Goal: Task Accomplishment & Management: Manage account settings

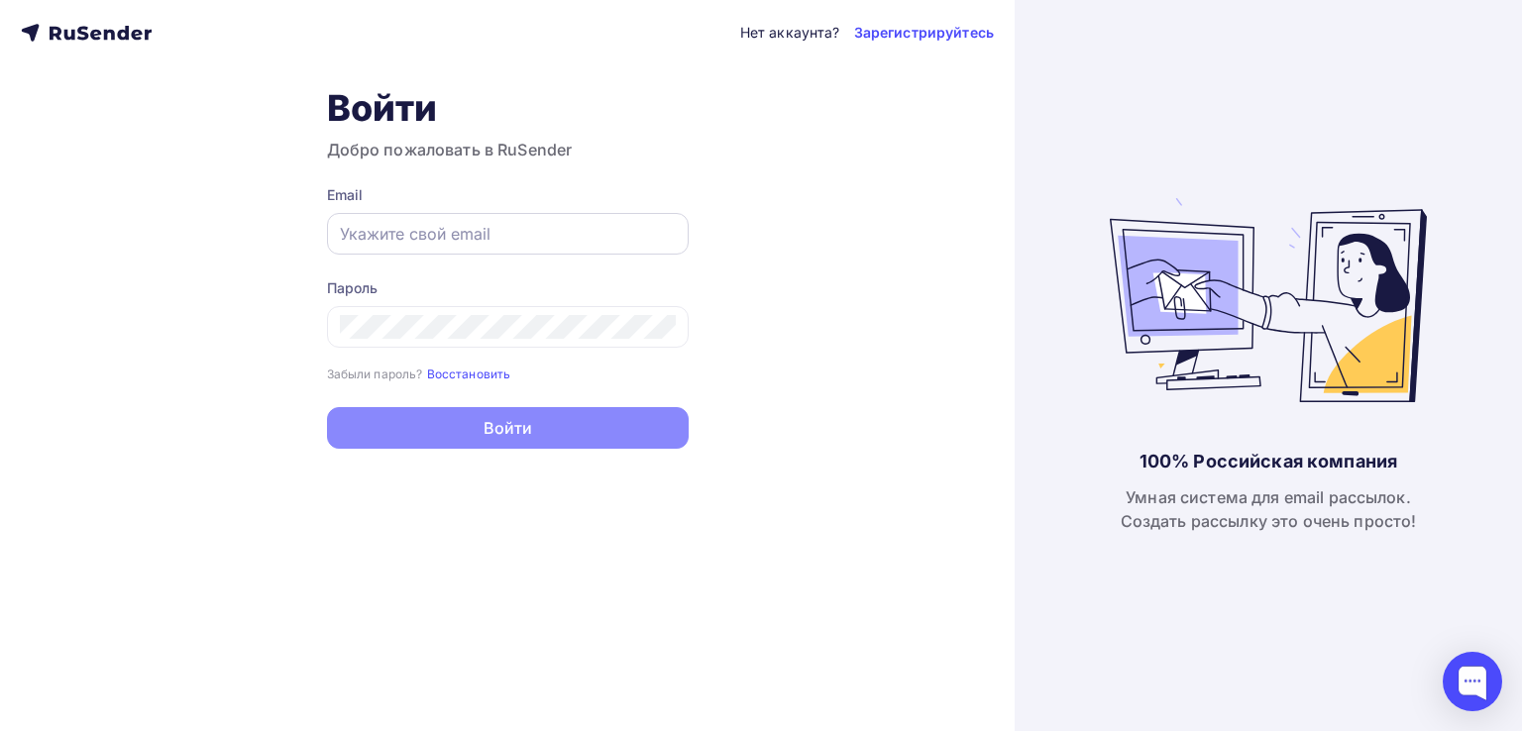
click at [547, 246] on div at bounding box center [508, 234] width 362 height 42
click at [539, 233] on input "text" at bounding box center [508, 234] width 336 height 24
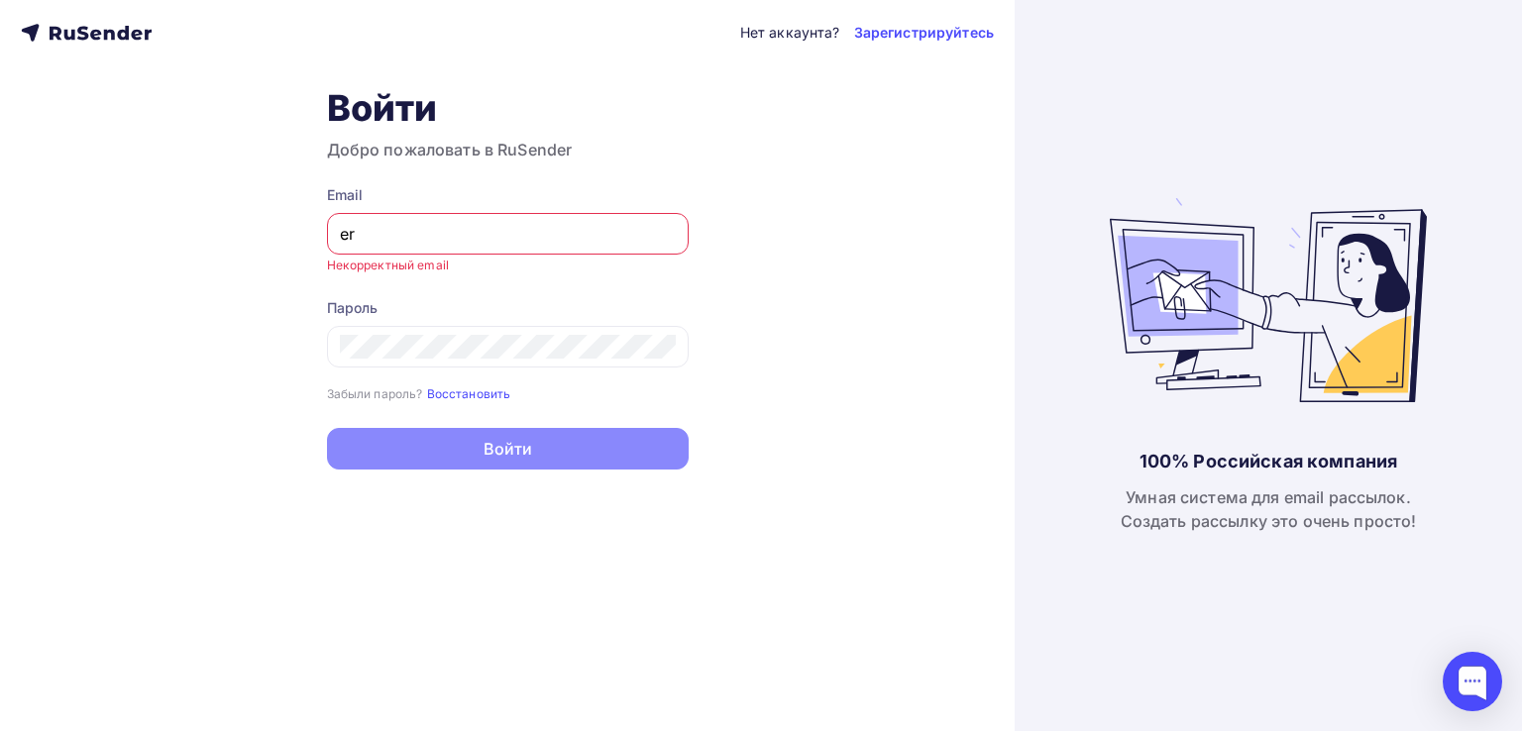
type input "e"
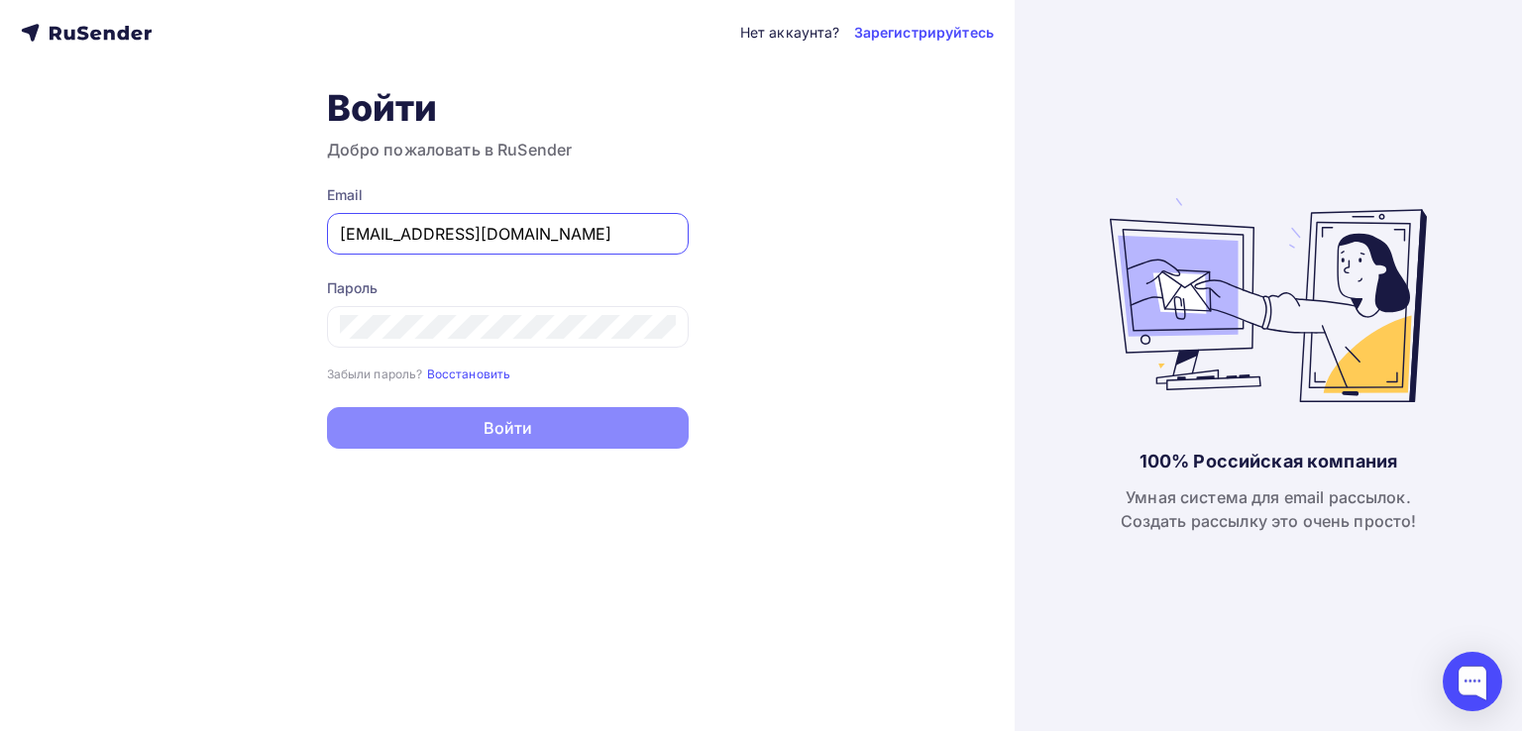
type input "reg@ubirator.com"
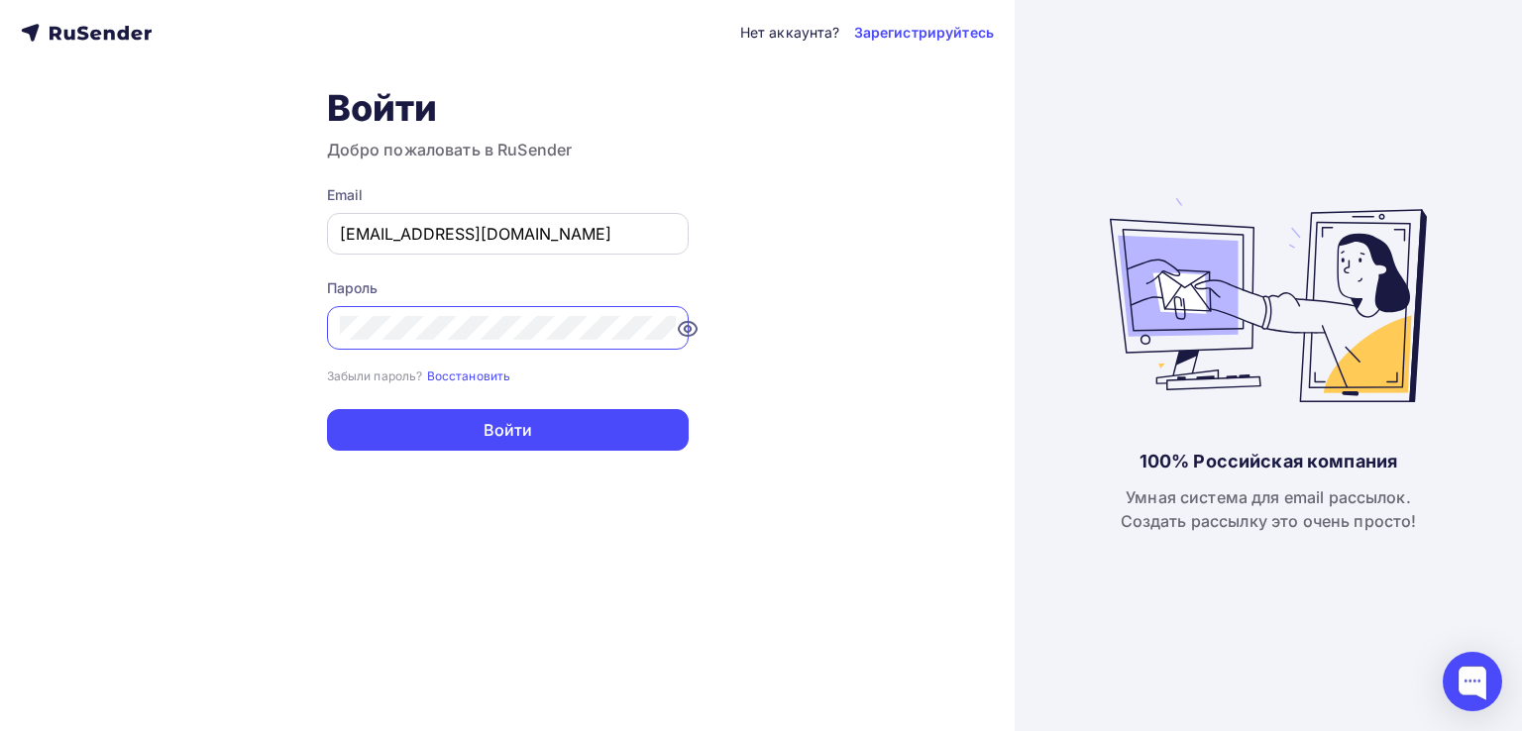
click at [327, 409] on button "Войти" at bounding box center [508, 430] width 362 height 42
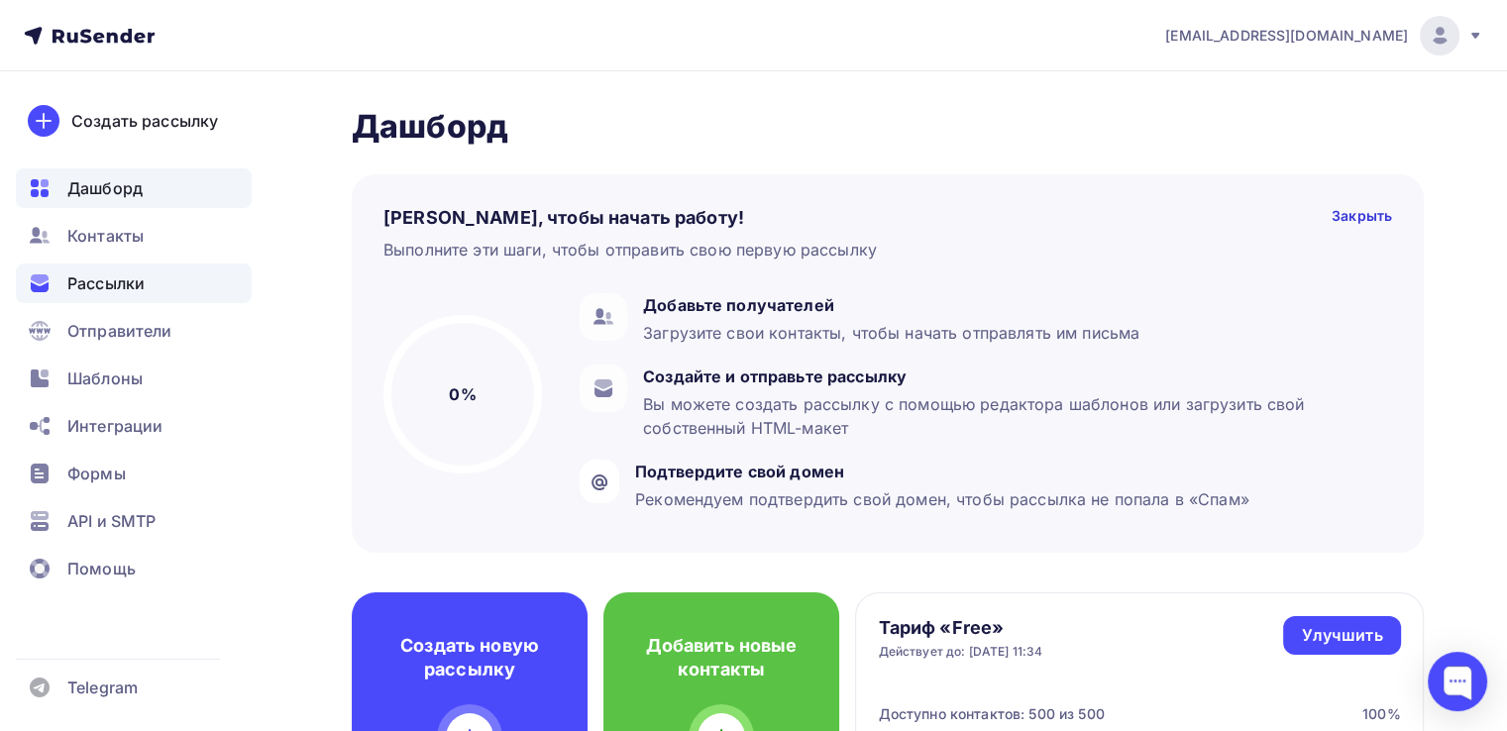
click at [127, 275] on span "Рассылки" at bounding box center [105, 284] width 77 height 24
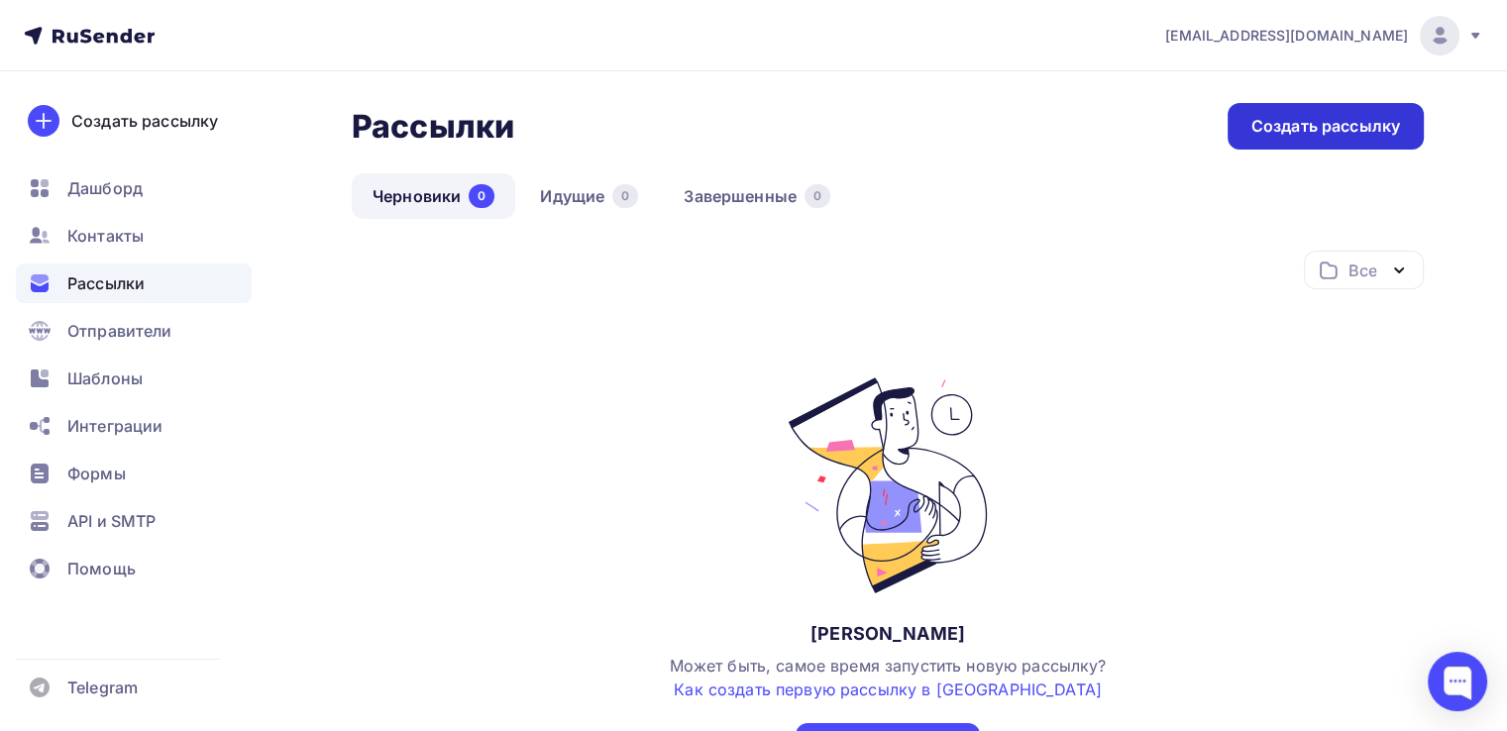
click at [1348, 123] on div "Создать рассылку" at bounding box center [1326, 126] width 149 height 23
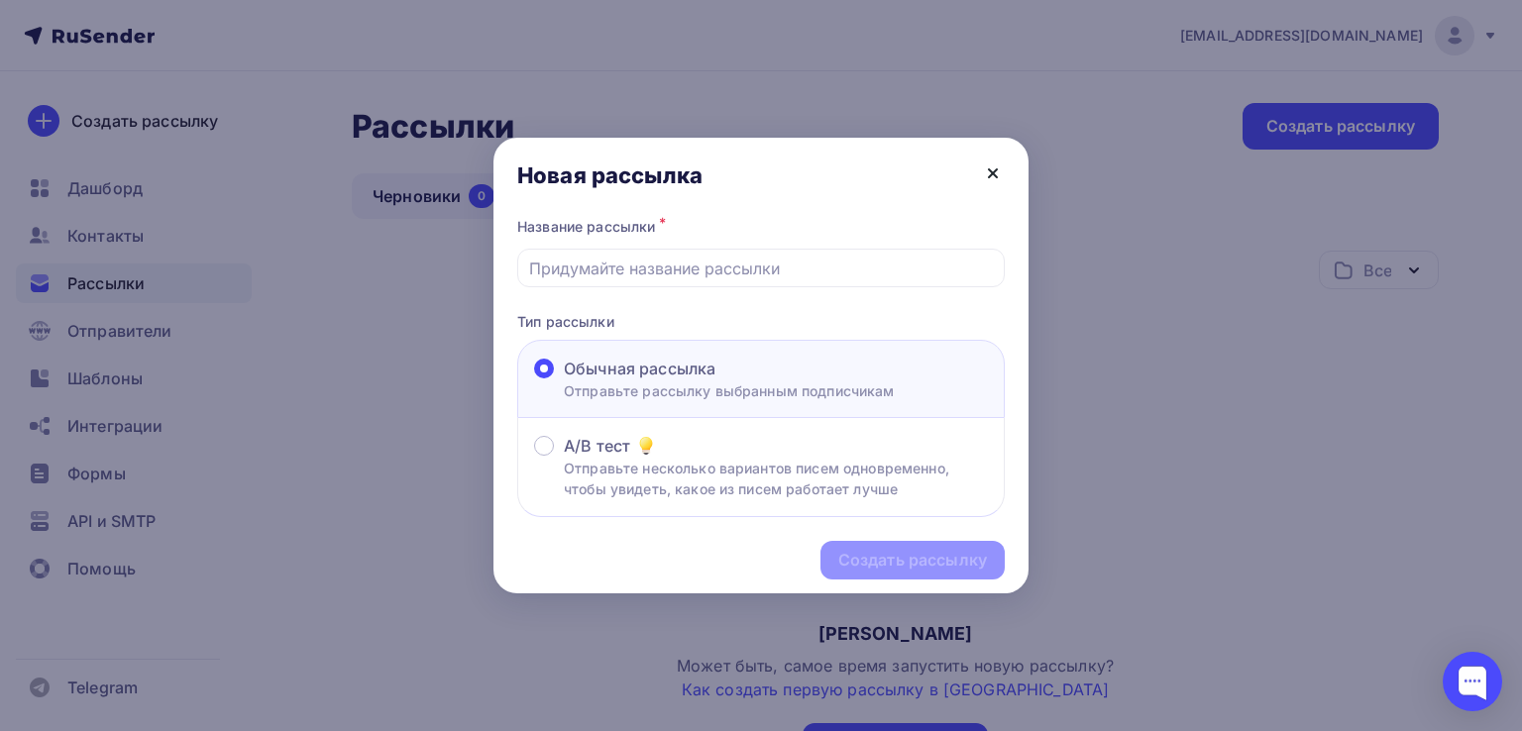
click at [988, 183] on icon at bounding box center [993, 174] width 24 height 24
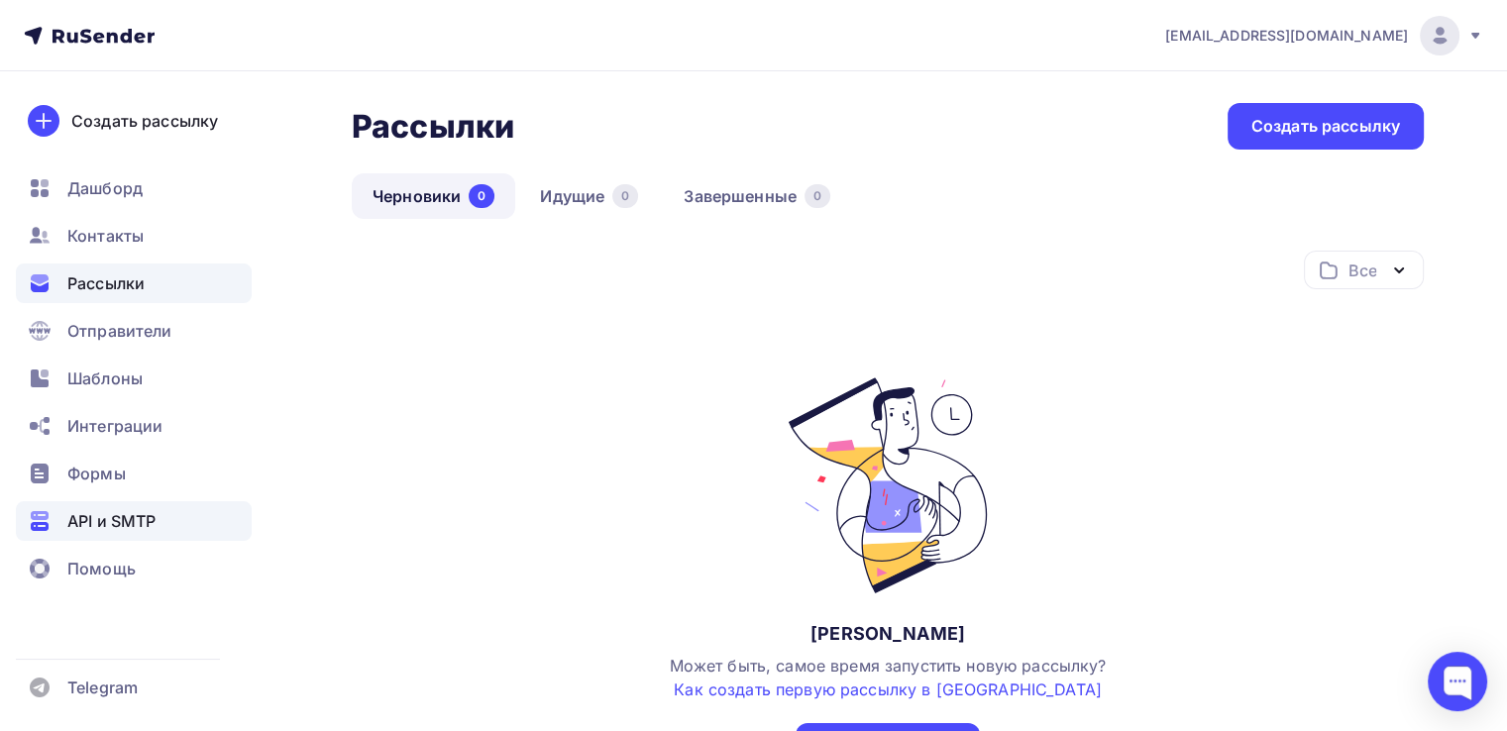
click at [119, 519] on span "API и SMTP" at bounding box center [111, 521] width 88 height 24
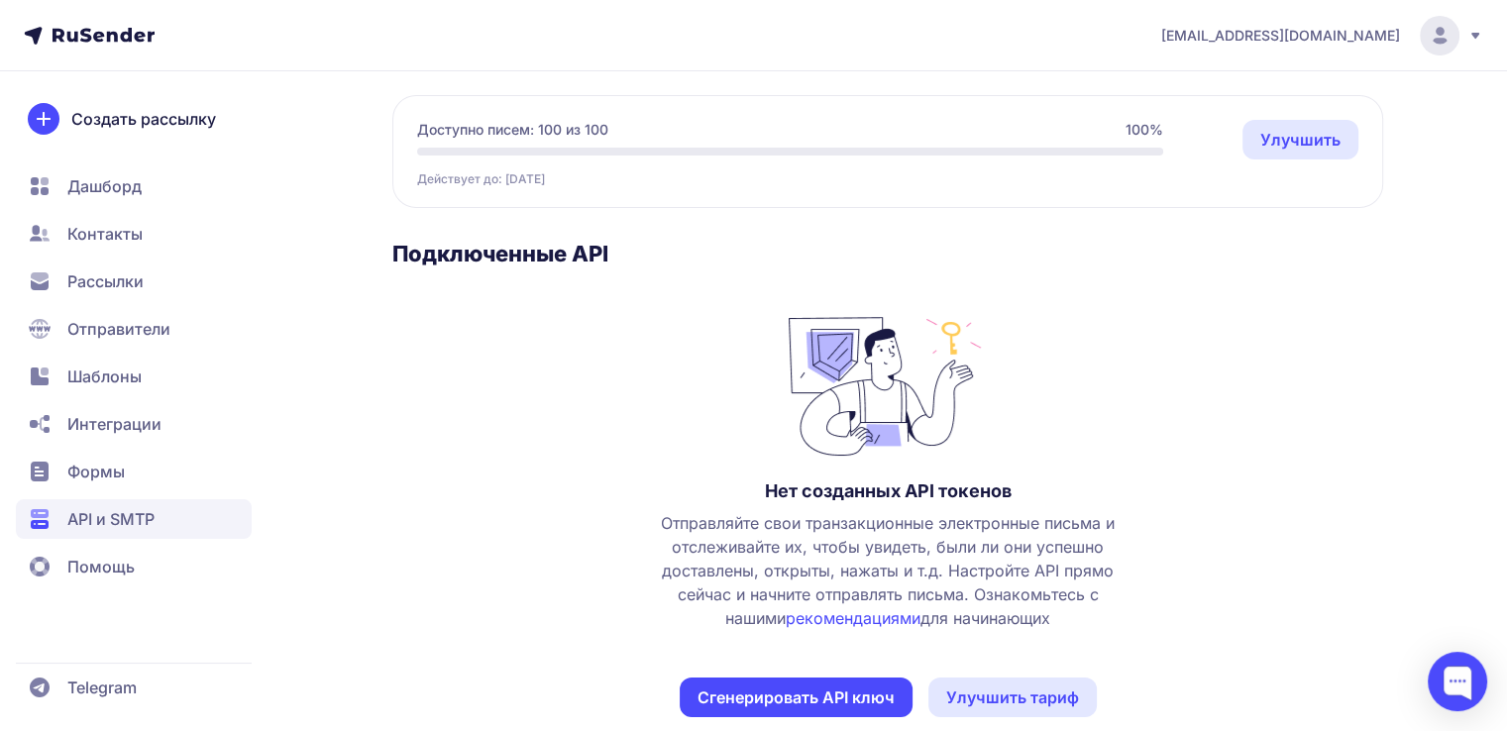
scroll to position [203, 0]
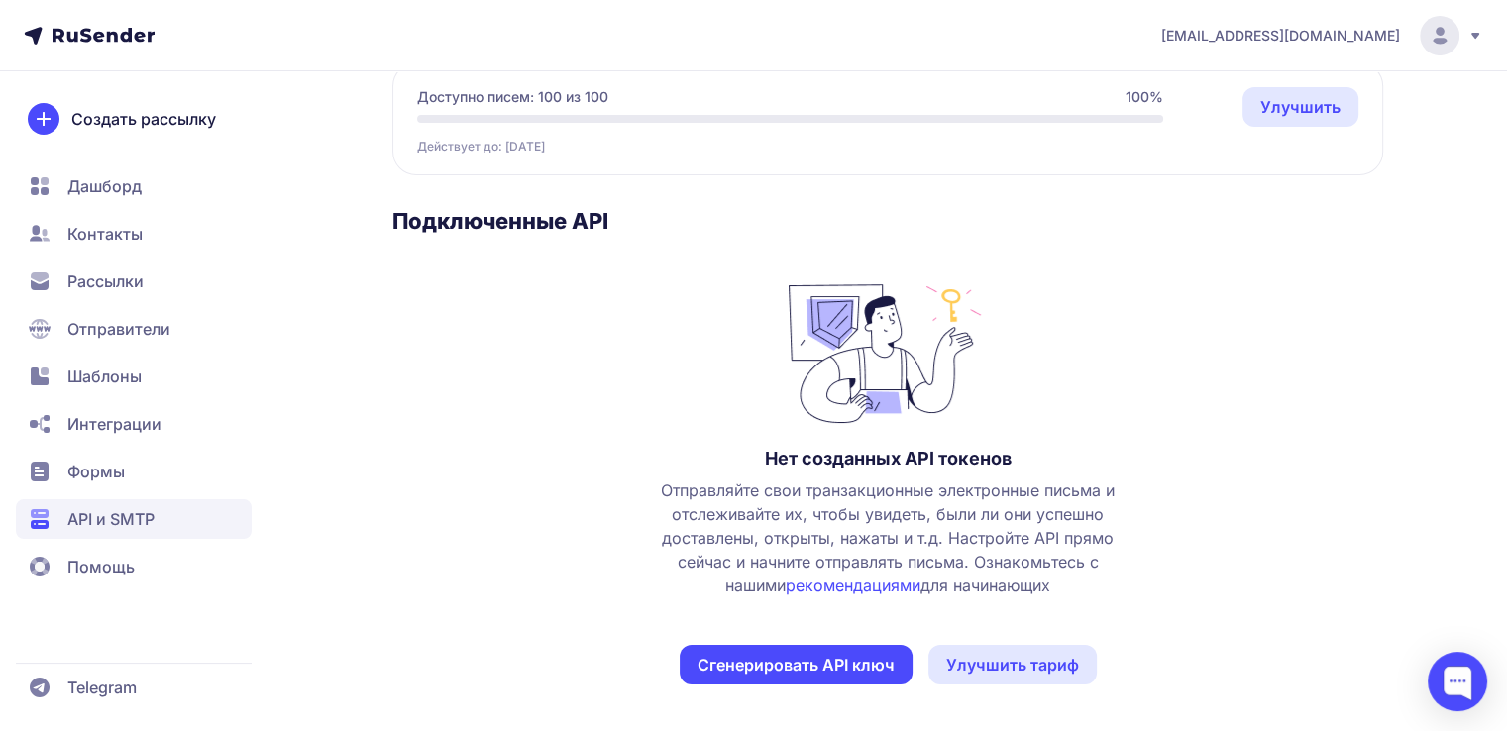
click at [119, 423] on span "Интеграции" at bounding box center [114, 424] width 94 height 24
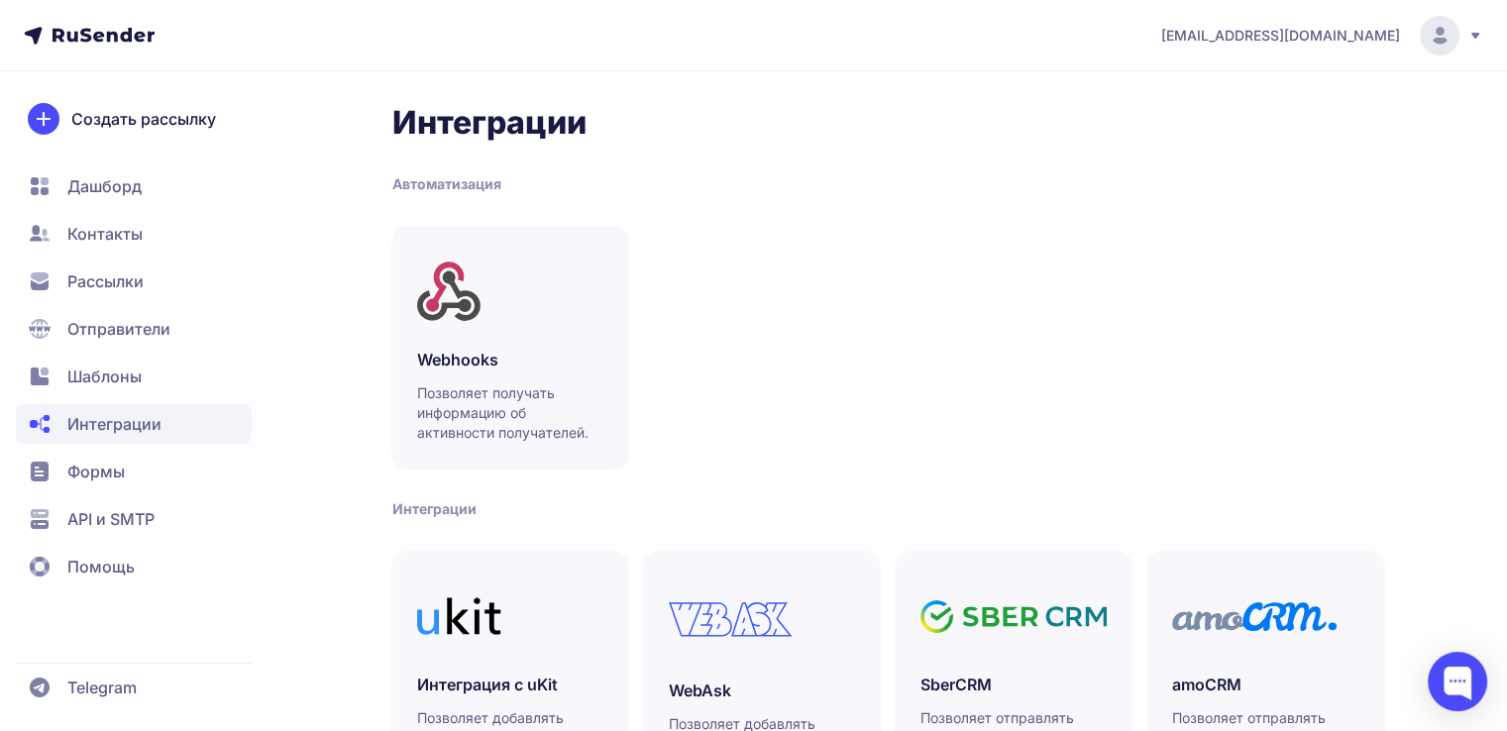
click at [155, 214] on span "Дашборд" at bounding box center [134, 234] width 236 height 40
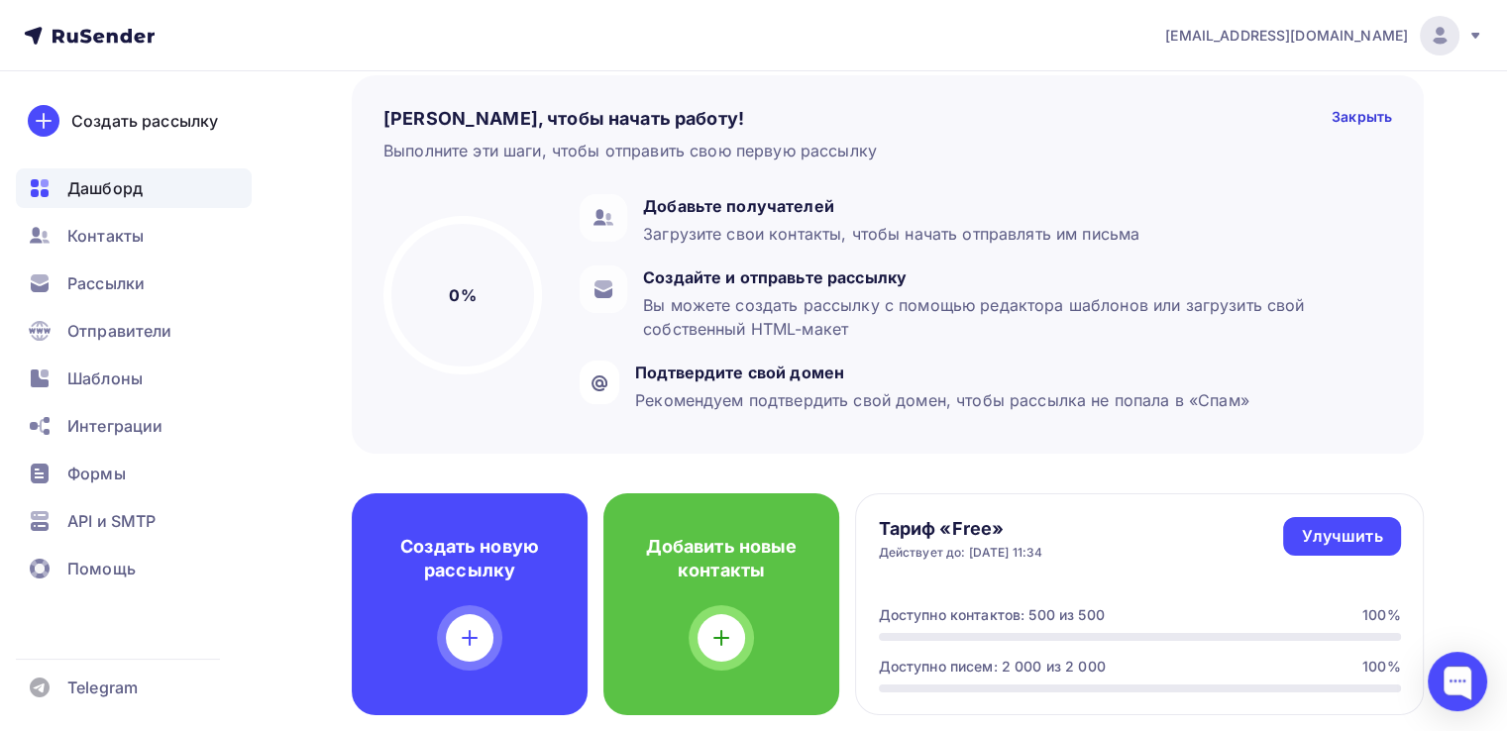
scroll to position [101, 0]
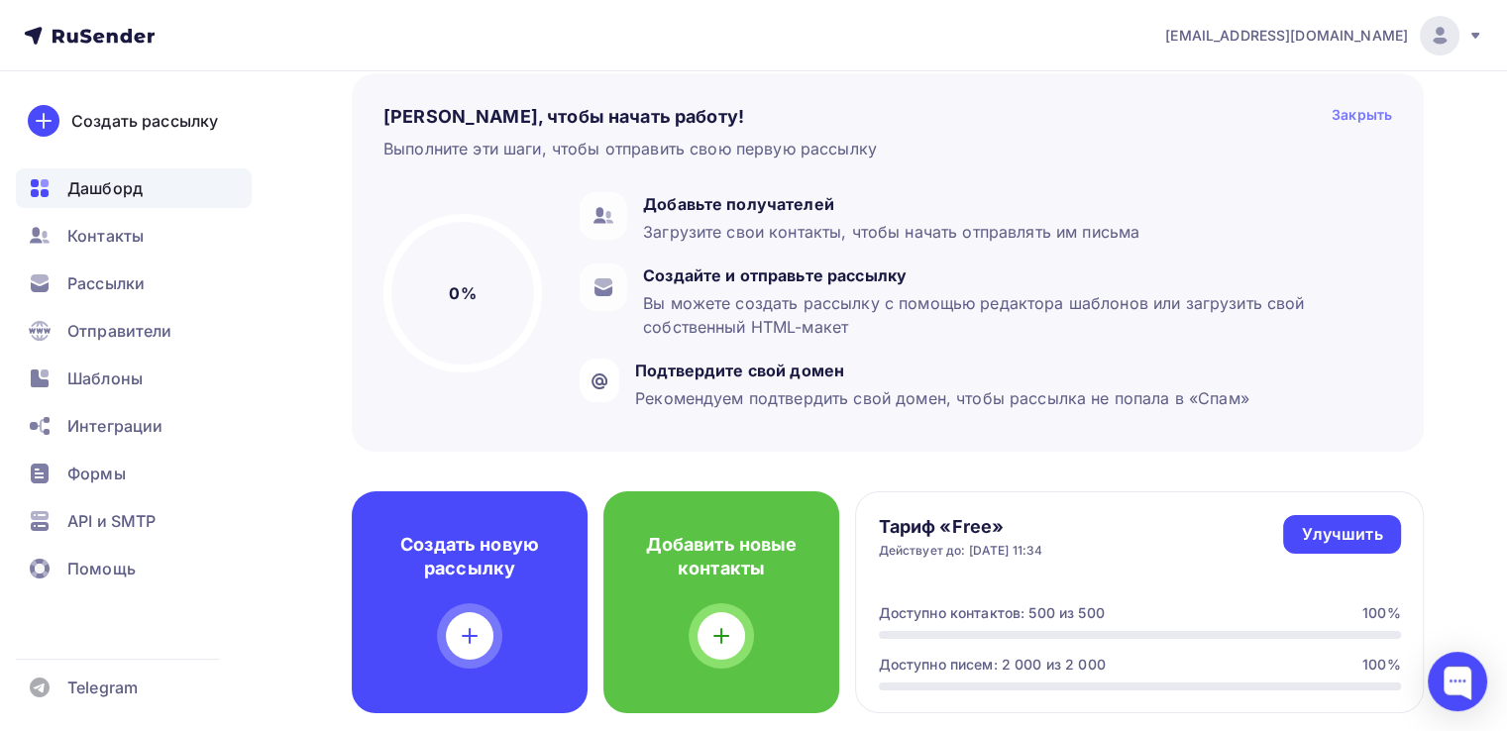
click at [1367, 119] on div "Закрыть" at bounding box center [1362, 117] width 60 height 24
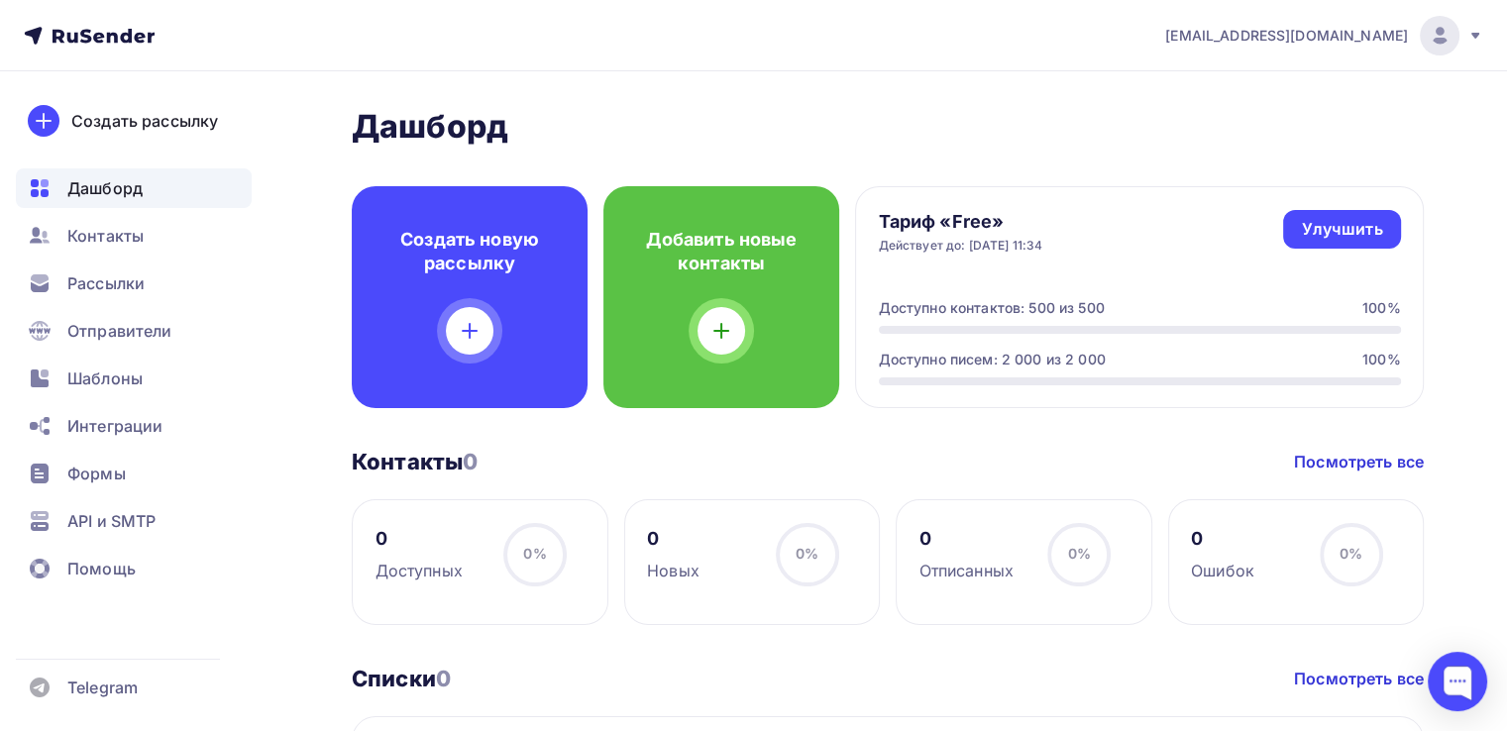
scroll to position [0, 0]
click at [1473, 39] on icon at bounding box center [1476, 36] width 16 height 16
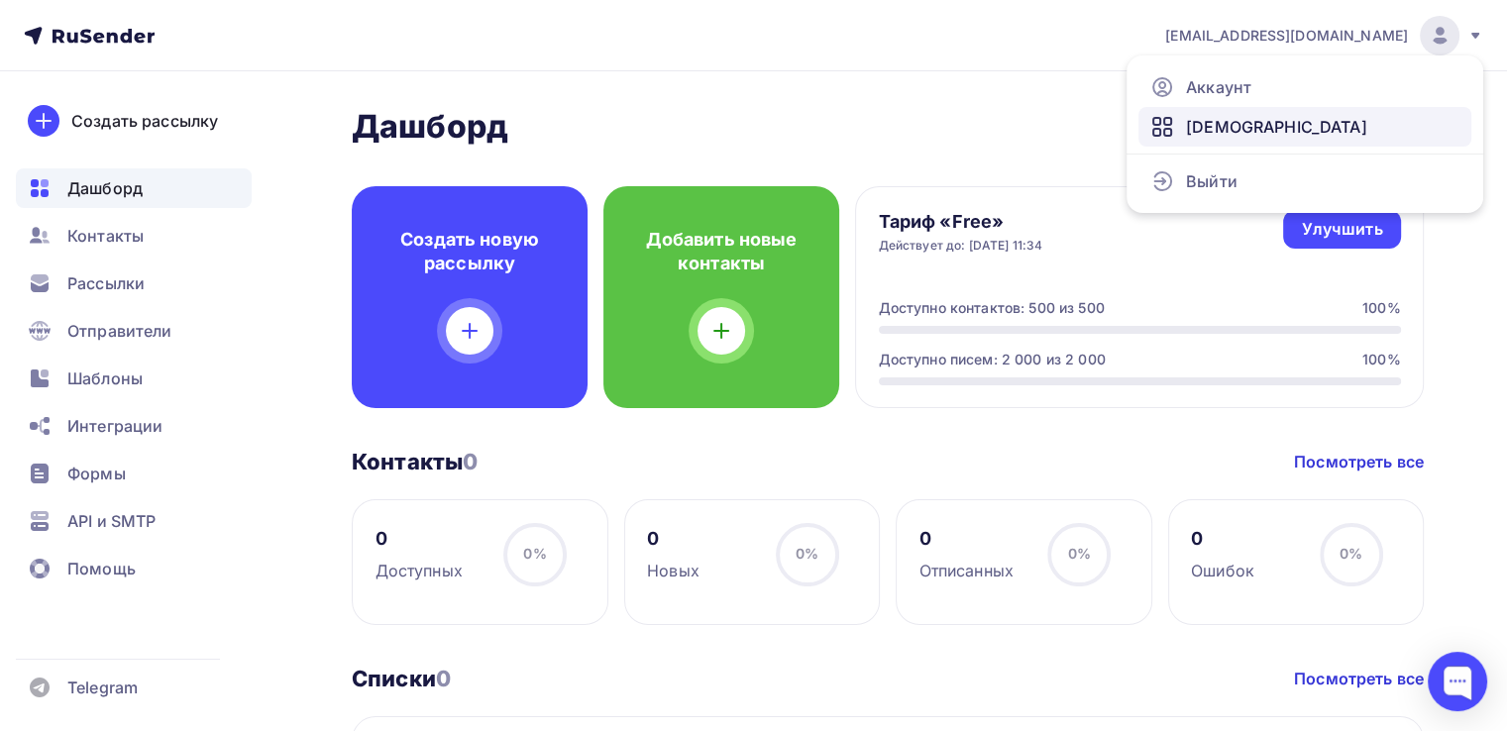
click at [1247, 115] on span "[DEMOGRAPHIC_DATA]" at bounding box center [1276, 127] width 181 height 24
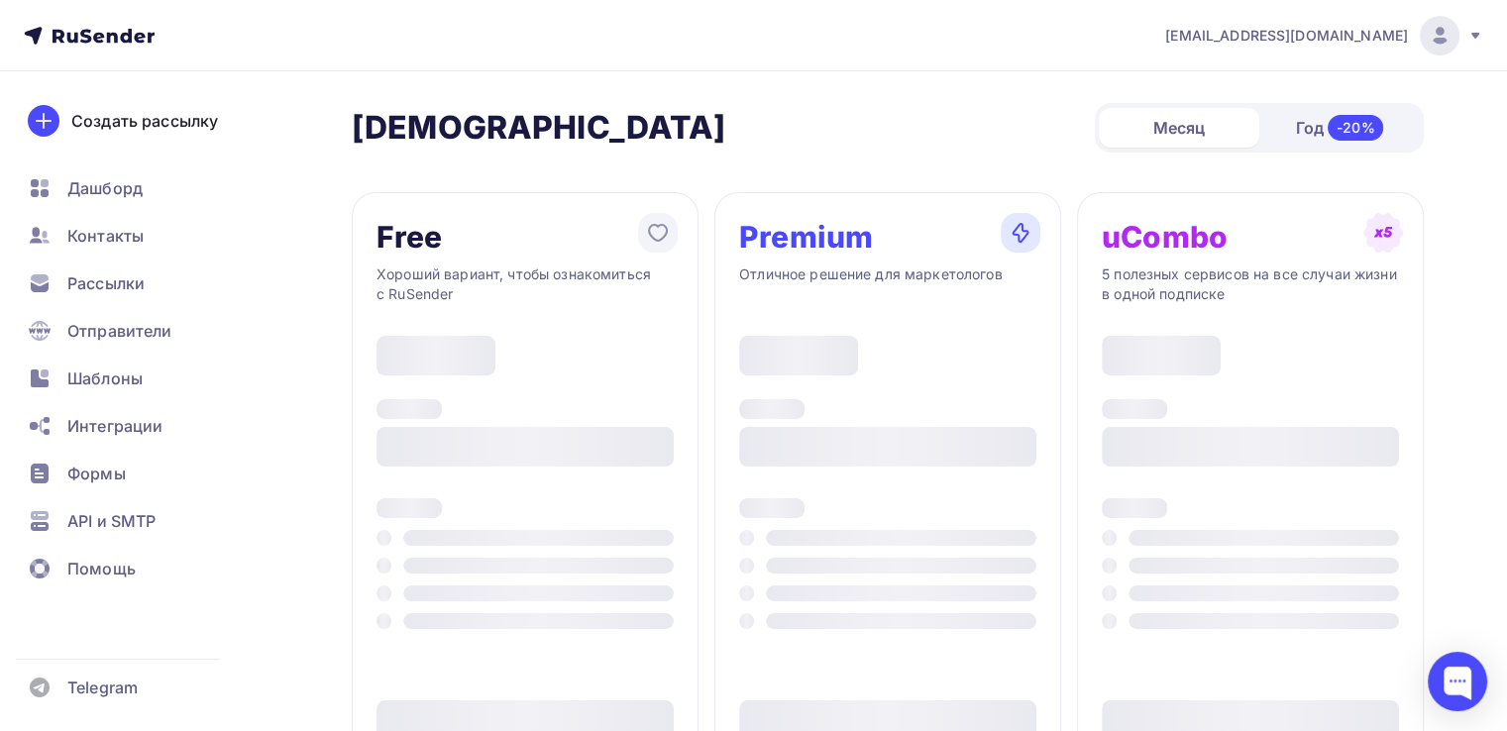
type input "500"
type input "100"
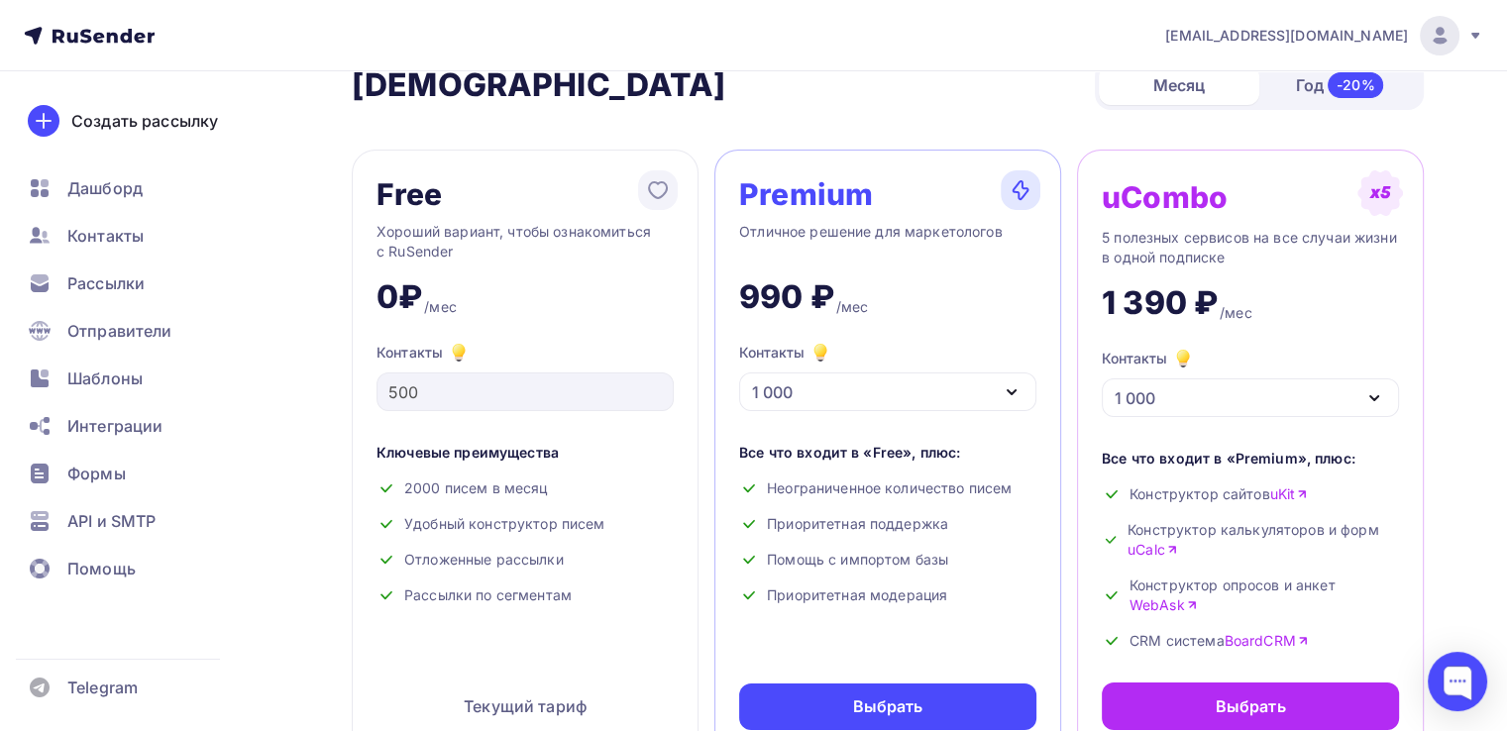
scroll to position [28, 0]
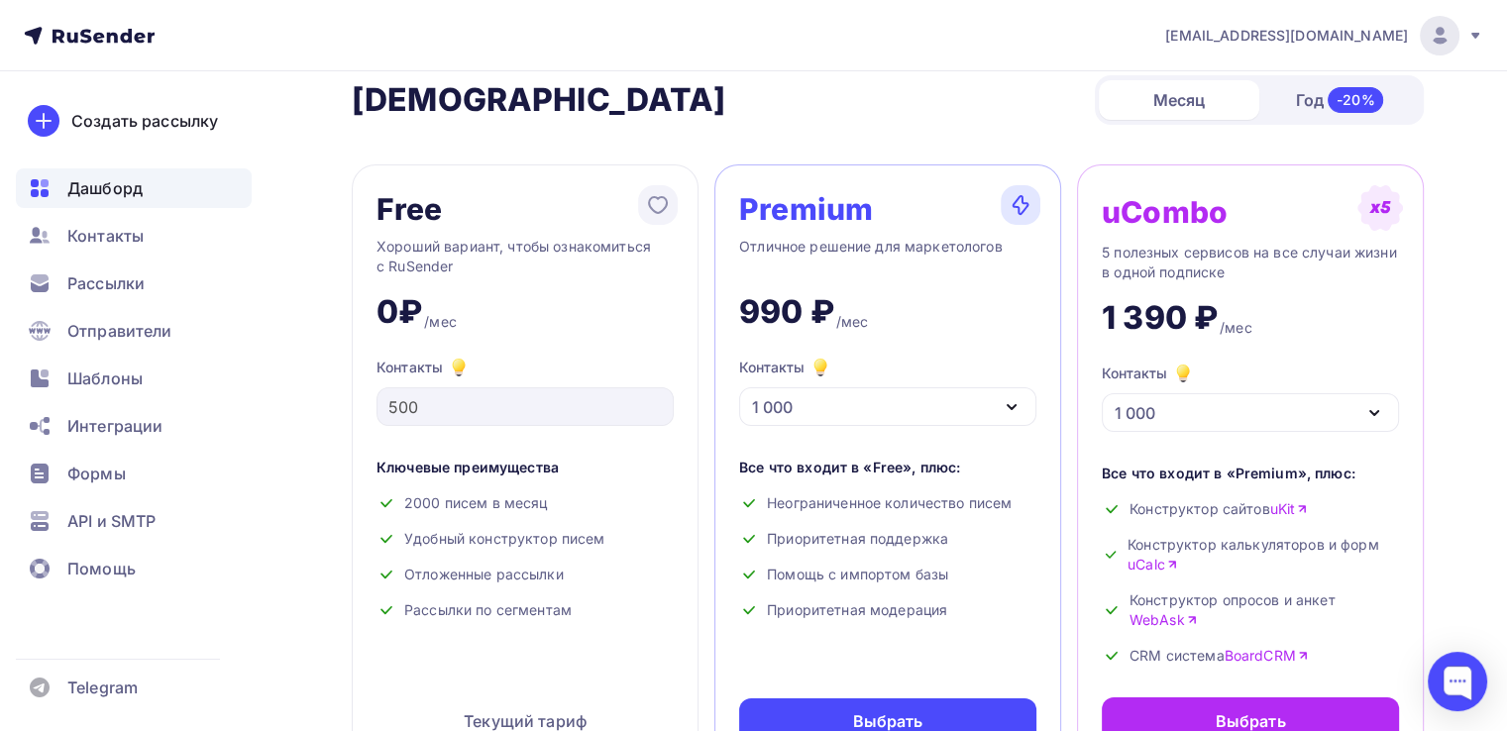
click at [127, 183] on span "Дашборд" at bounding box center [104, 188] width 75 height 24
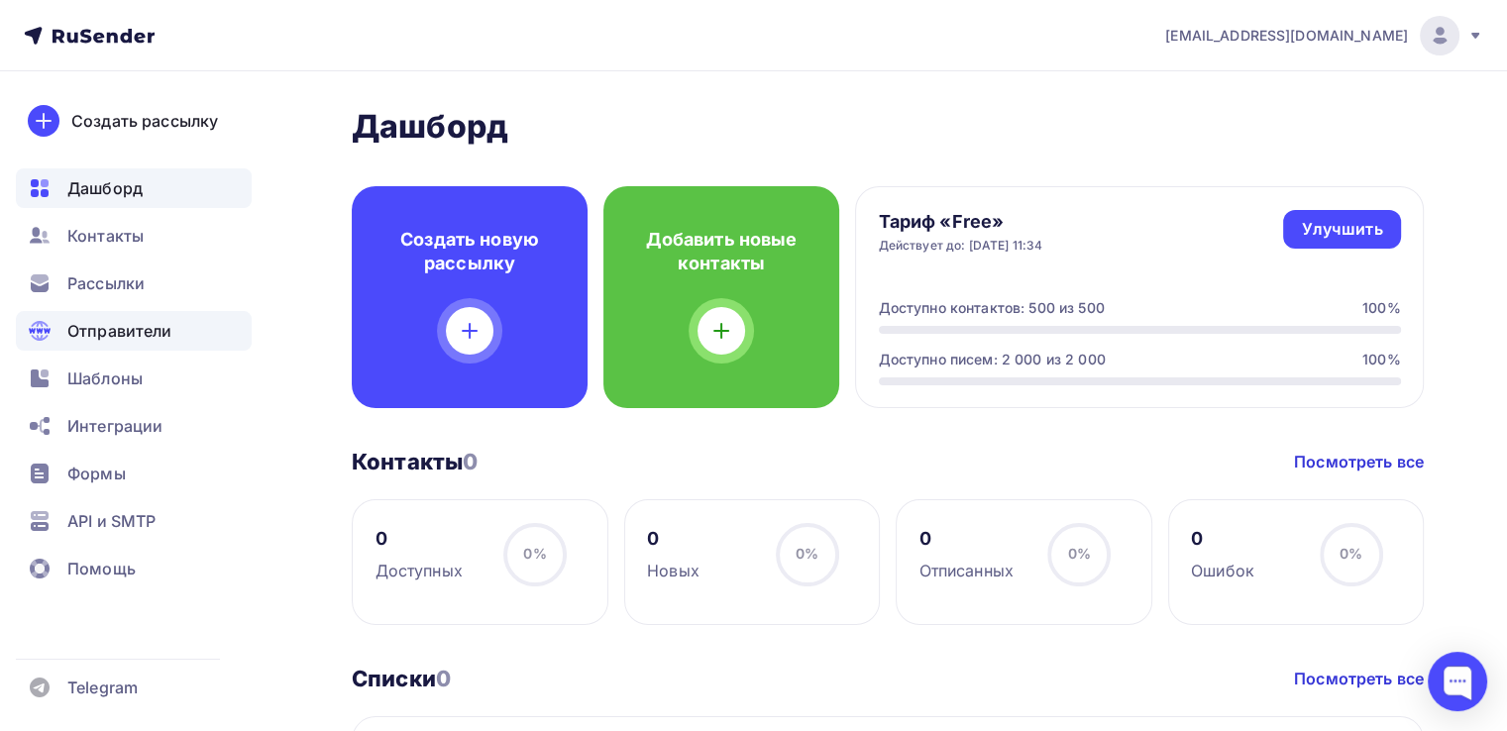
click at [134, 330] on span "Отправители" at bounding box center [119, 331] width 105 height 24
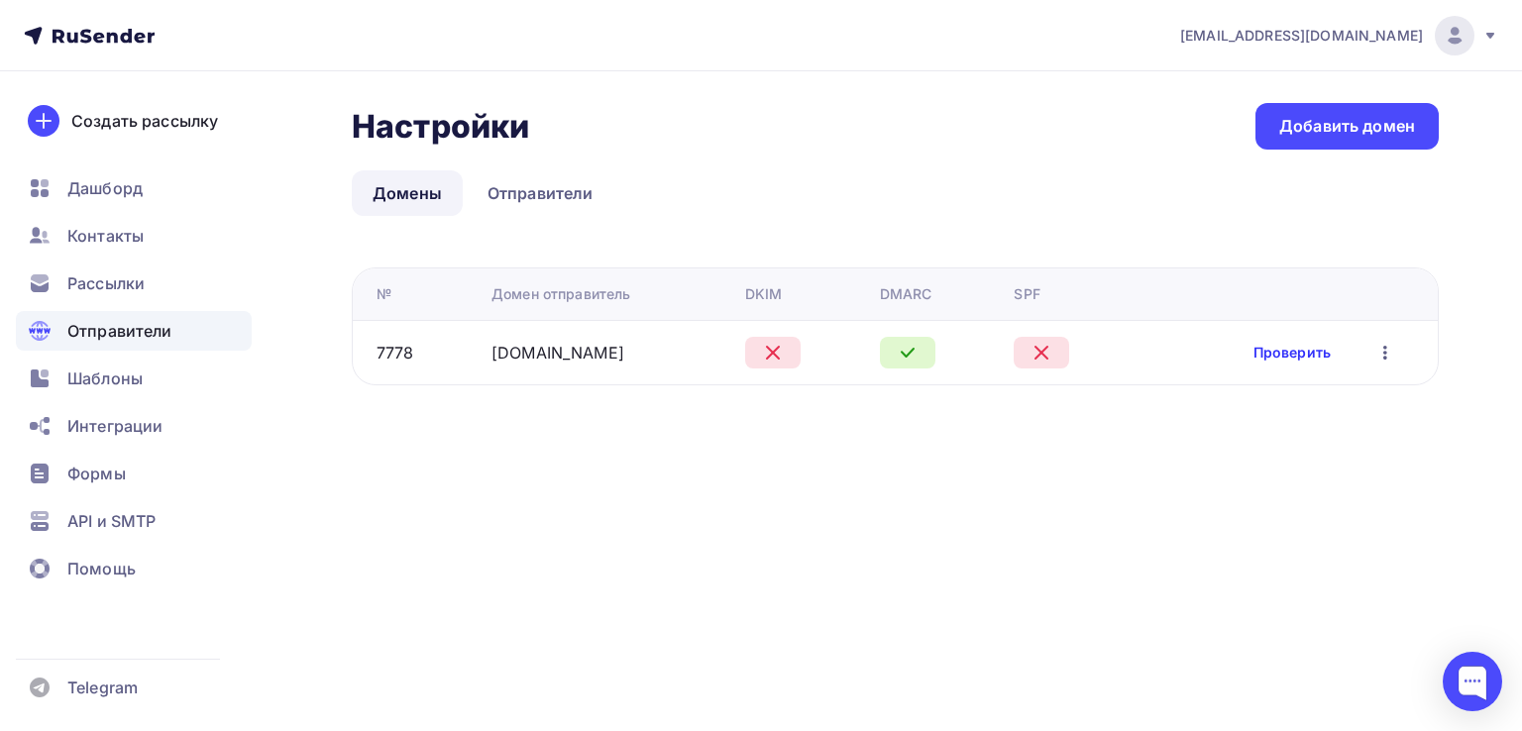
click at [1294, 350] on link "Проверить" at bounding box center [1292, 353] width 77 height 20
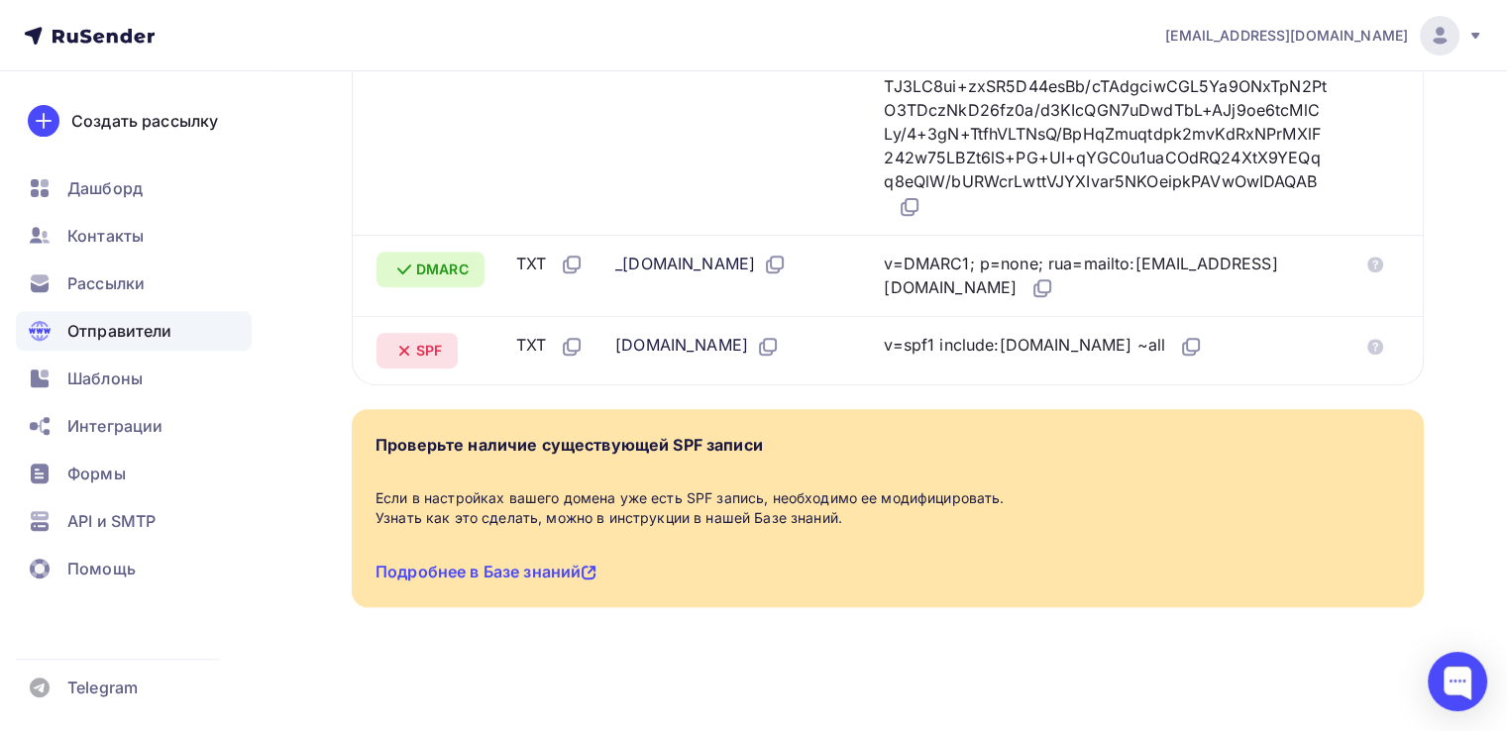
scroll to position [736, 0]
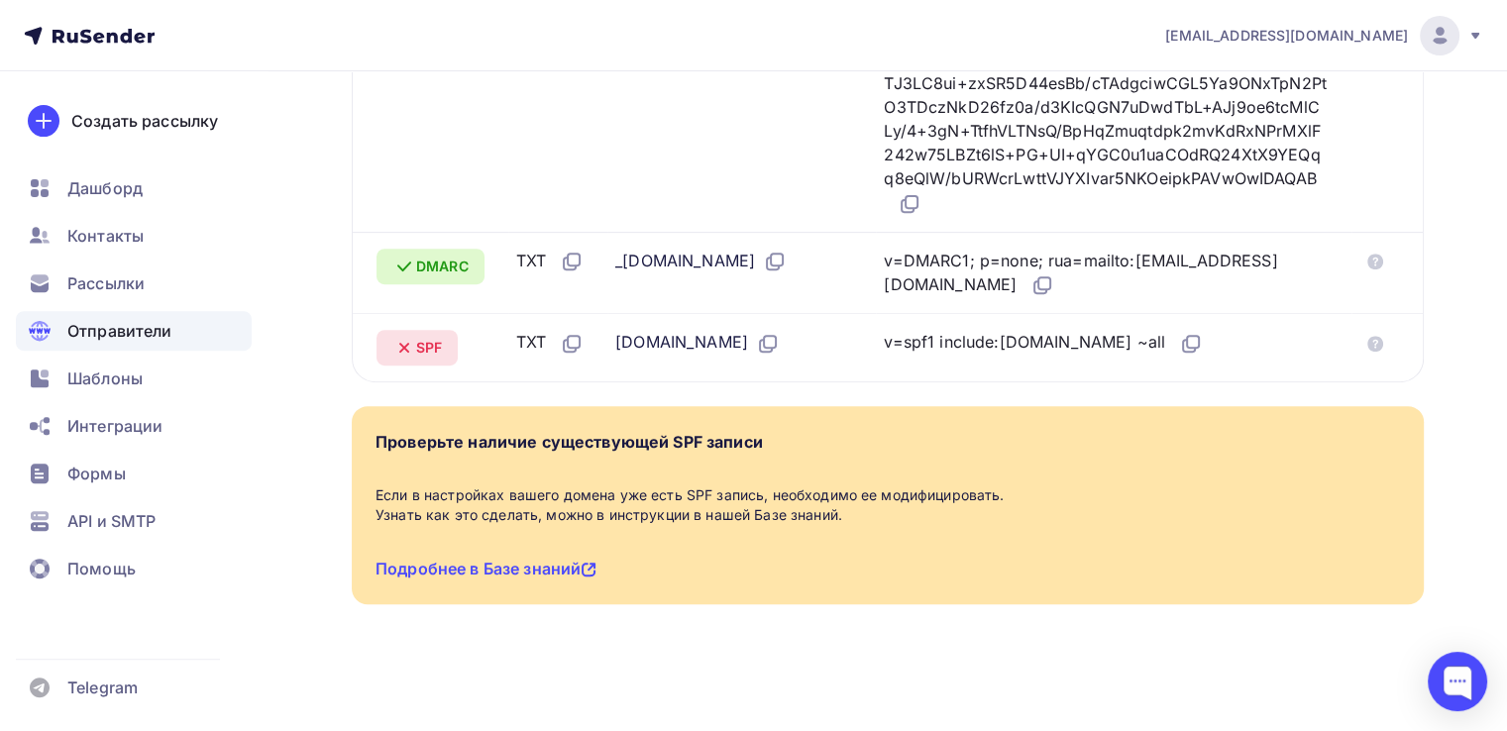
click at [404, 346] on icon at bounding box center [404, 348] width 8 height 8
click at [785, 354] on td "ubirator.com" at bounding box center [741, 347] width 269 height 68
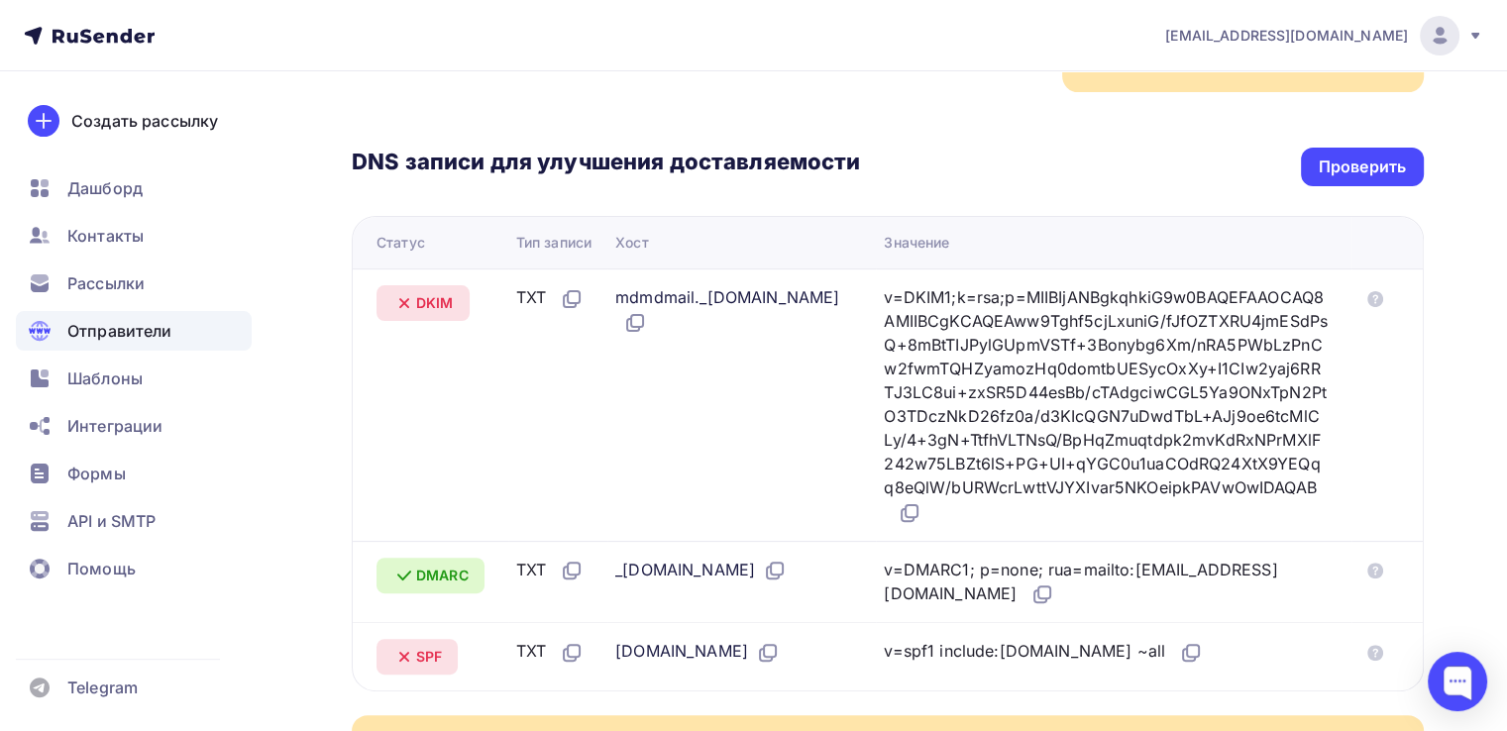
scroll to position [429, 0]
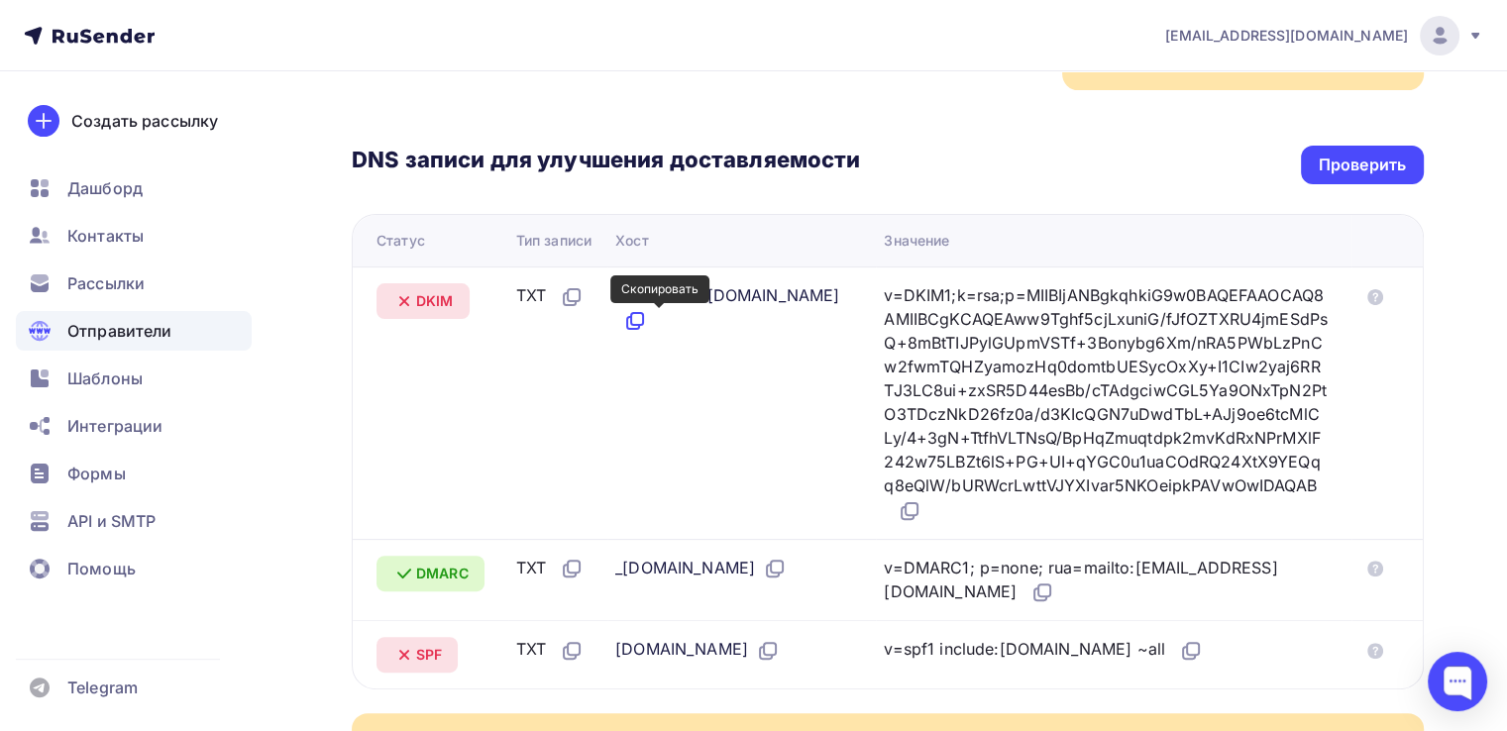
click at [647, 325] on icon at bounding box center [635, 321] width 24 height 24
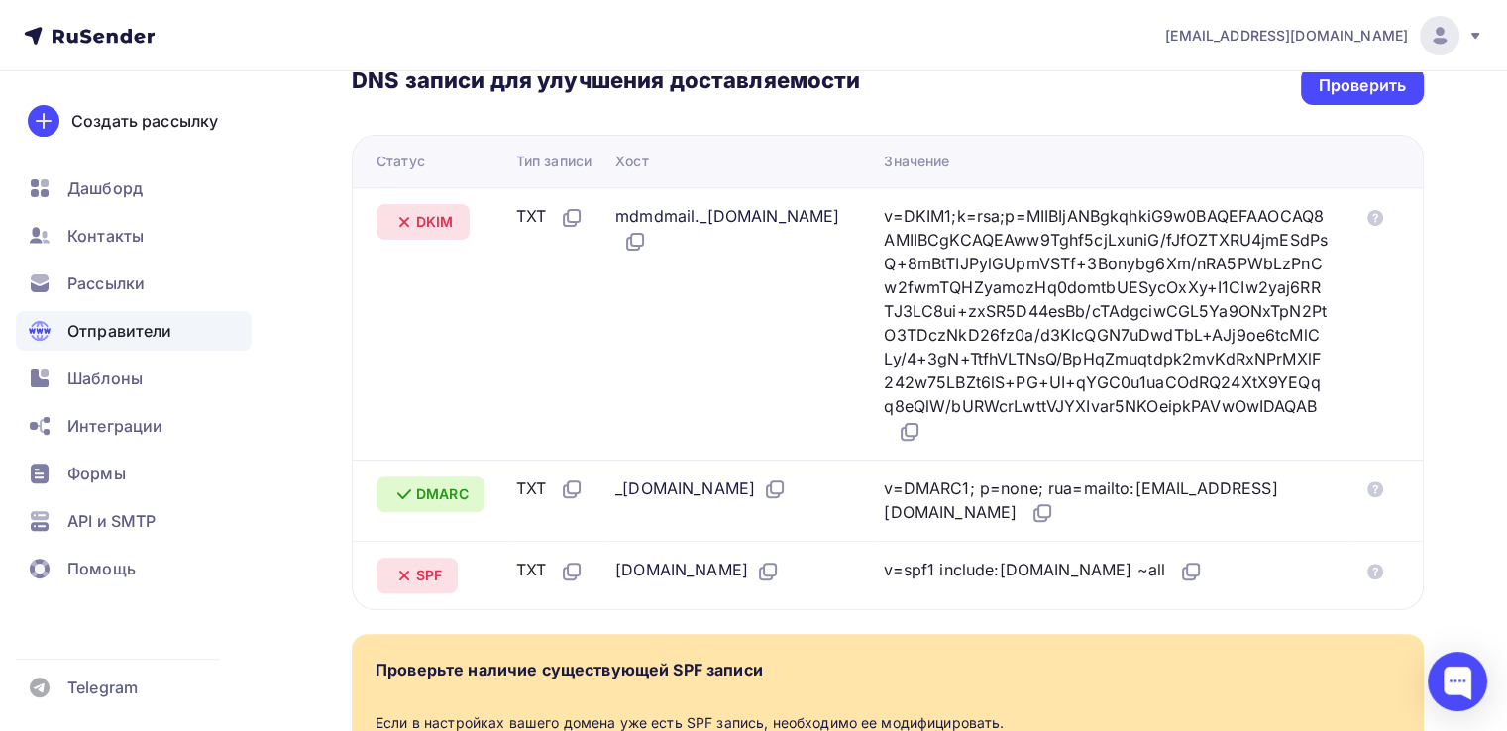
scroll to position [523, 0]
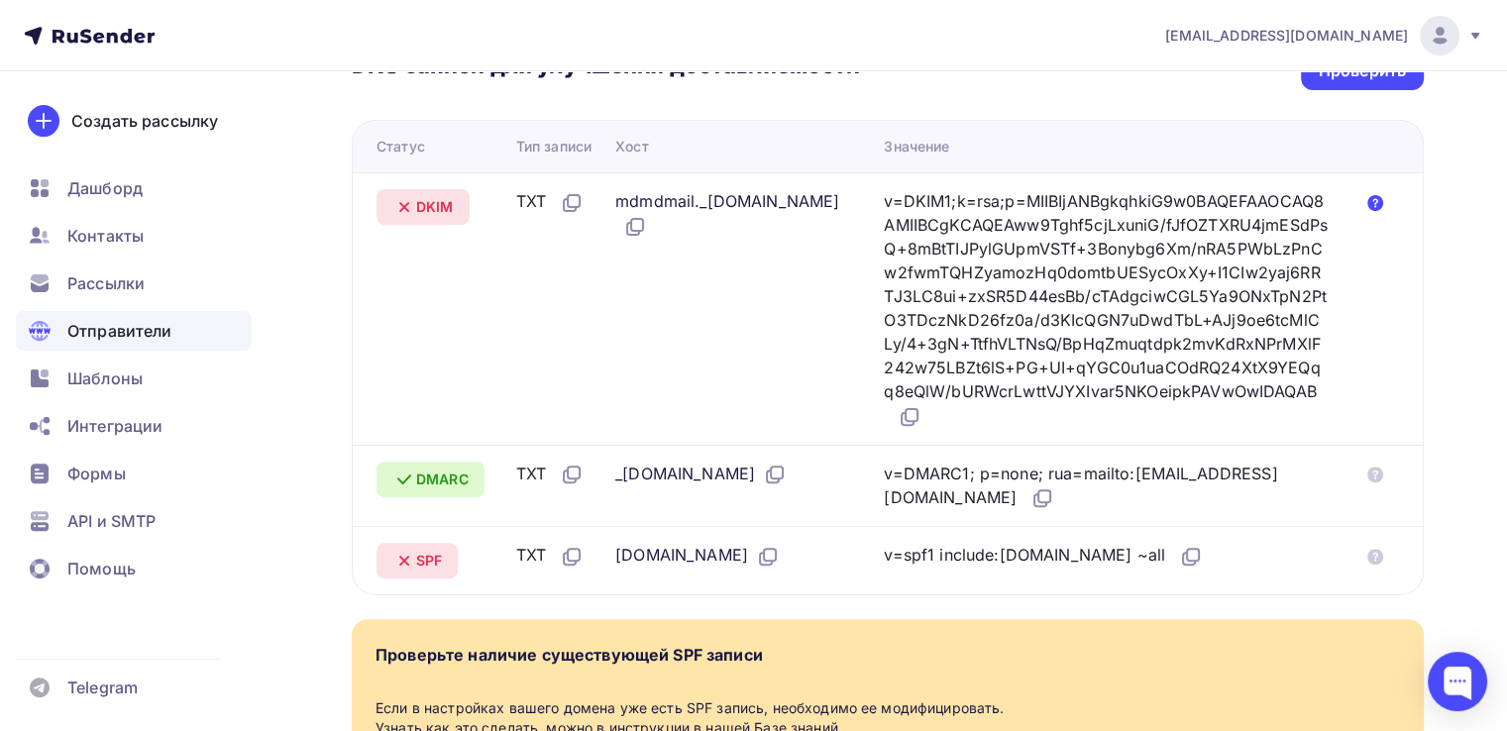
click at [1374, 203] on icon at bounding box center [1376, 203] width 16 height 16
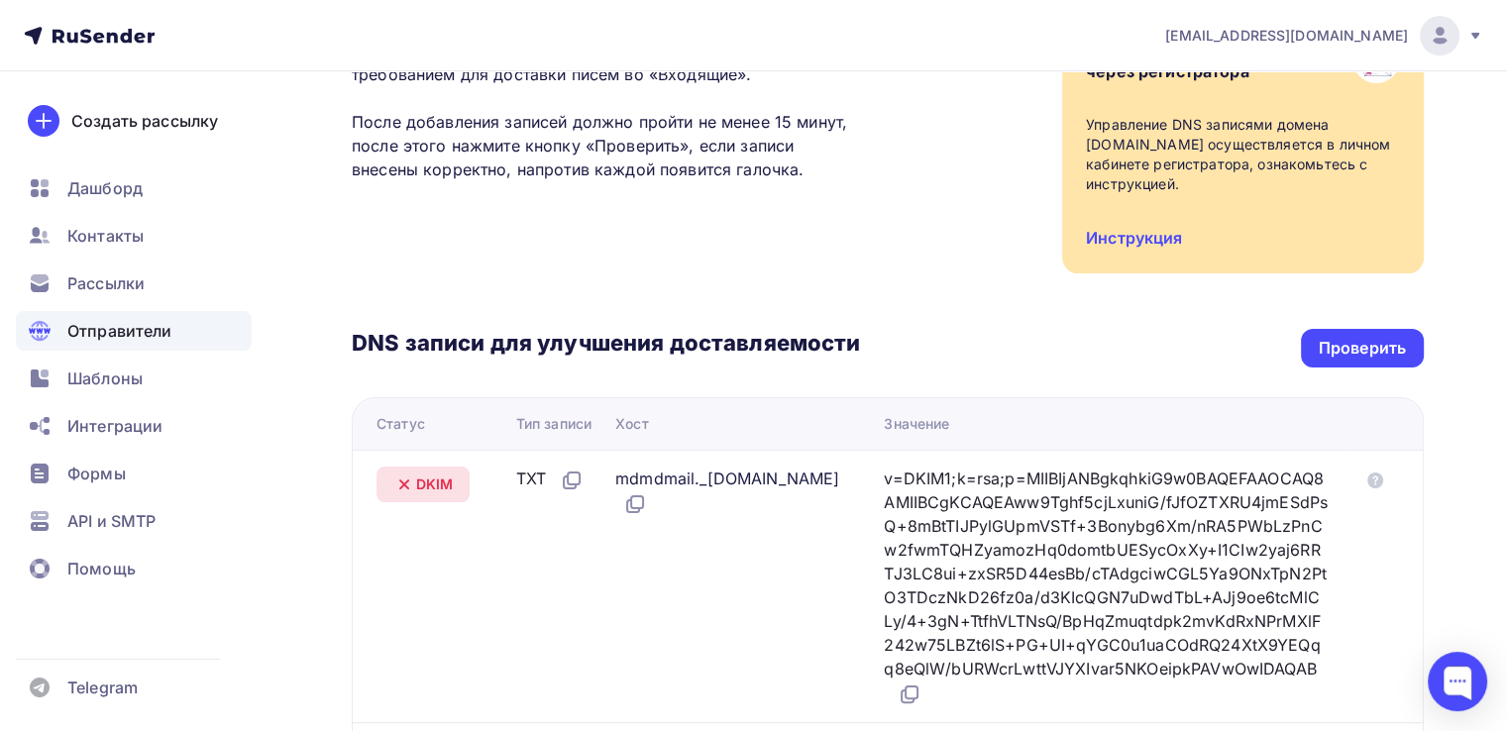
scroll to position [218, 0]
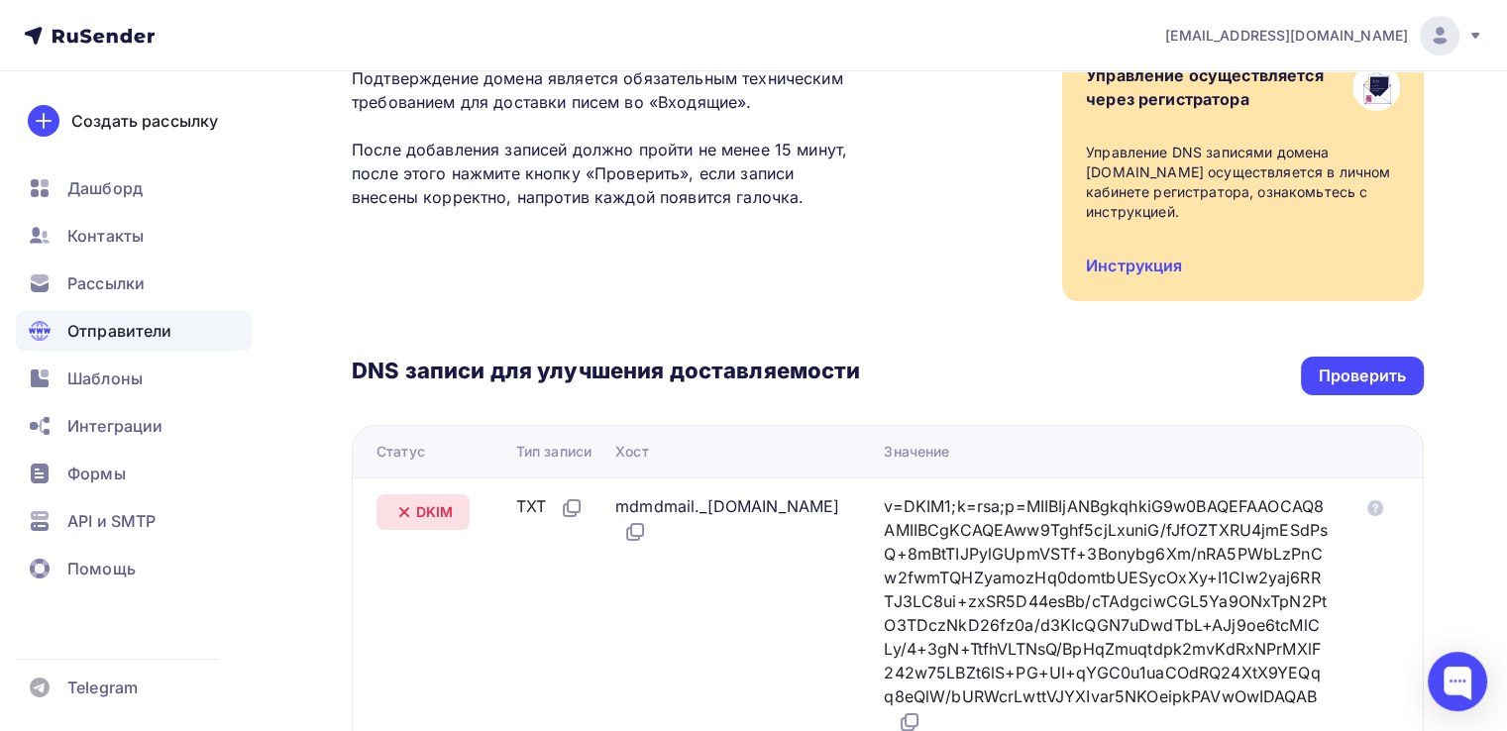
click at [399, 455] on div "Статус" at bounding box center [401, 452] width 49 height 20
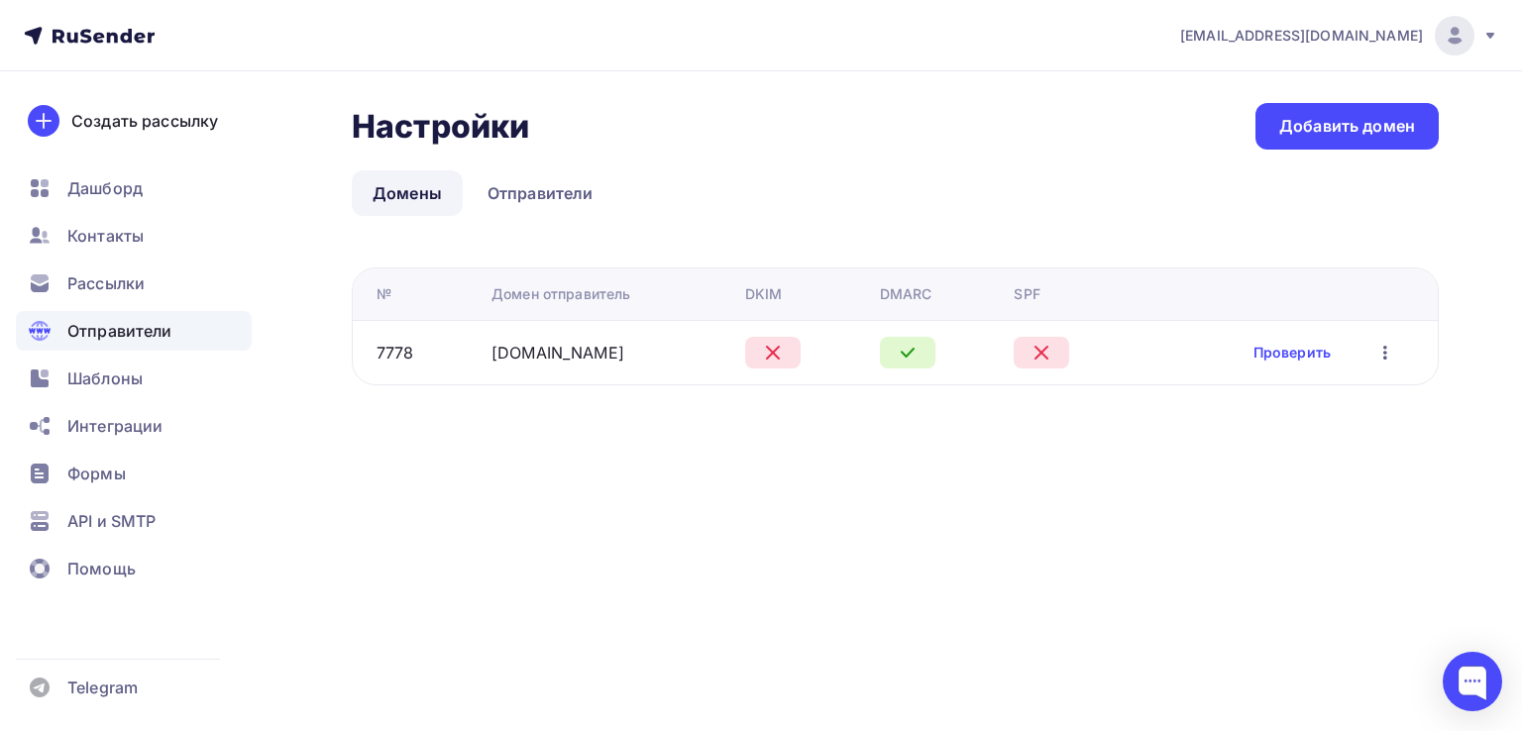
click at [1384, 343] on icon "button" at bounding box center [1386, 353] width 24 height 24
click at [1318, 405] on div "Редактировать" at bounding box center [1284, 403] width 190 height 24
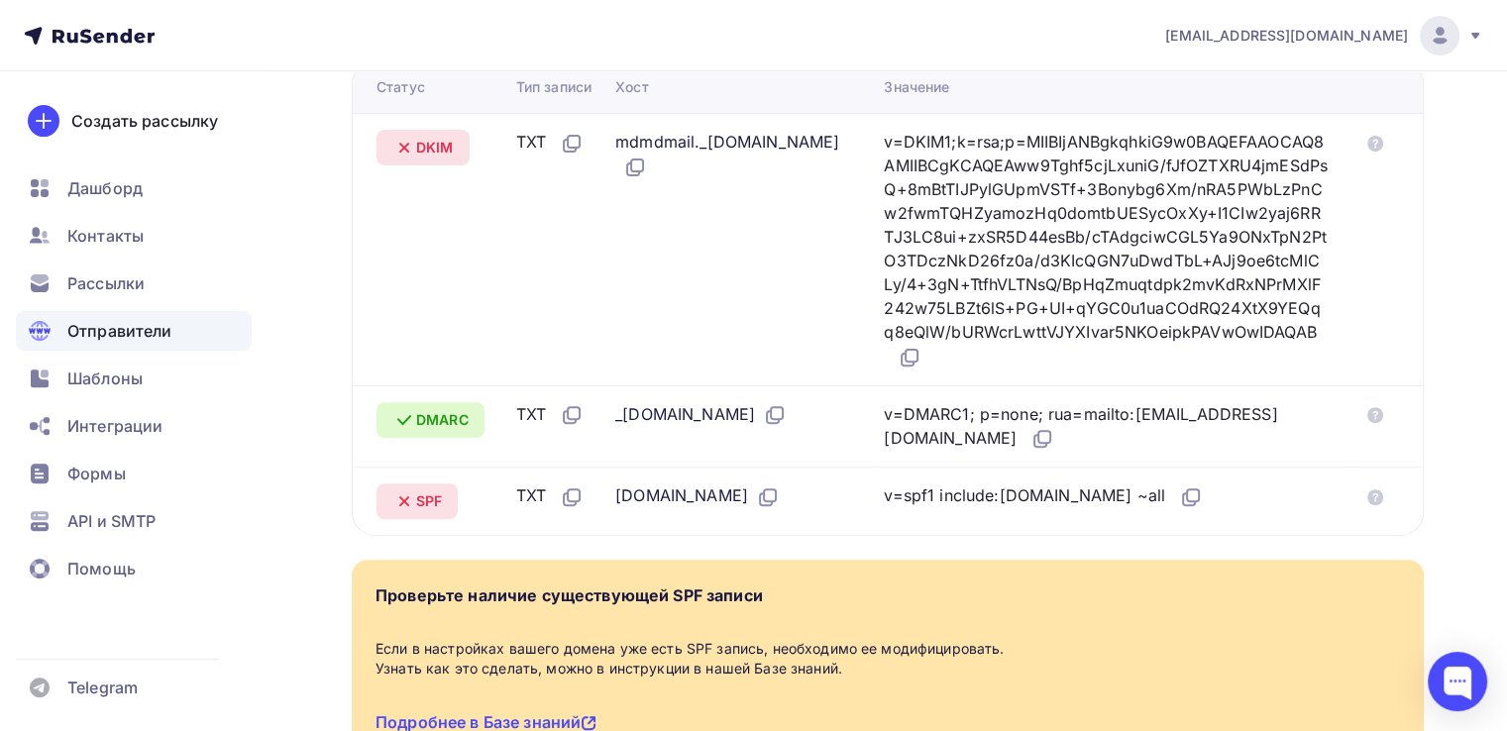
scroll to position [657, 0]
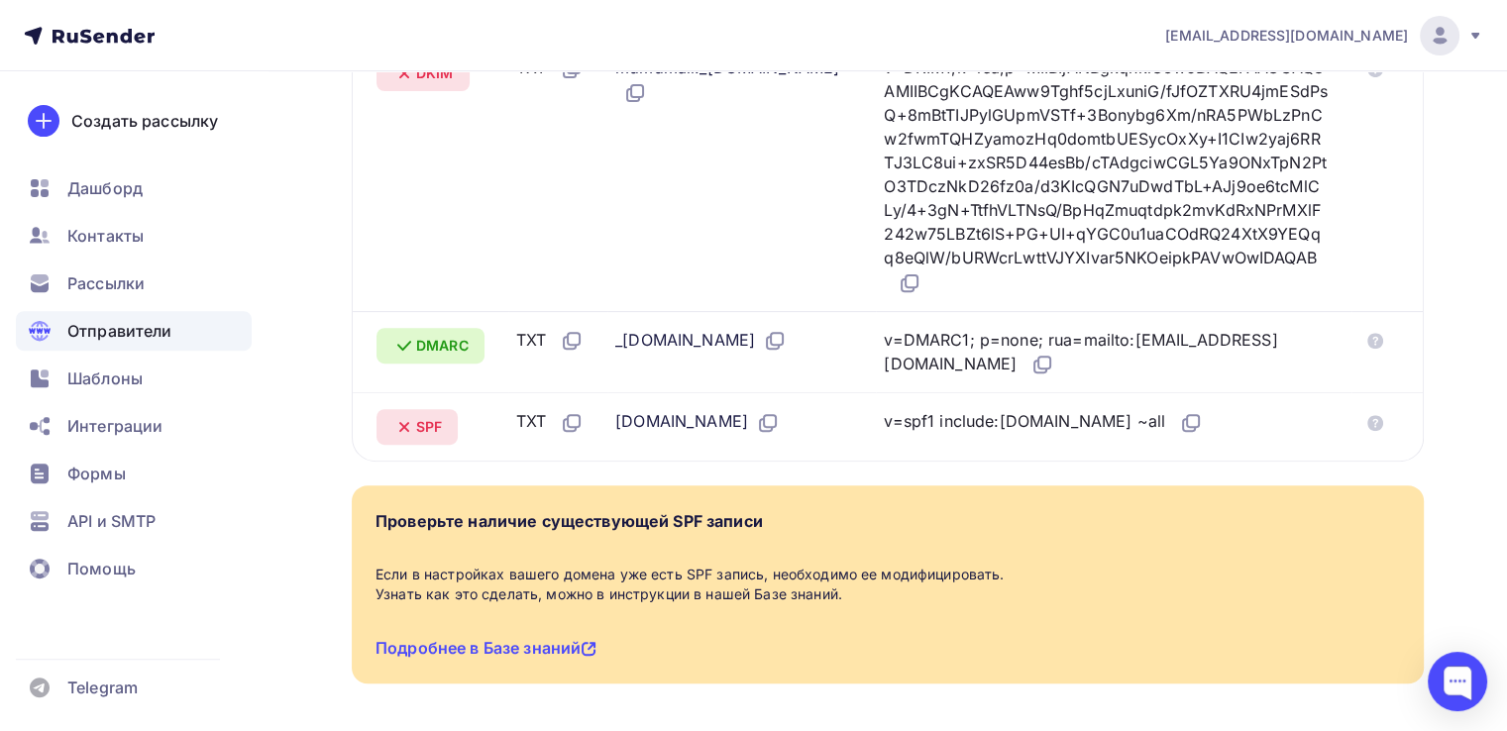
click at [1065, 413] on div "v=spf1 include:rsndr.ru ~all" at bounding box center [1043, 422] width 319 height 26
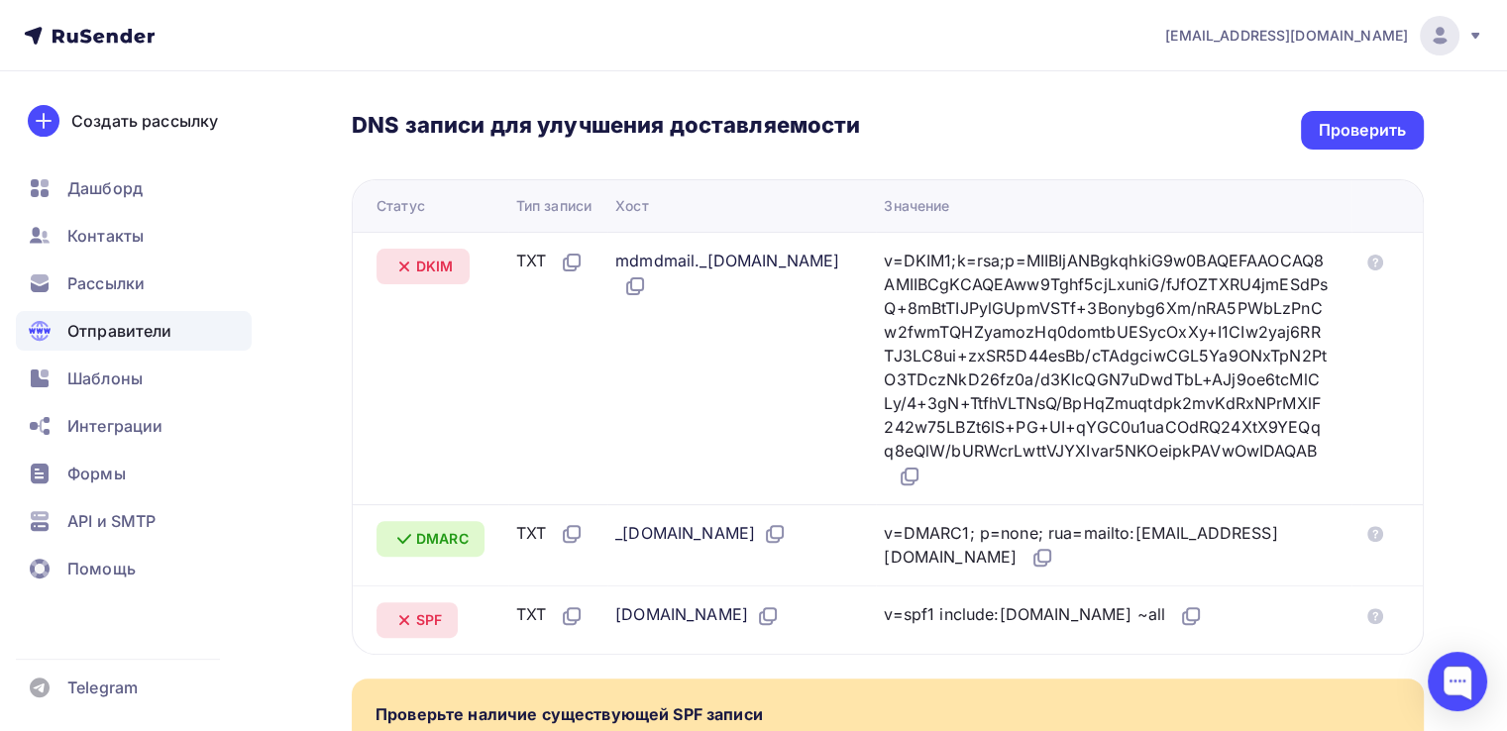
scroll to position [466, 0]
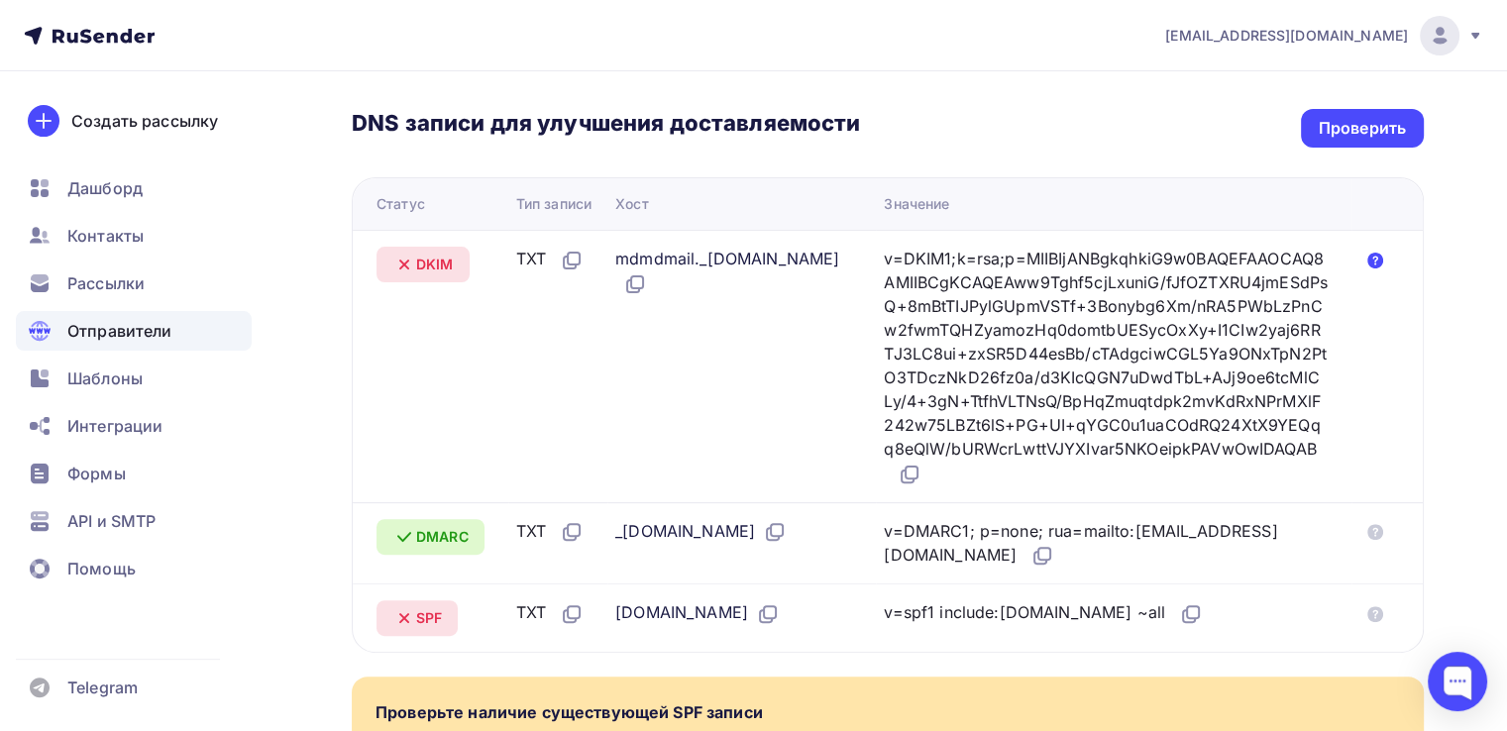
click at [1377, 255] on icon at bounding box center [1376, 261] width 16 height 16
drag, startPoint x: 385, startPoint y: 277, endPoint x: 894, endPoint y: 312, distance: 510.5
click at [894, 312] on tr "DKIM TXT mdmdmail._domainkey.ubirator.com v=DKIM1;k=rsa;p=MIIBIjANBgkqhkiG9w0BA…" at bounding box center [888, 366] width 1070 height 273
click at [837, 349] on td "mdmdmail._domainkey.ubirator.com" at bounding box center [741, 366] width 269 height 273
click at [1374, 263] on icon at bounding box center [1376, 261] width 16 height 16
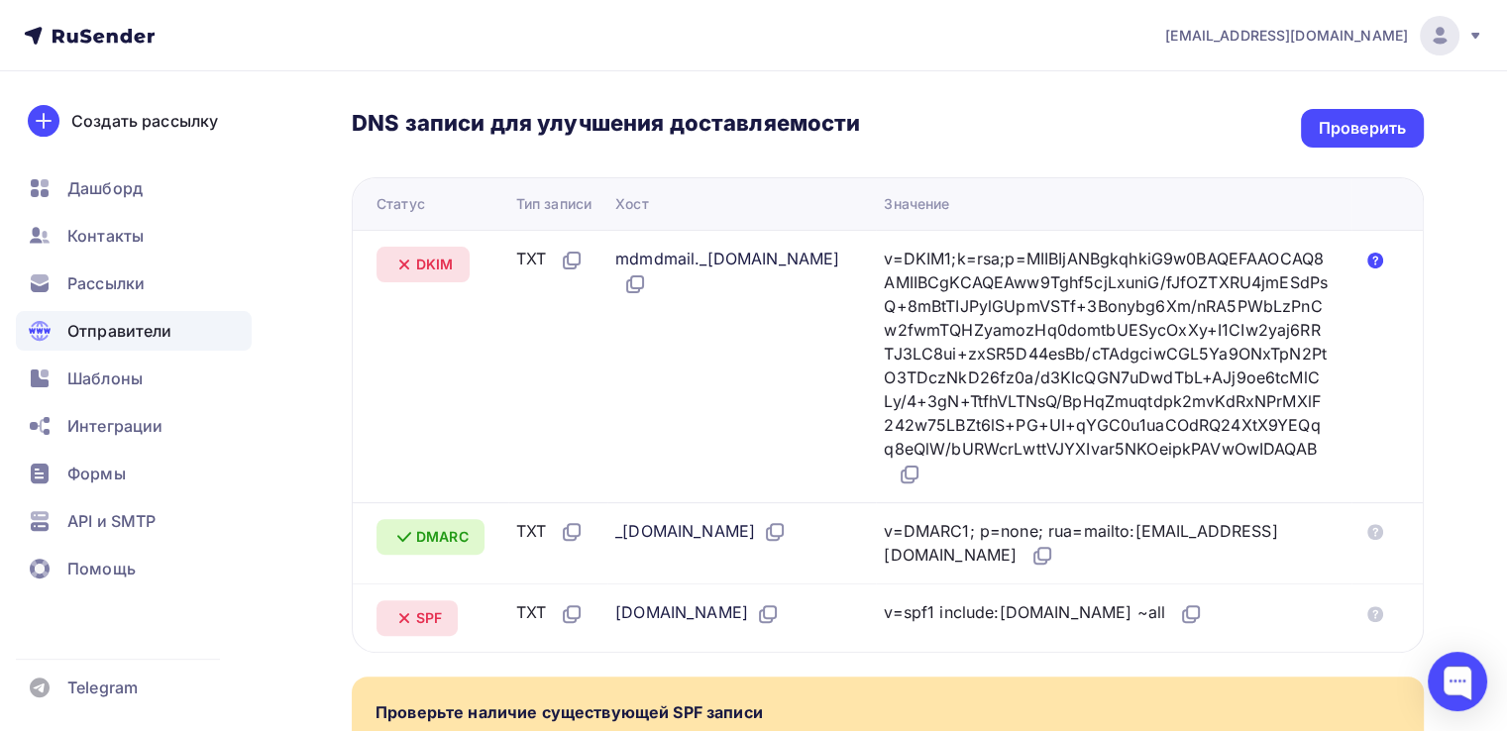
click at [1377, 261] on icon at bounding box center [1376, 261] width 16 height 16
click at [1372, 606] on icon at bounding box center [1376, 614] width 16 height 16
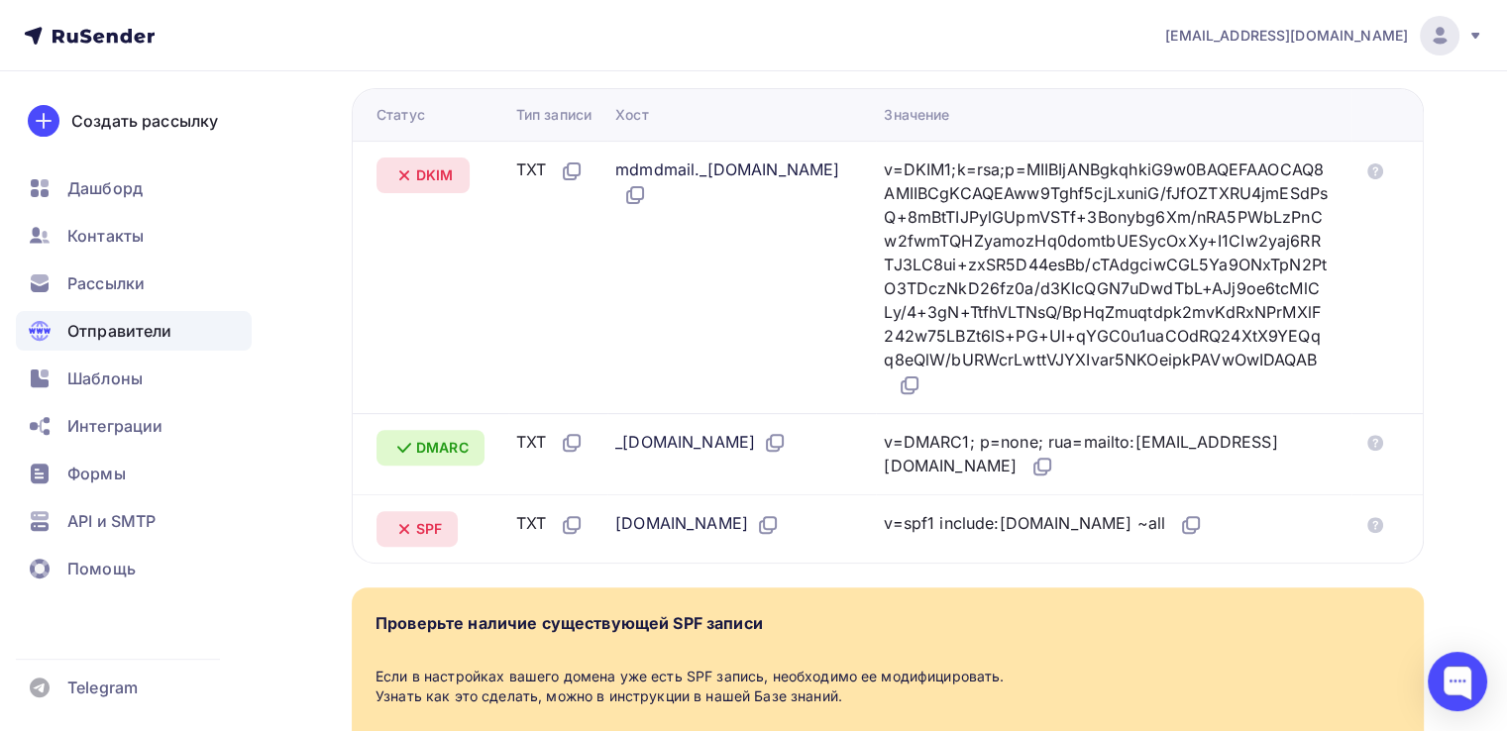
scroll to position [555, 0]
drag, startPoint x: 899, startPoint y: 523, endPoint x: 1122, endPoint y: 519, distance: 223.0
click at [1122, 519] on tr "SPF TXT ubirator.com v=spf1 include:rsndr.ru ~all" at bounding box center [888, 529] width 1070 height 68
drag, startPoint x: 1128, startPoint y: 519, endPoint x: 897, endPoint y: 505, distance: 231.3
click at [897, 505] on tr "SPF TXT ubirator.com v=spf1 include:rsndr.ru ~all" at bounding box center [888, 529] width 1070 height 68
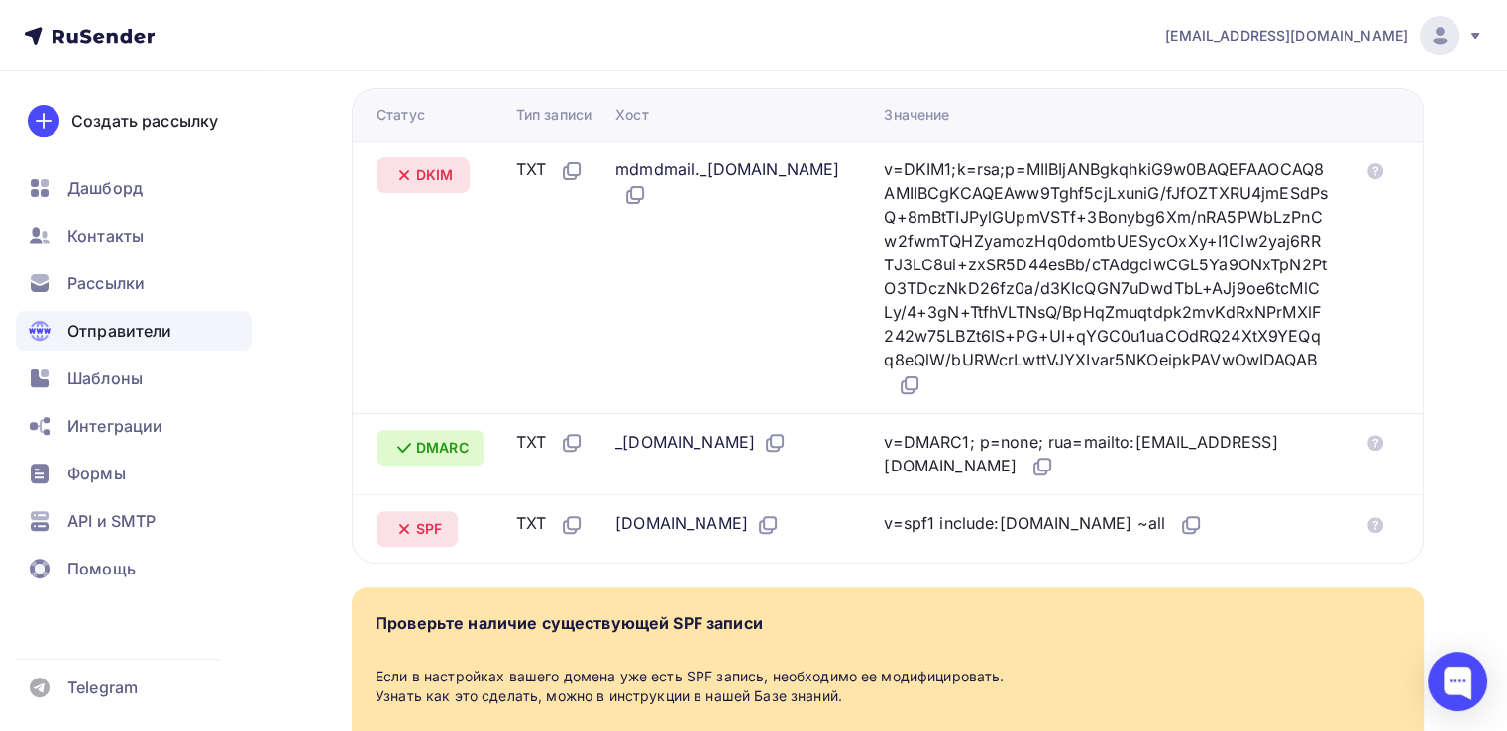
copy tr "v=spf1 include:[DOMAIN_NAME] ~all"
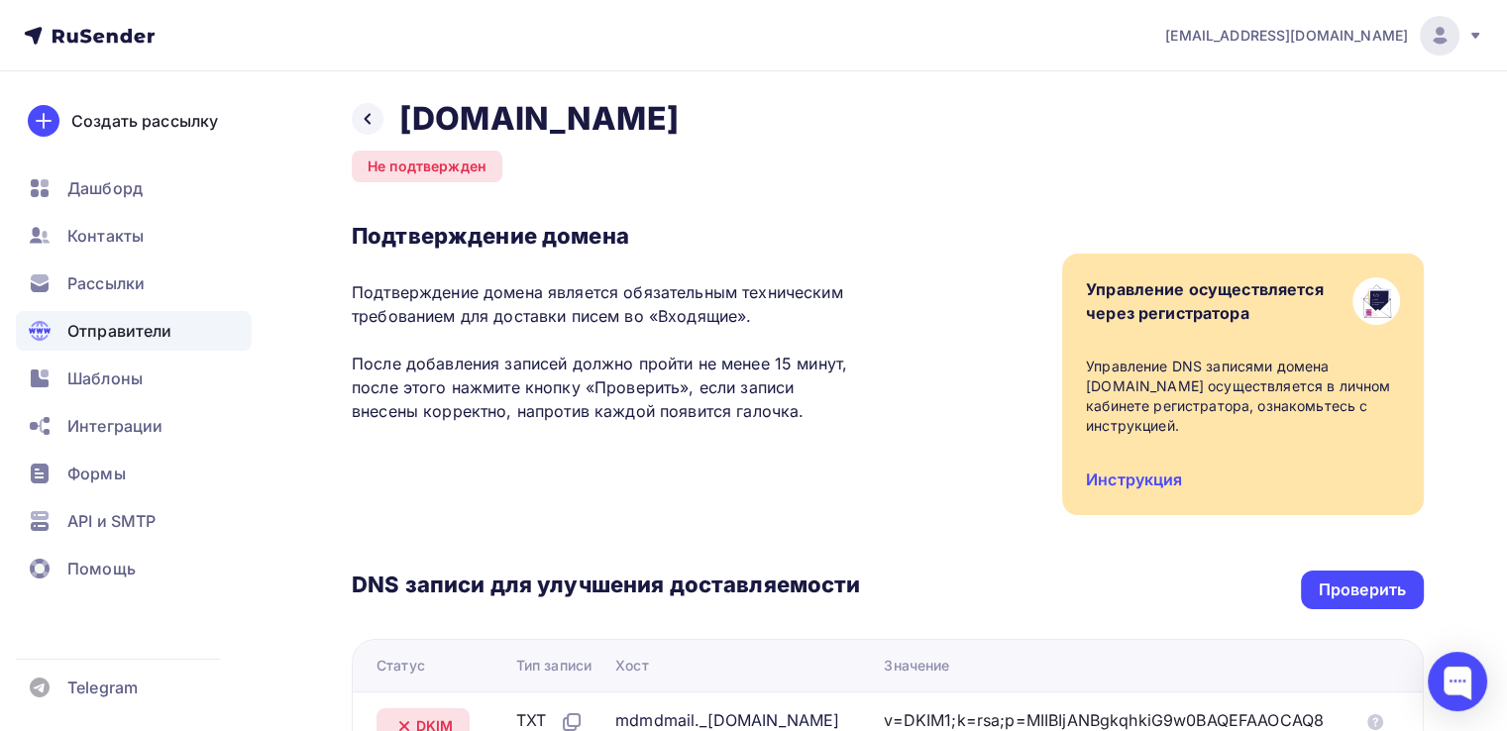
scroll to position [0, 0]
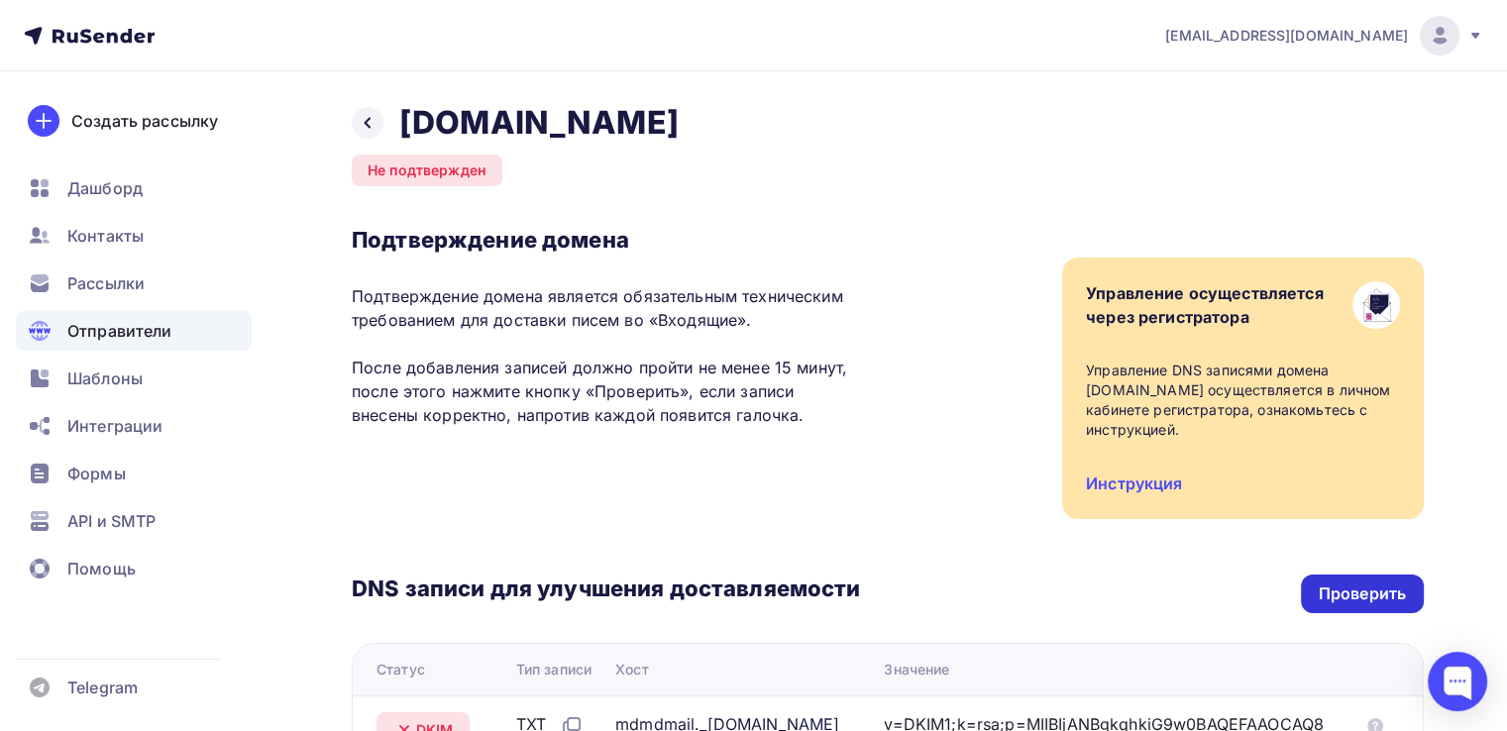
click at [1338, 592] on div "Проверить" at bounding box center [1362, 594] width 87 height 23
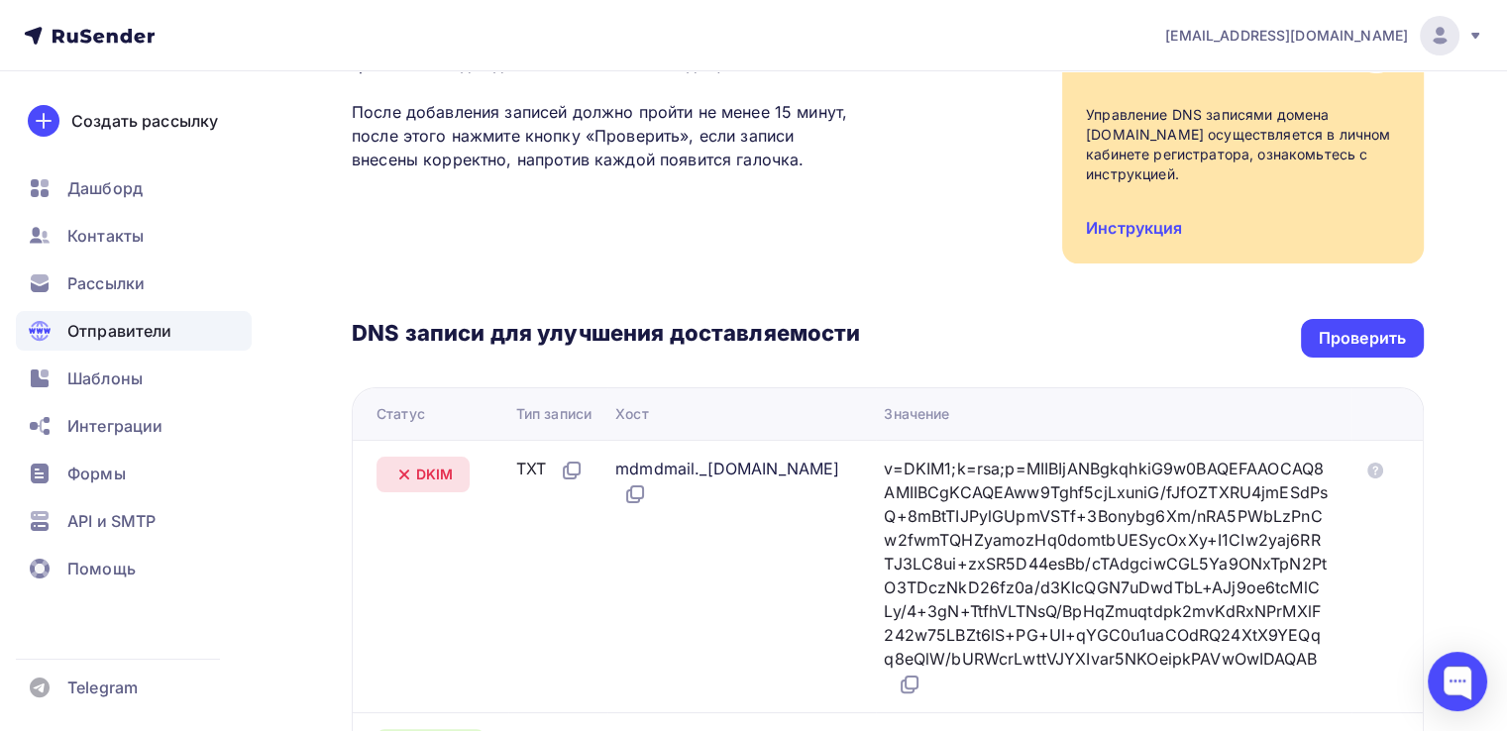
scroll to position [257, 0]
click at [1373, 351] on div "Проверить" at bounding box center [1362, 337] width 123 height 39
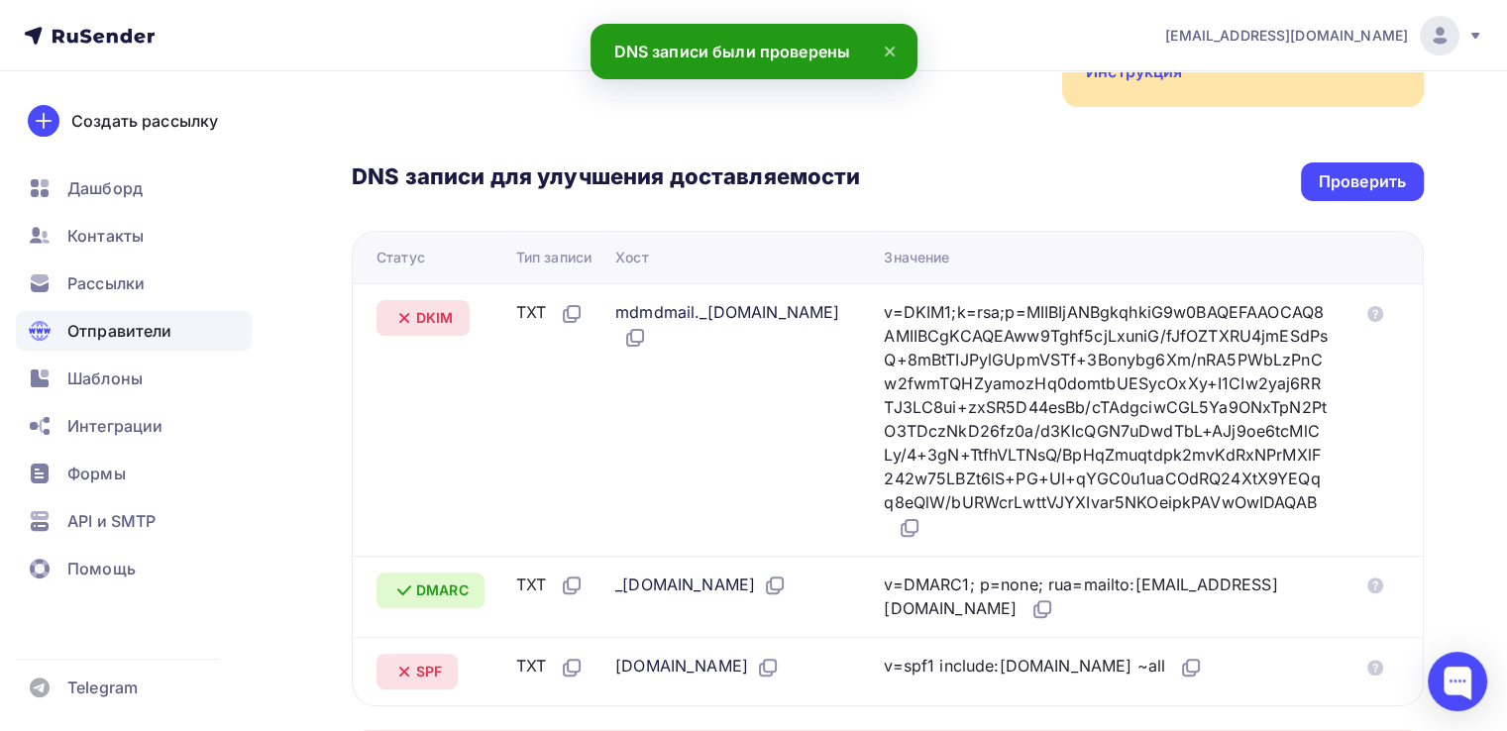
scroll to position [412, 0]
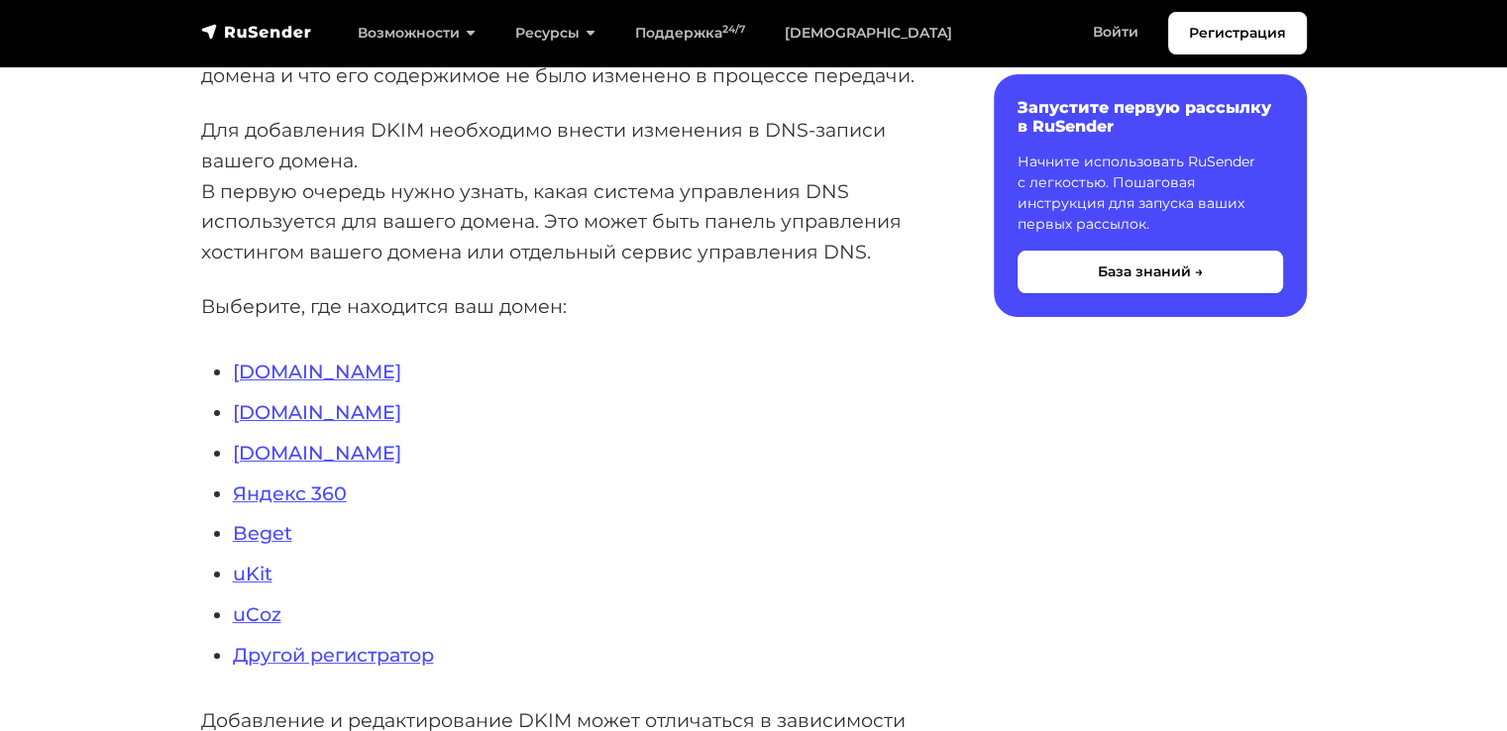
scroll to position [480, 0]
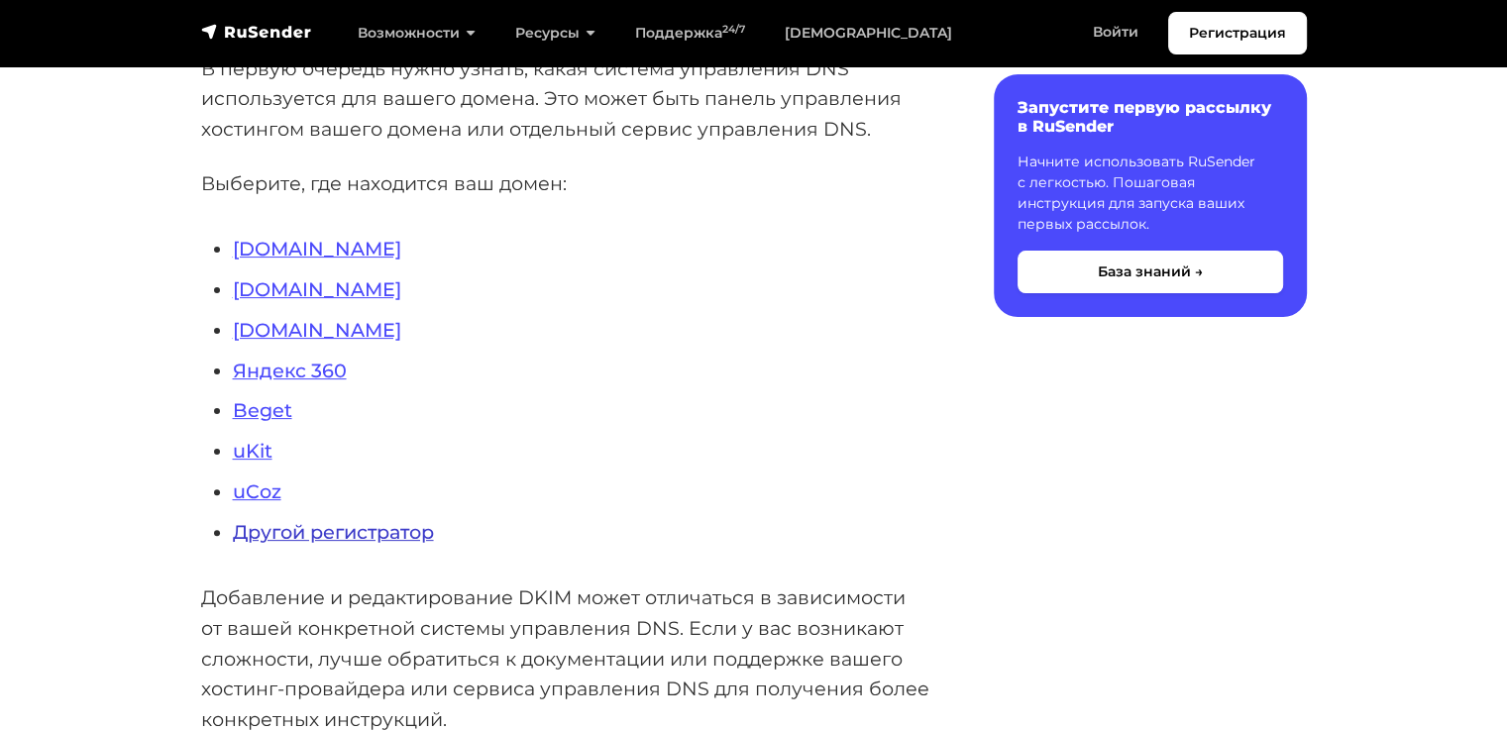
click at [351, 532] on link "Другой регистратор" at bounding box center [333, 532] width 201 height 24
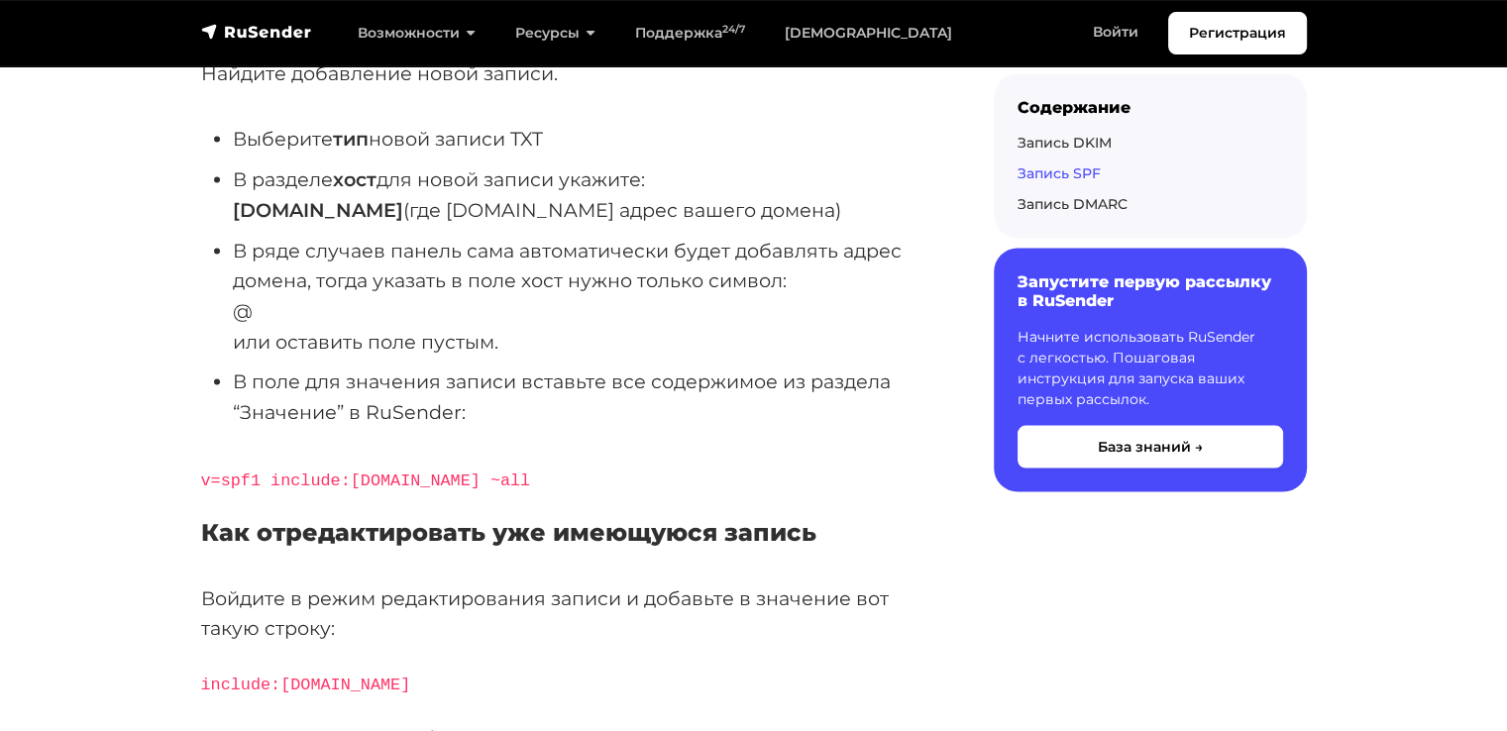
scroll to position [3817, 0]
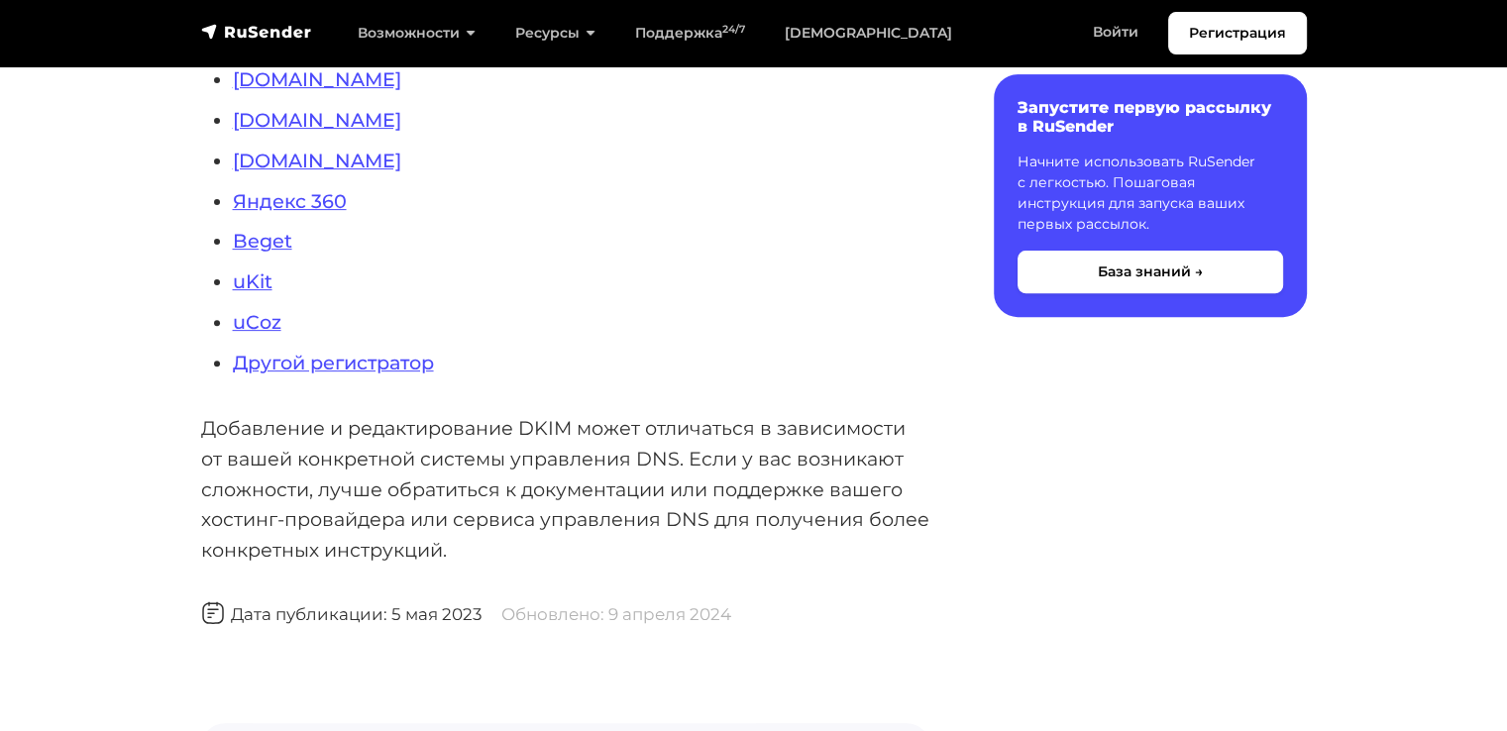
scroll to position [622, 0]
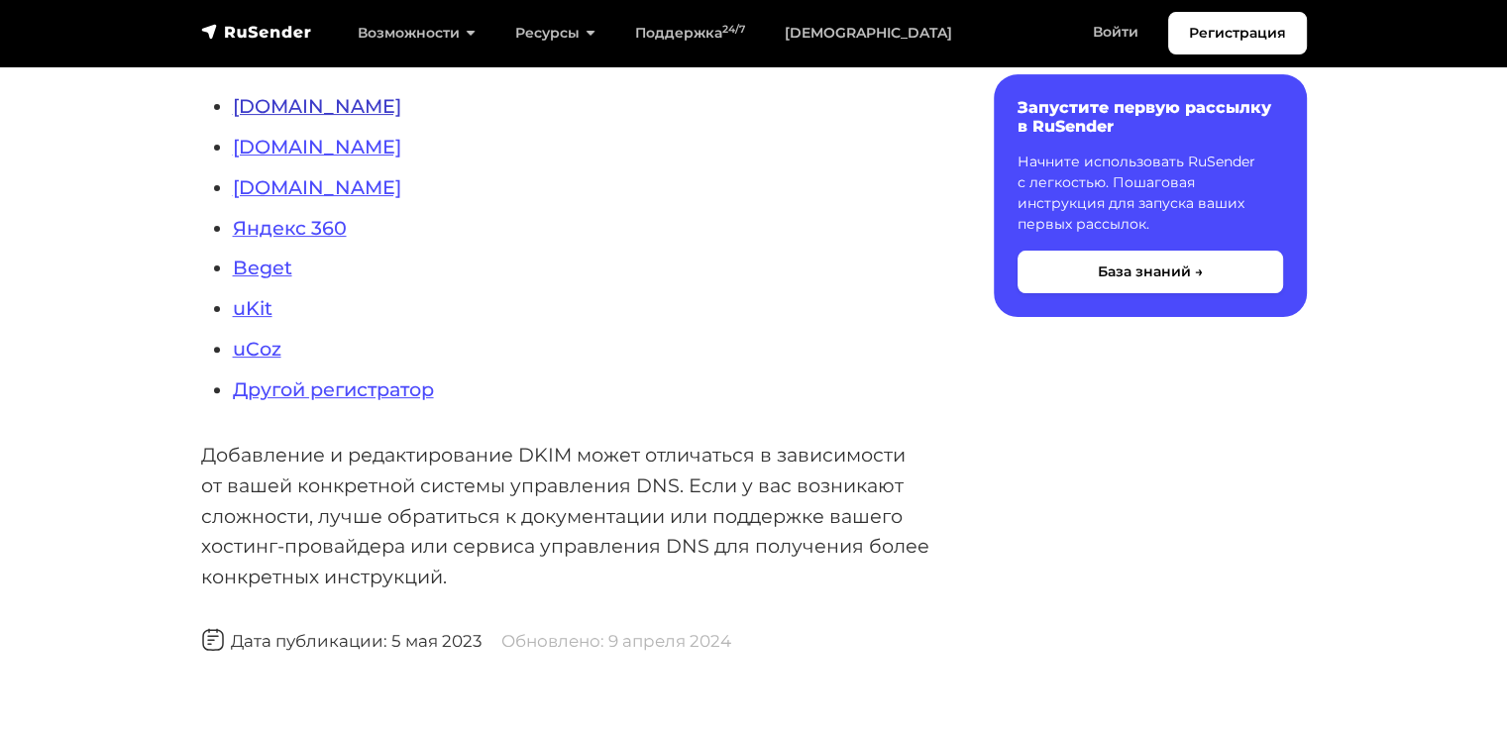
click at [264, 100] on link "[DOMAIN_NAME]" at bounding box center [317, 106] width 168 height 24
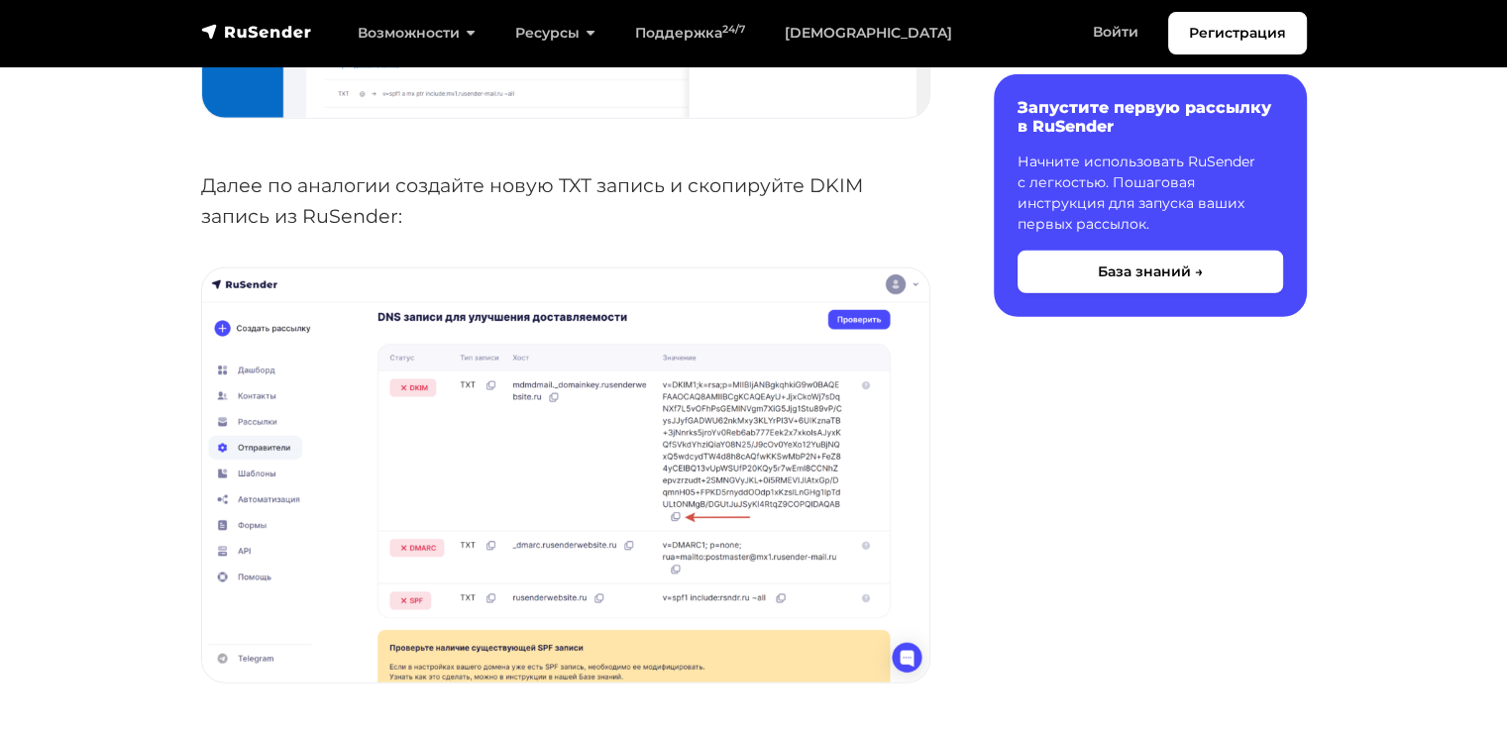
scroll to position [5528, 0]
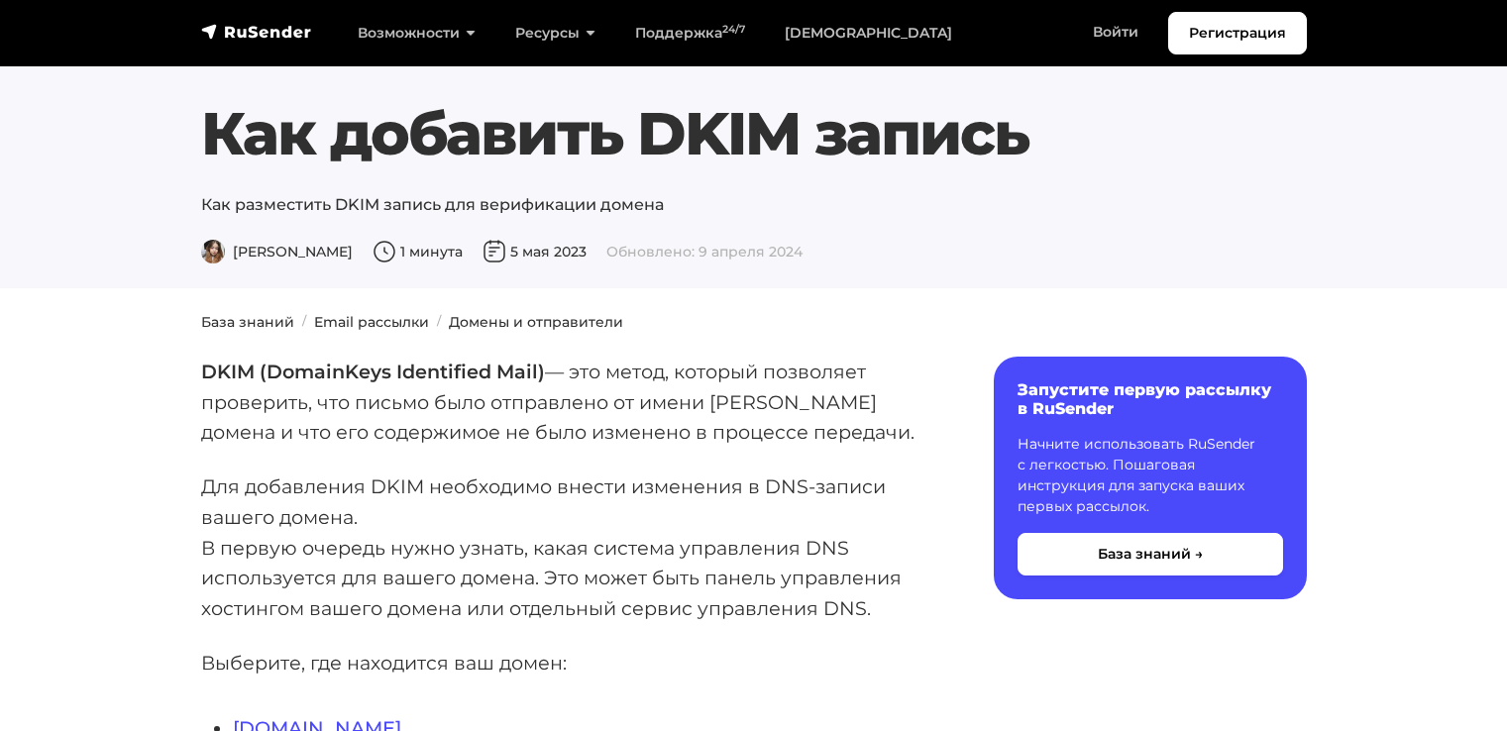
scroll to position [499, 0]
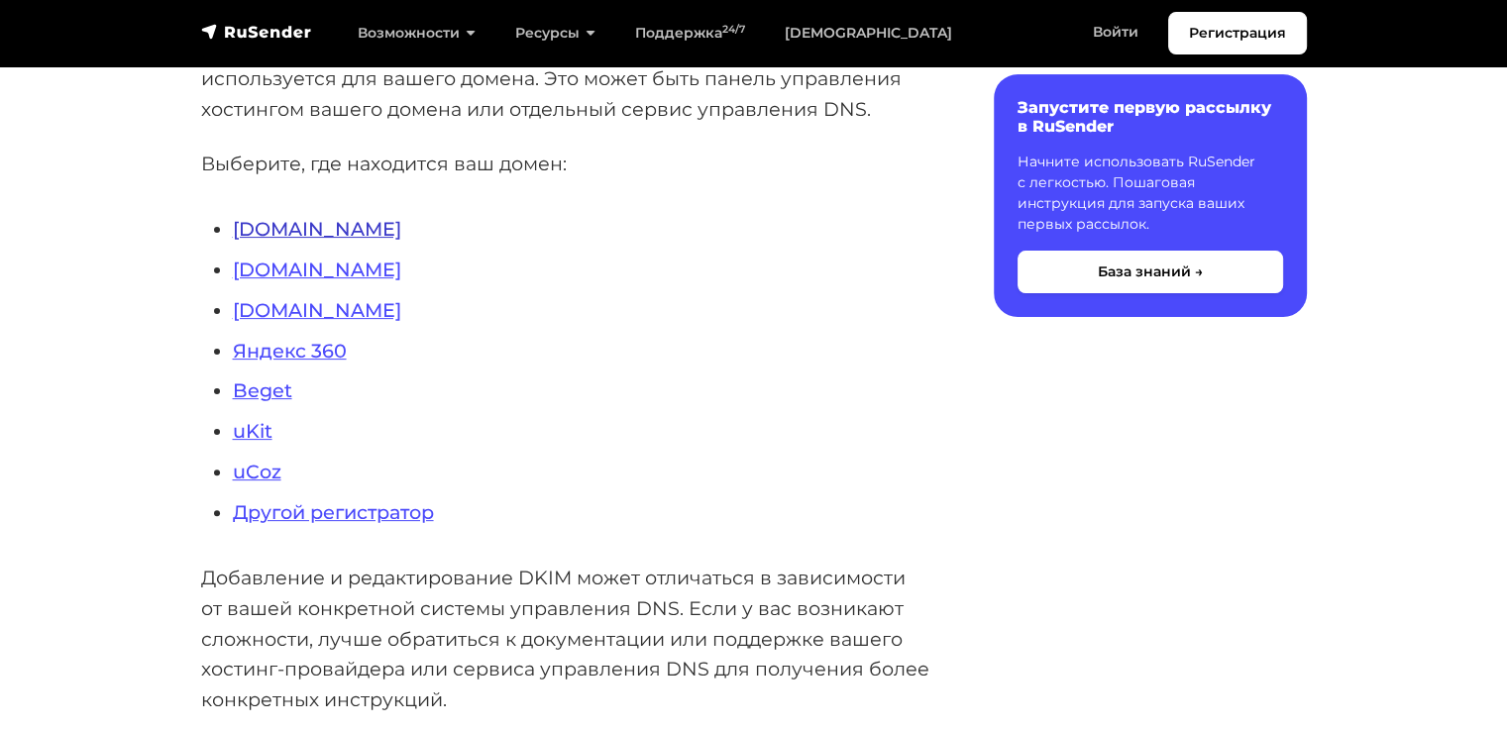
click at [260, 221] on link "Reg.ru" at bounding box center [317, 229] width 168 height 24
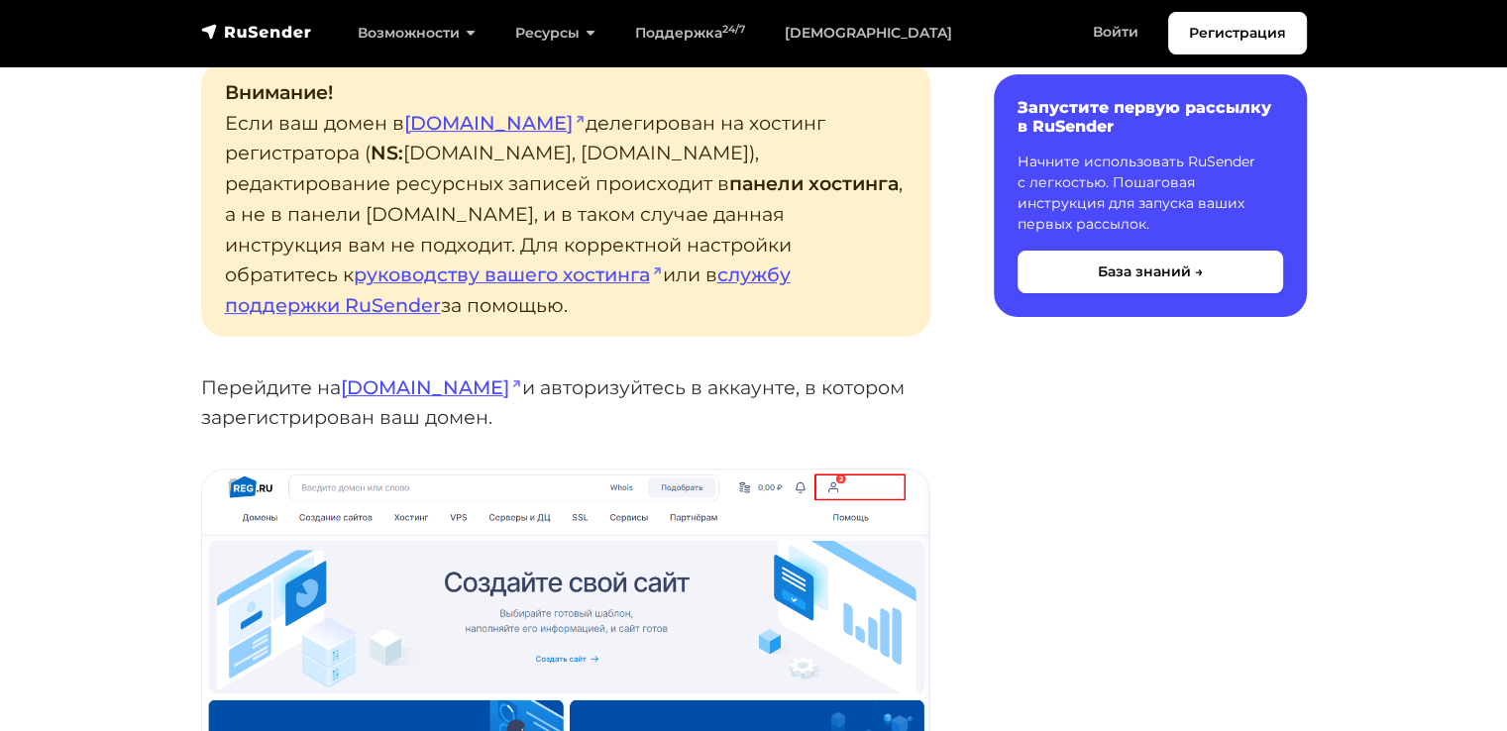
scroll to position [475, 0]
click at [550, 120] on p "Внимание! Если ваш домен в reg.ru делегирован на хостинг регистратора ( NS: ns1…" at bounding box center [565, 197] width 729 height 275
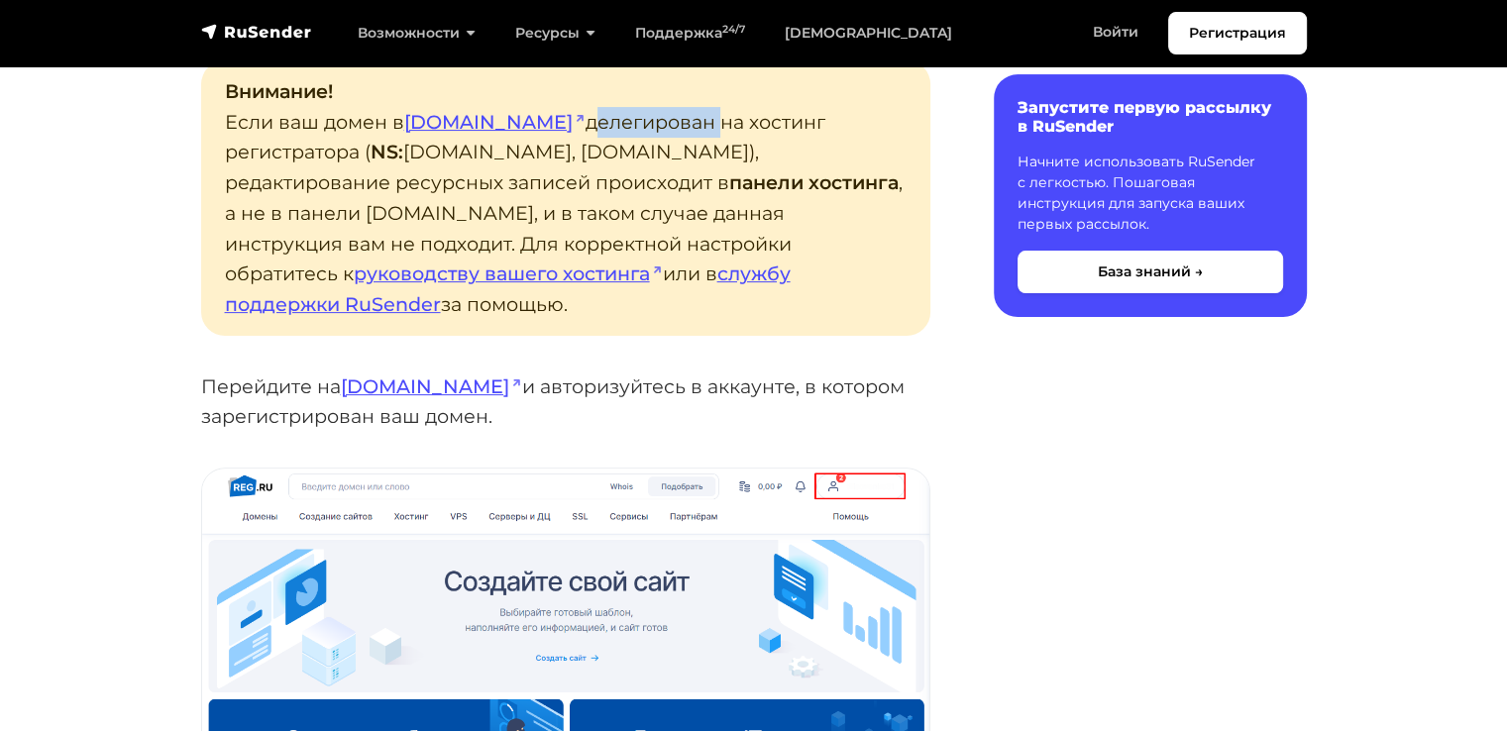
drag, startPoint x: 550, startPoint y: 120, endPoint x: 604, endPoint y: 129, distance: 54.3
click at [604, 129] on p "Внимание! Если ваш домен в reg.ru делегирован на хостинг регистратора ( NS: ns1…" at bounding box center [565, 197] width 729 height 275
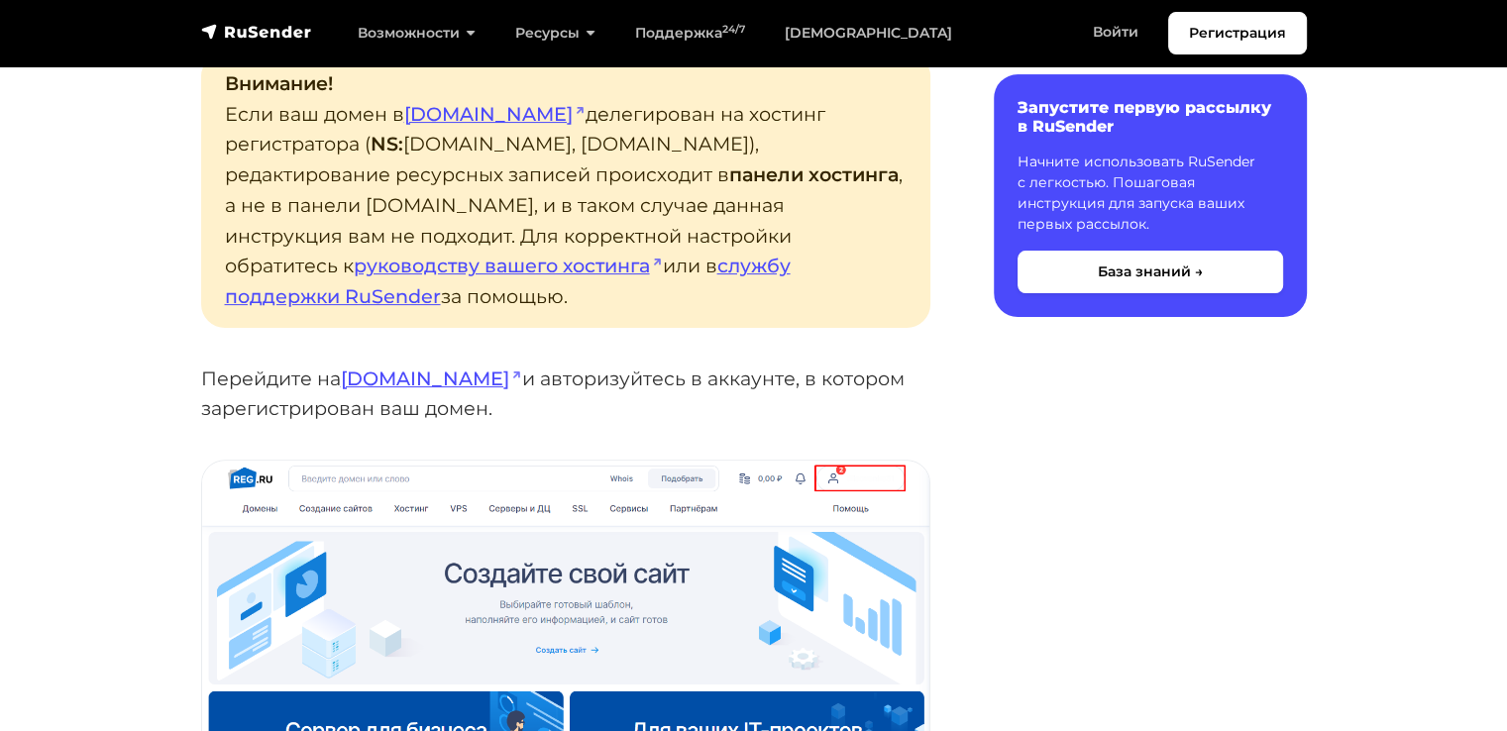
scroll to position [484, 0]
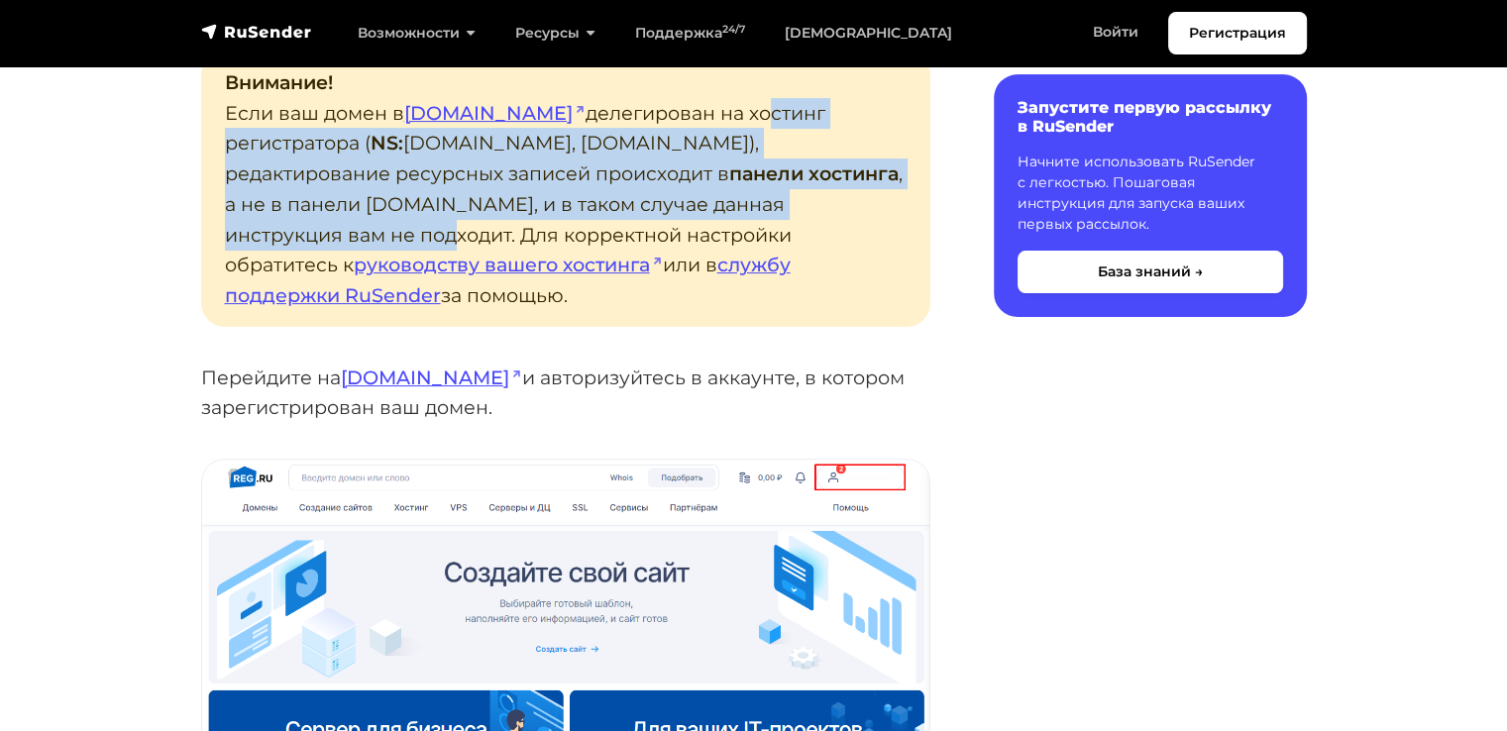
drag, startPoint x: 654, startPoint y: 108, endPoint x: 835, endPoint y: 191, distance: 199.5
click at [835, 191] on p "Внимание! Если ваш домен в reg.ru делегирован на хостинг регистратора ( NS: ns1…" at bounding box center [565, 189] width 729 height 275
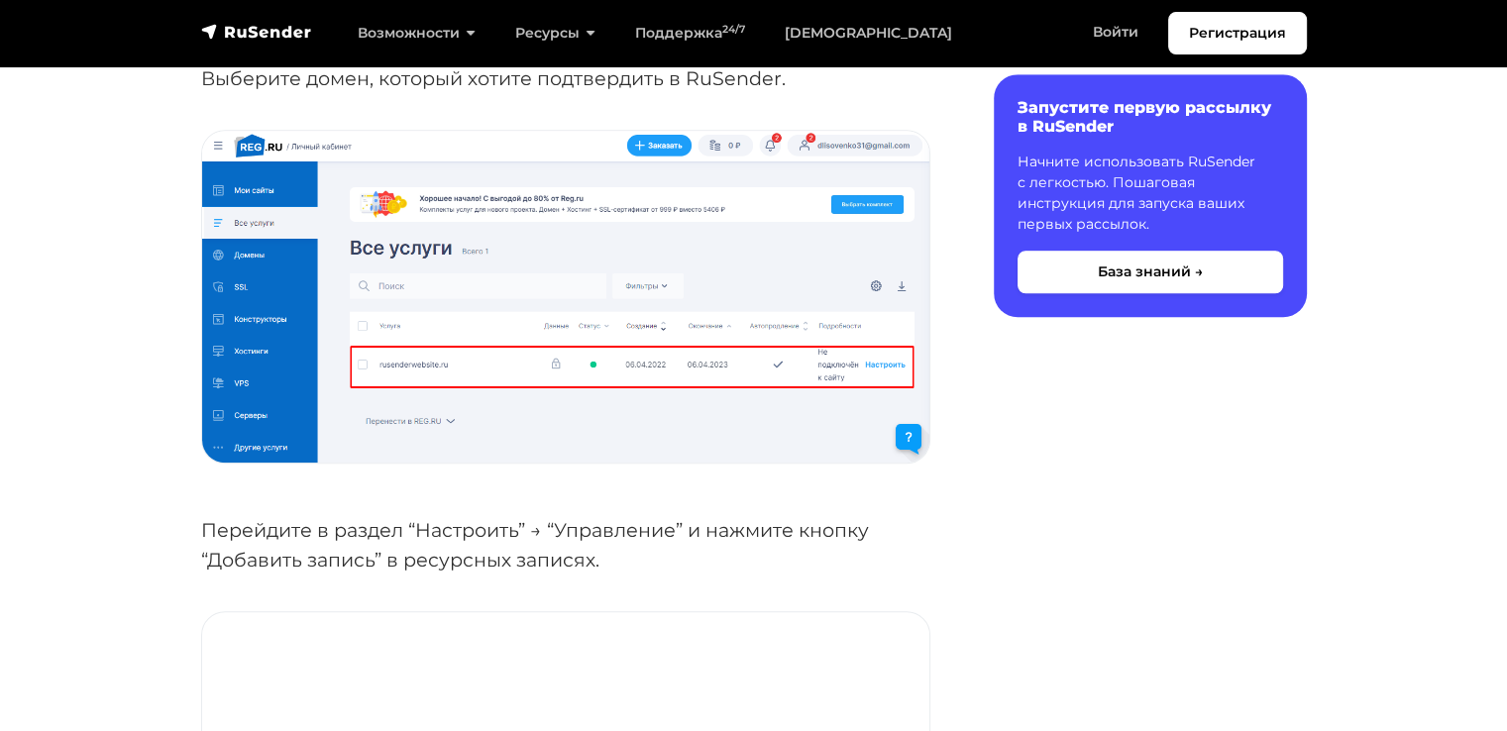
scroll to position [1656, 0]
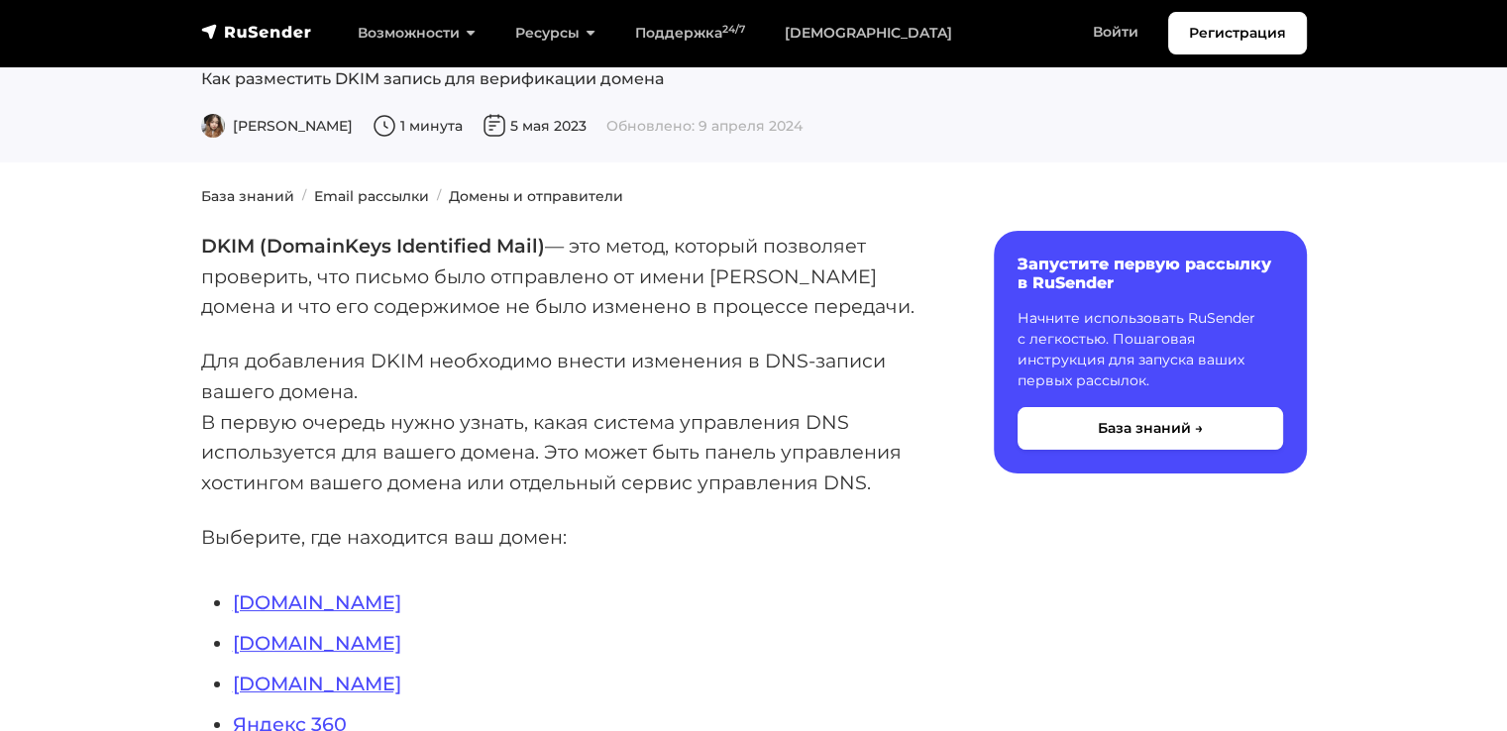
scroll to position [522, 0]
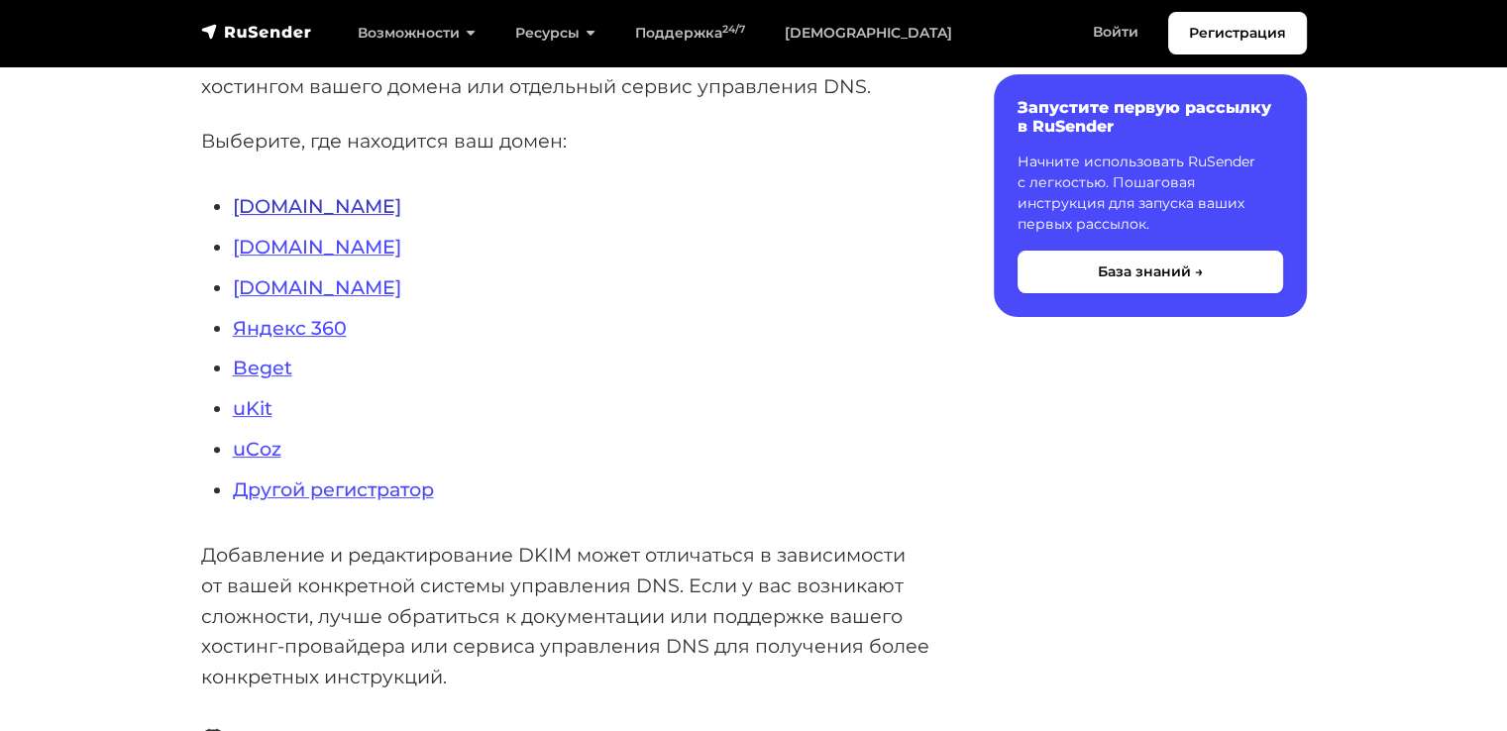
click at [266, 209] on link "[DOMAIN_NAME]" at bounding box center [317, 206] width 168 height 24
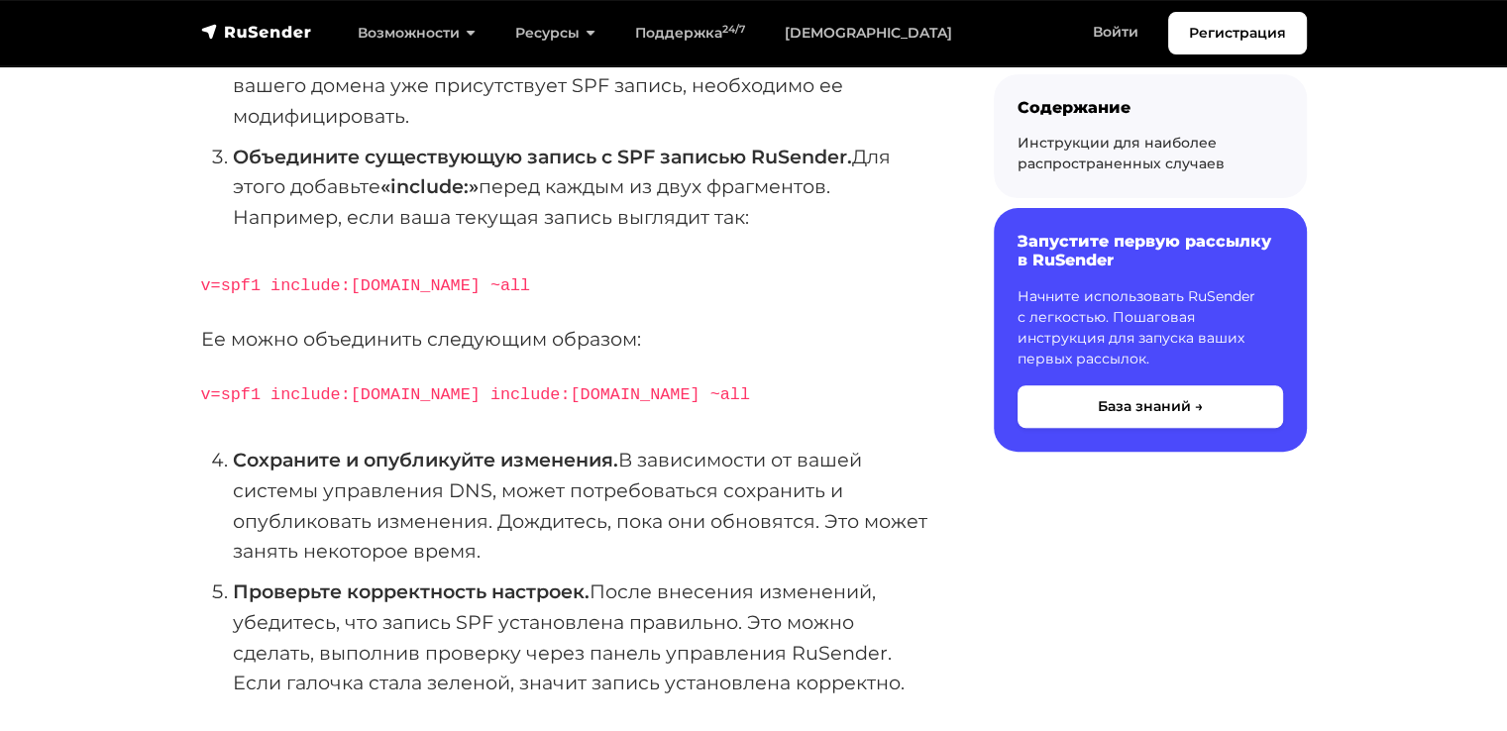
scroll to position [658, 0]
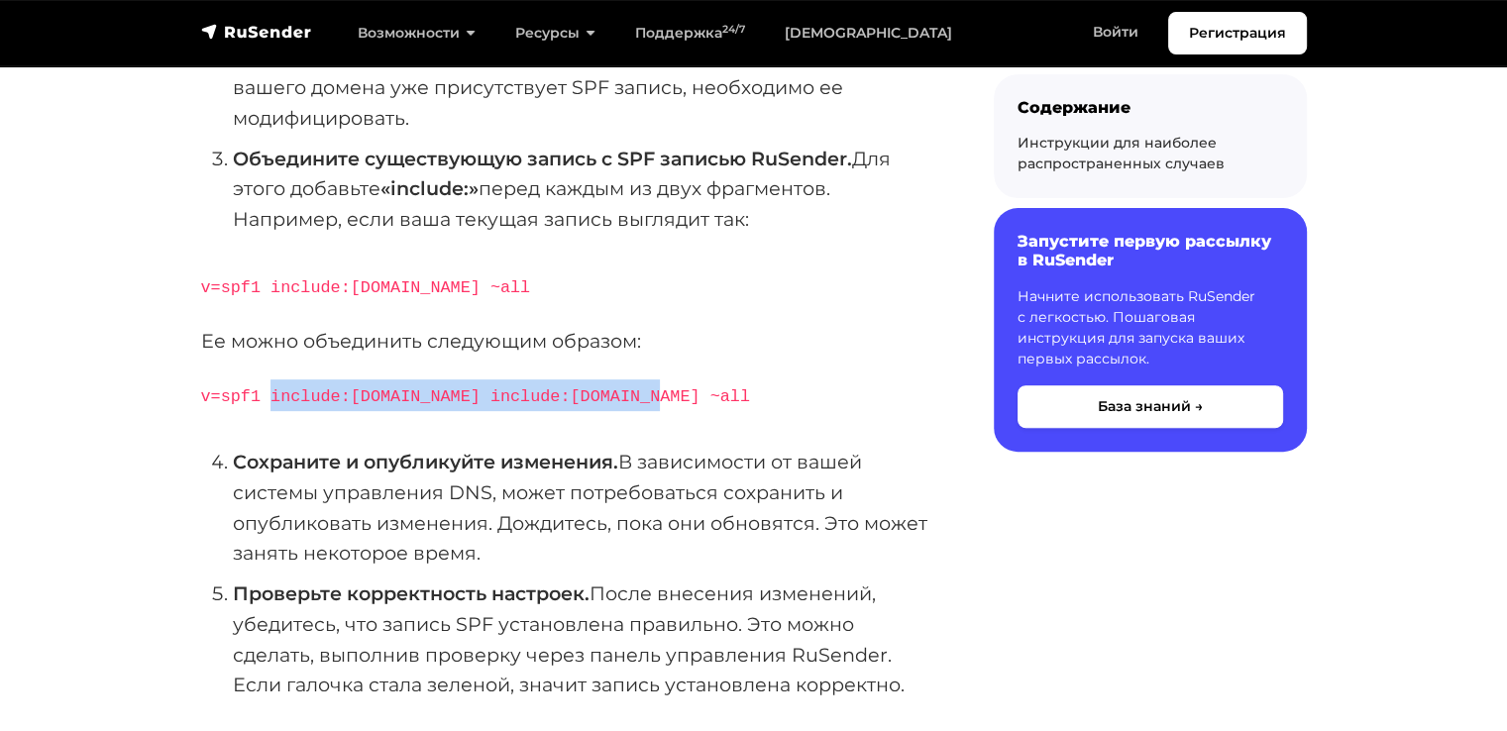
drag, startPoint x: 686, startPoint y: 388, endPoint x: 271, endPoint y: 382, distance: 415.3
click at [271, 382] on p "v=spf1 include:[DOMAIN_NAME] include:[DOMAIN_NAME] ~all" at bounding box center [565, 396] width 729 height 32
copy code "include:[DOMAIN_NAME] include:[DOMAIN_NAME] ~all"
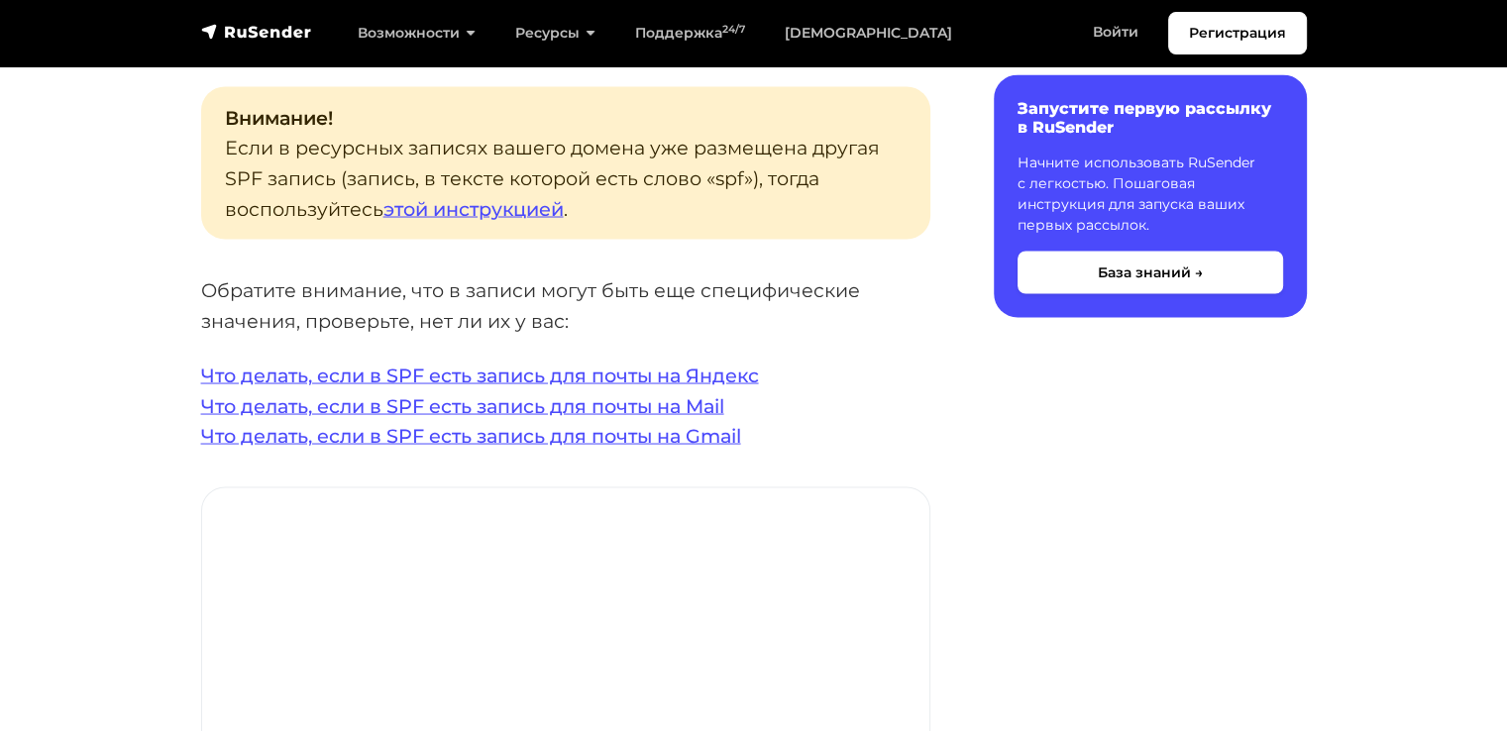
scroll to position [3634, 0]
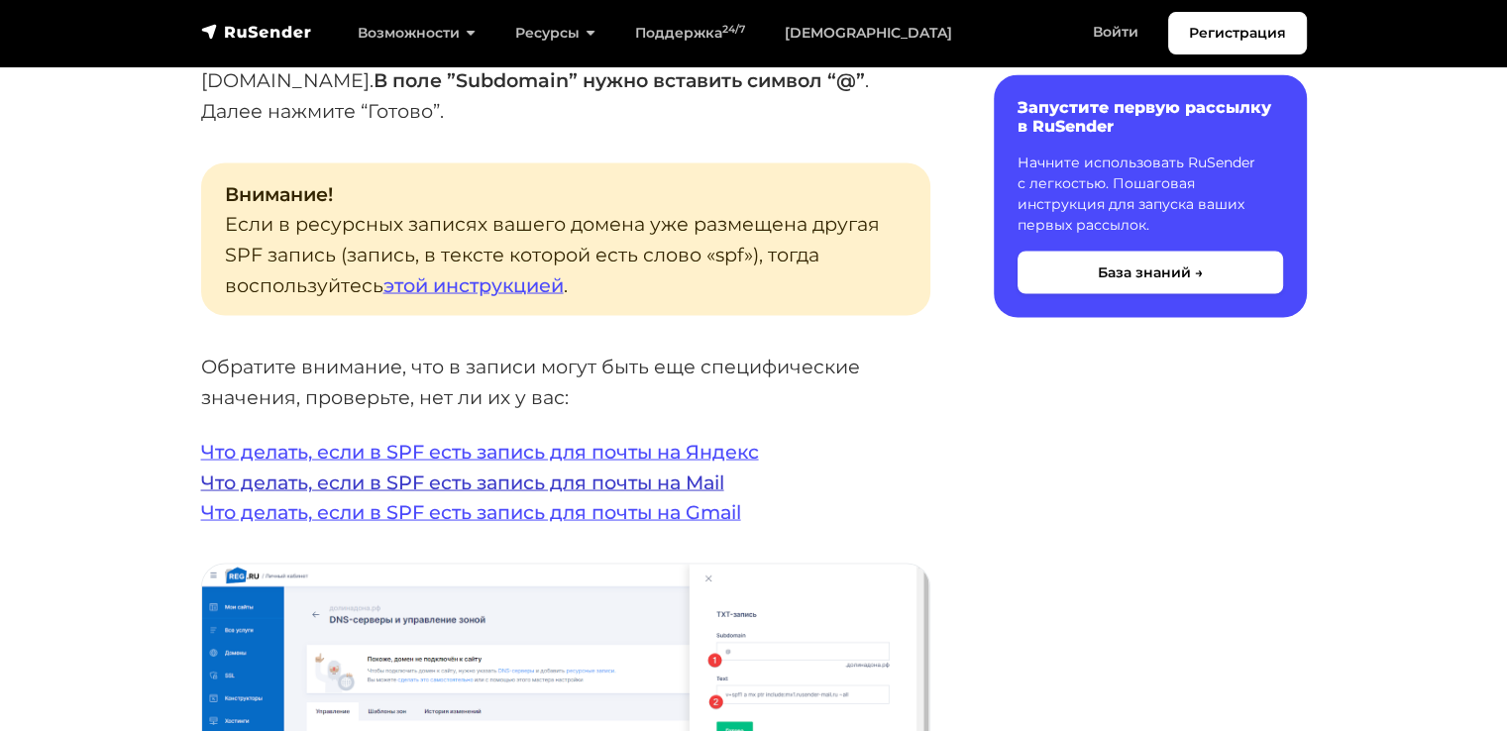
click at [511, 470] on link "Что делать, если в SPF есть запись для почты на Mail" at bounding box center [462, 482] width 523 height 24
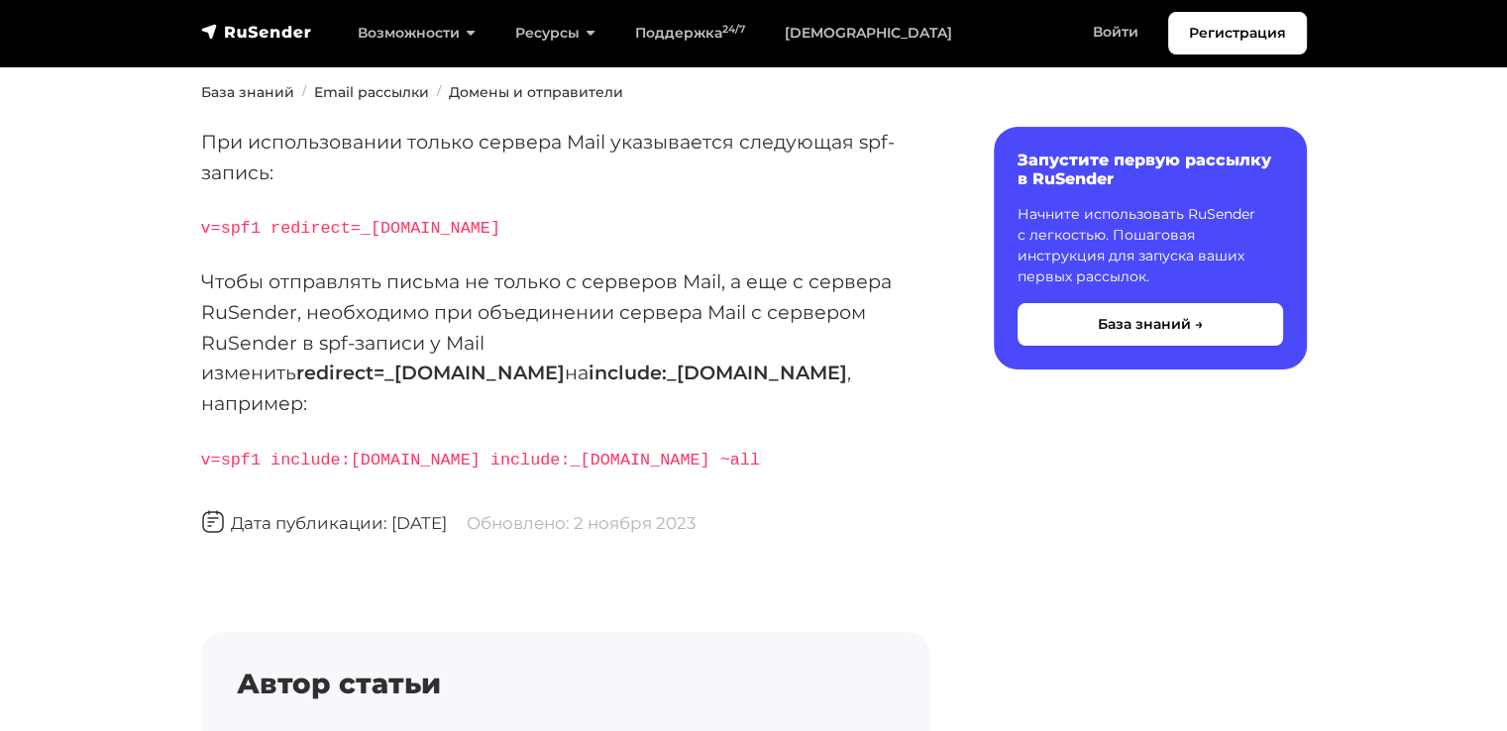
scroll to position [234, 0]
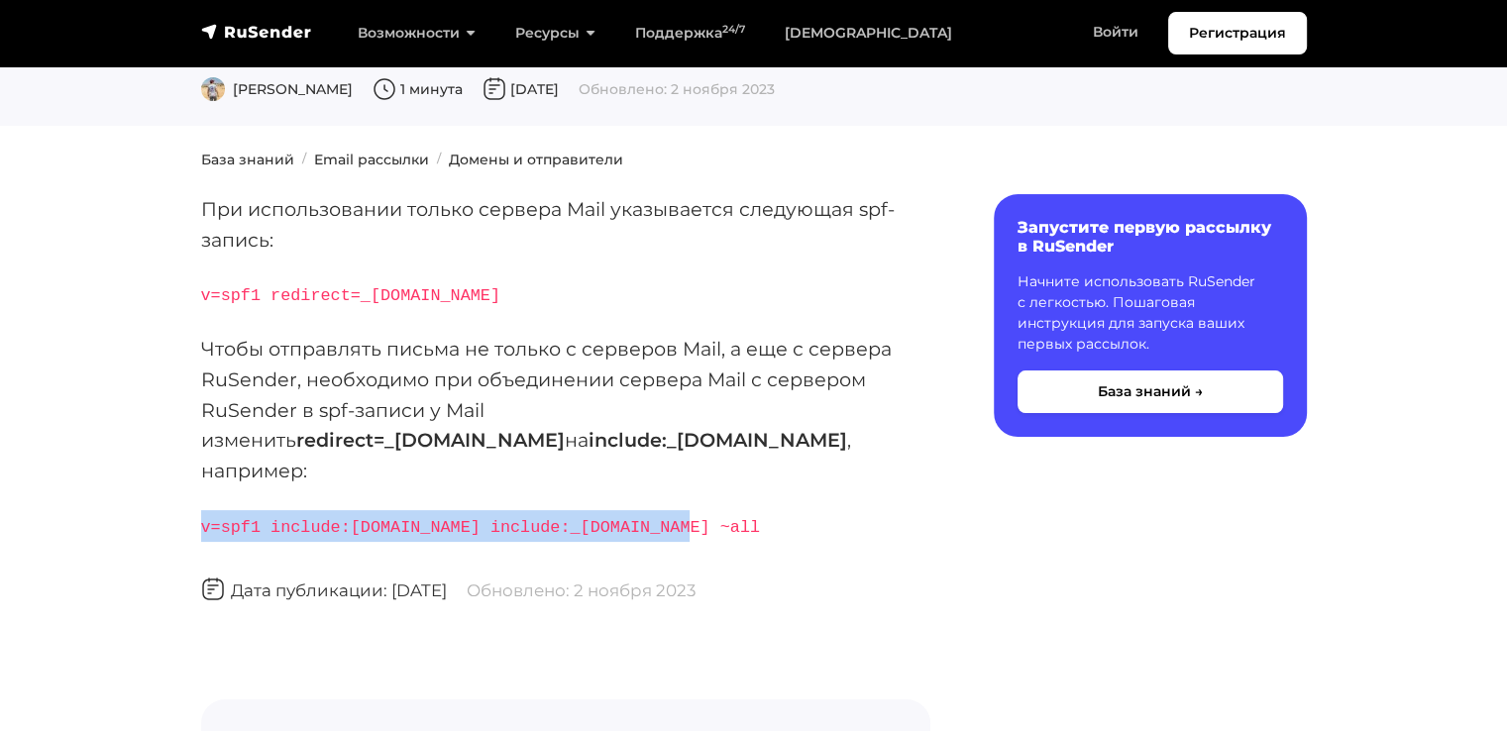
drag, startPoint x: 700, startPoint y: 494, endPoint x: 198, endPoint y: 471, distance: 502.0
click at [198, 471] on div "При использовании только сервера Mail указывается следующая spf-запись: v=spf1 …" at bounding box center [565, 587] width 753 height 787
copy code "v=spf1 include:rsndr.ru include:_spf.mail.ru ~all"
drag, startPoint x: 698, startPoint y: 489, endPoint x: 161, endPoint y: 491, distance: 537.1
click at [161, 491] on section "База знаний Email рассылки Домены и отправители При использовании только сервер…" at bounding box center [753, 613] width 1507 height 927
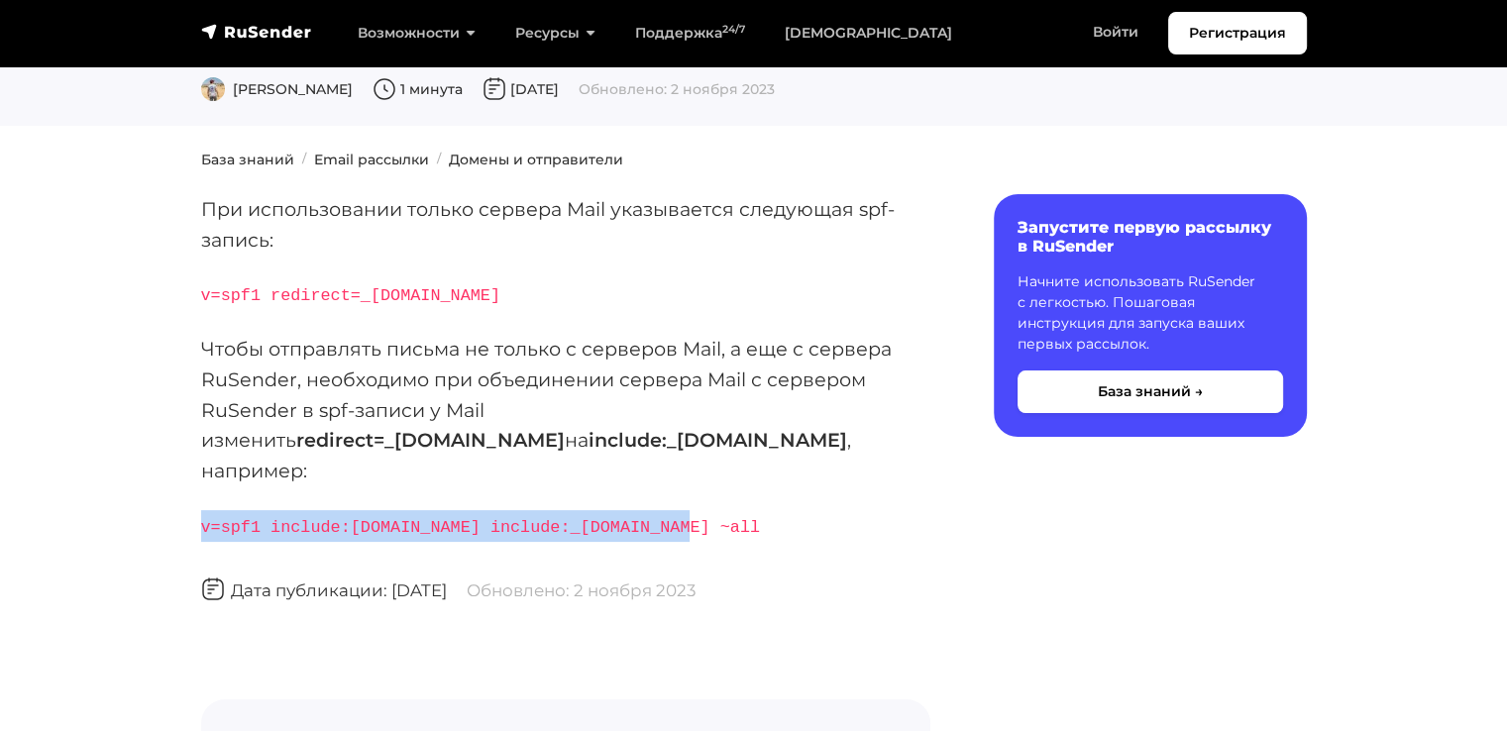
copy code "v=spf1 include:rsndr.ru include:_spf.mail.ru ~all"
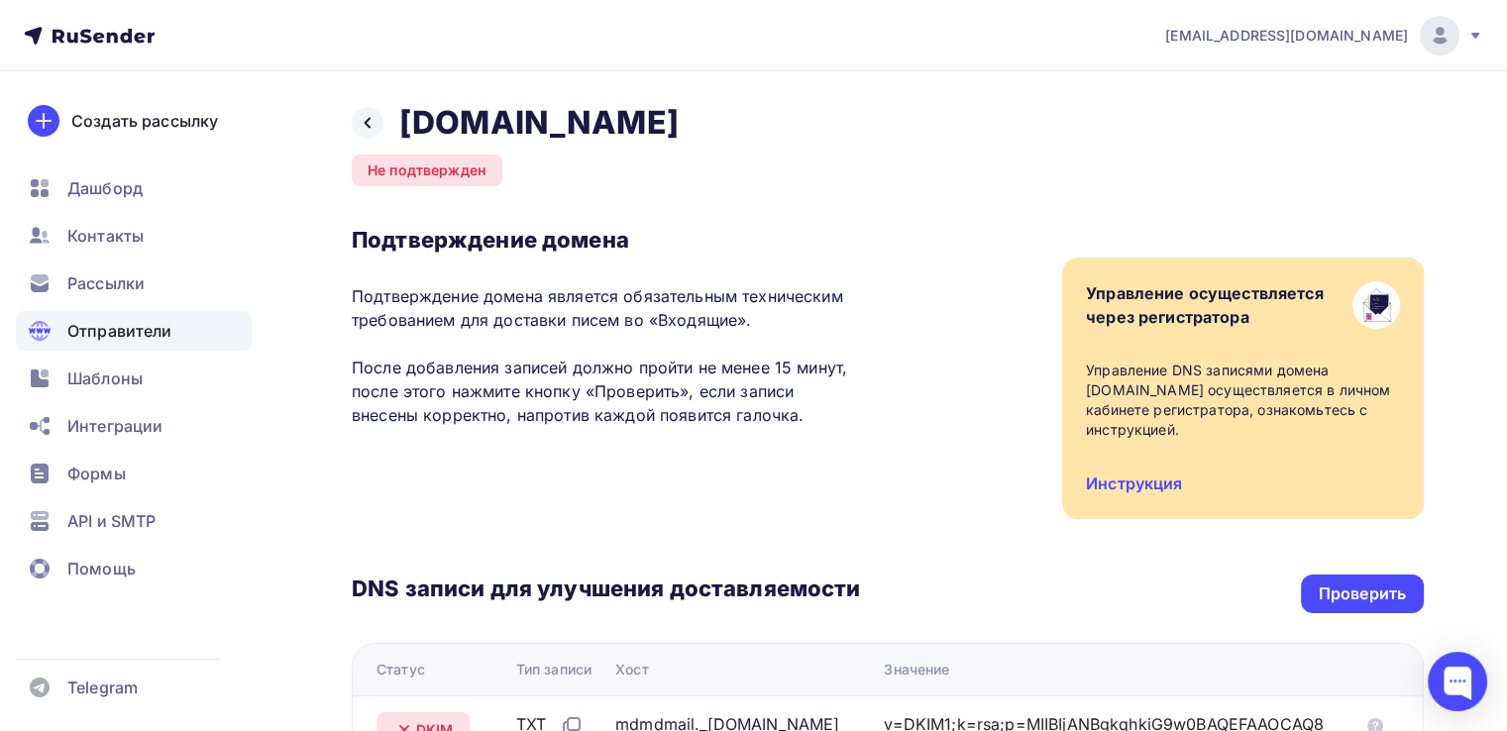
scroll to position [258, 0]
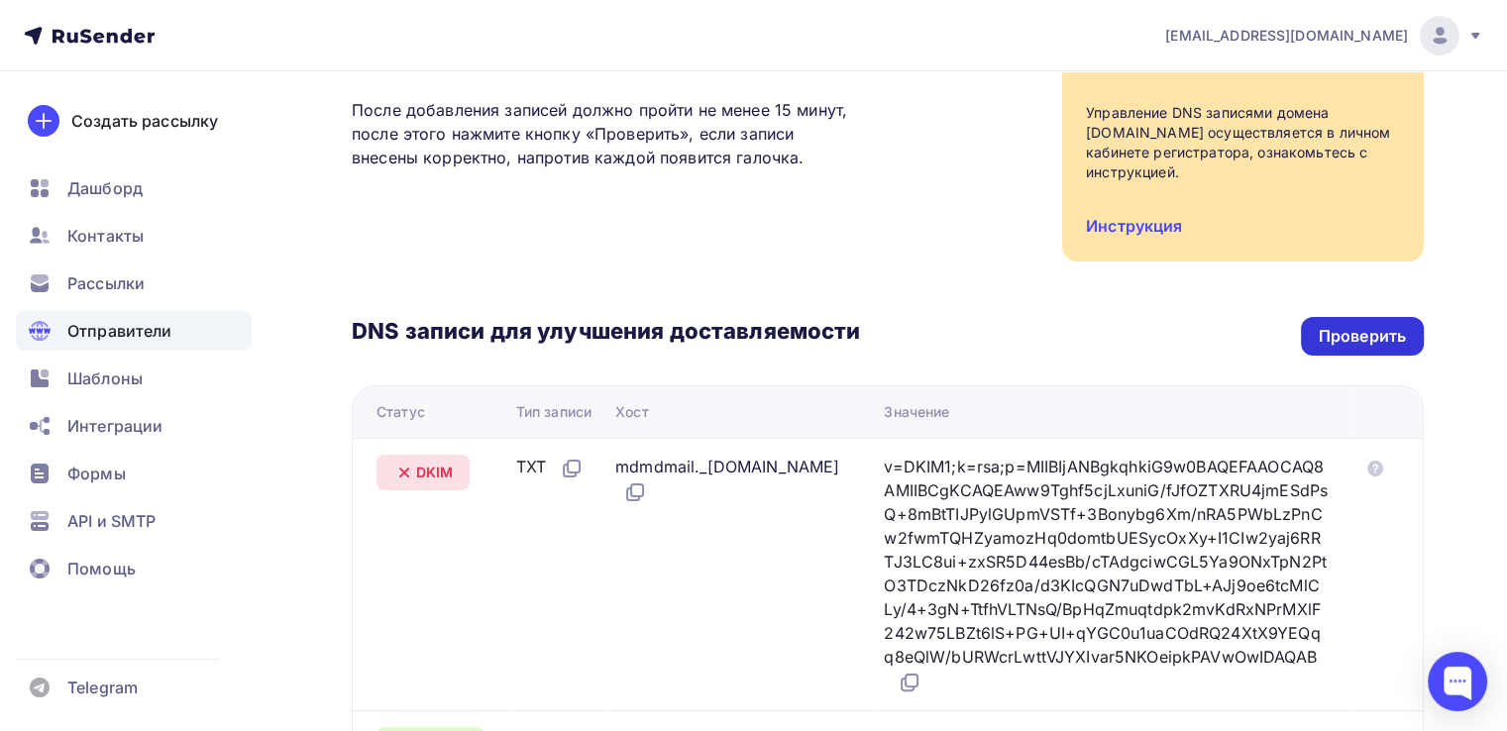
click at [1348, 338] on div "Проверить" at bounding box center [1362, 336] width 87 height 23
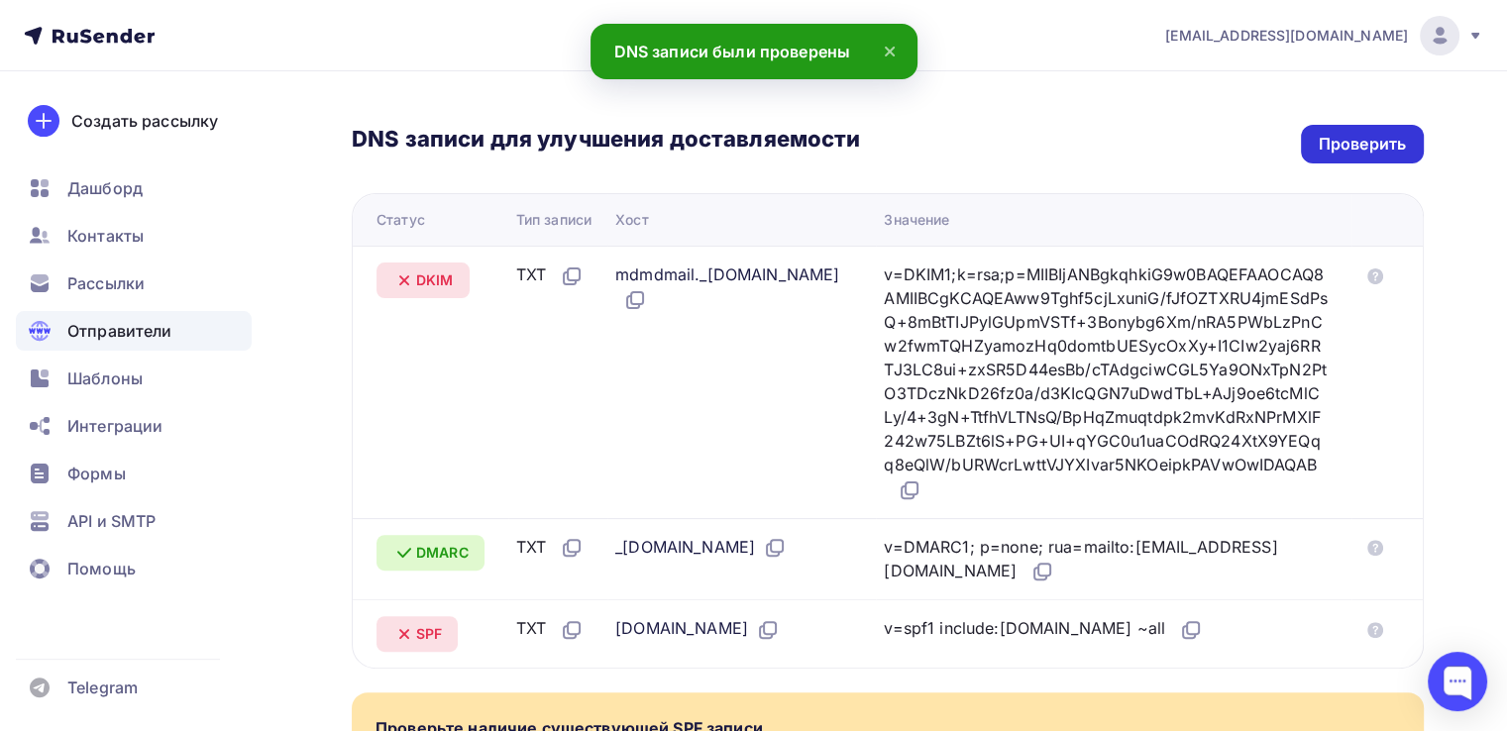
scroll to position [395, 0]
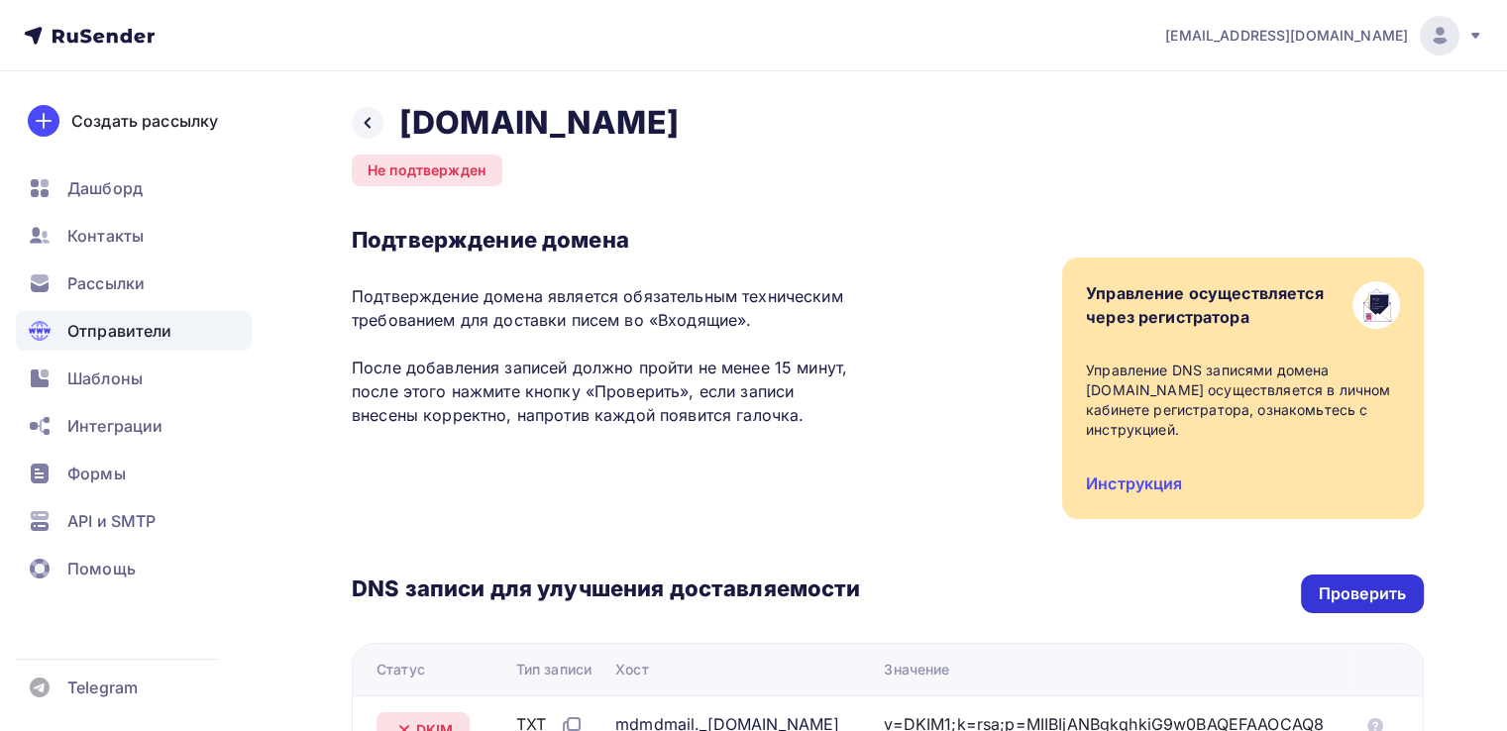
click at [1382, 584] on div "Проверить" at bounding box center [1362, 594] width 87 height 23
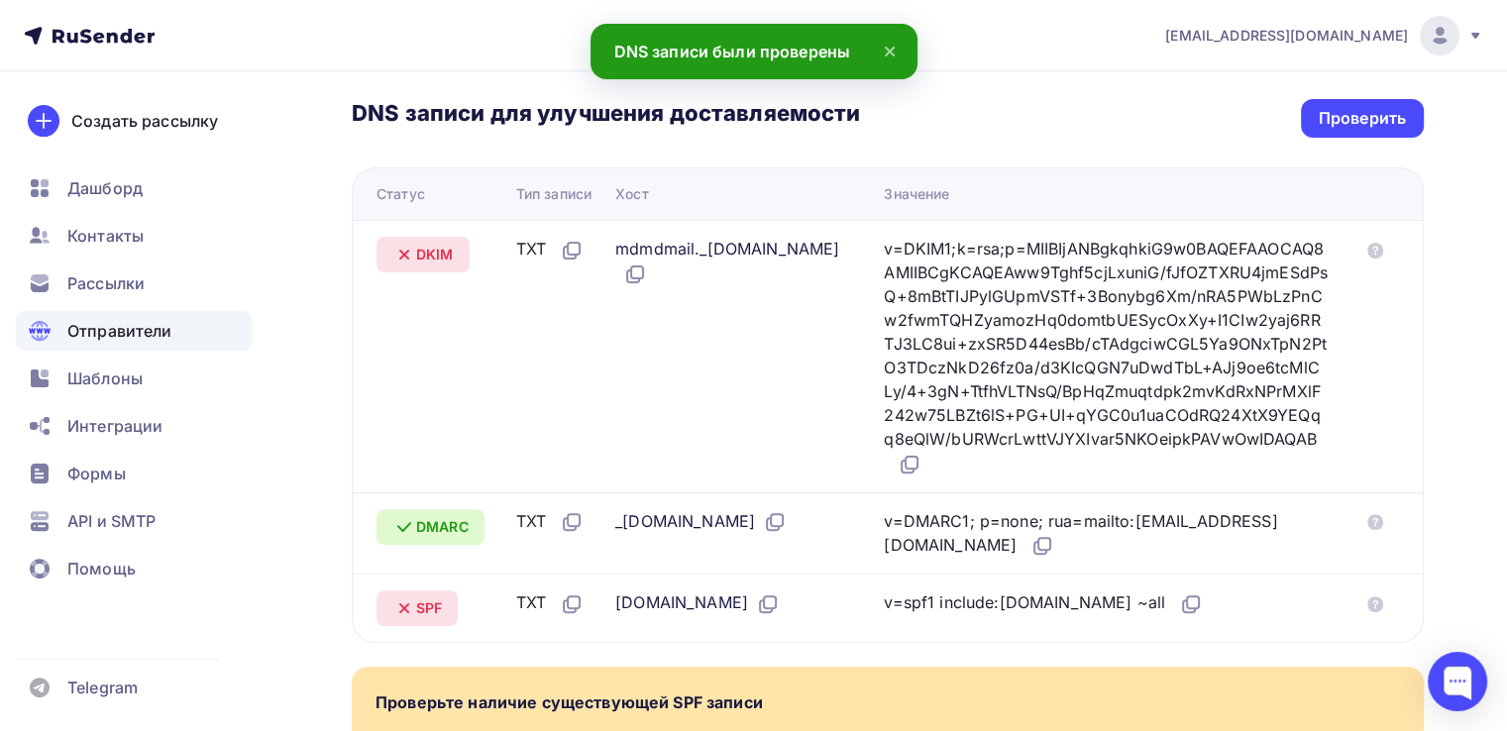
scroll to position [479, 0]
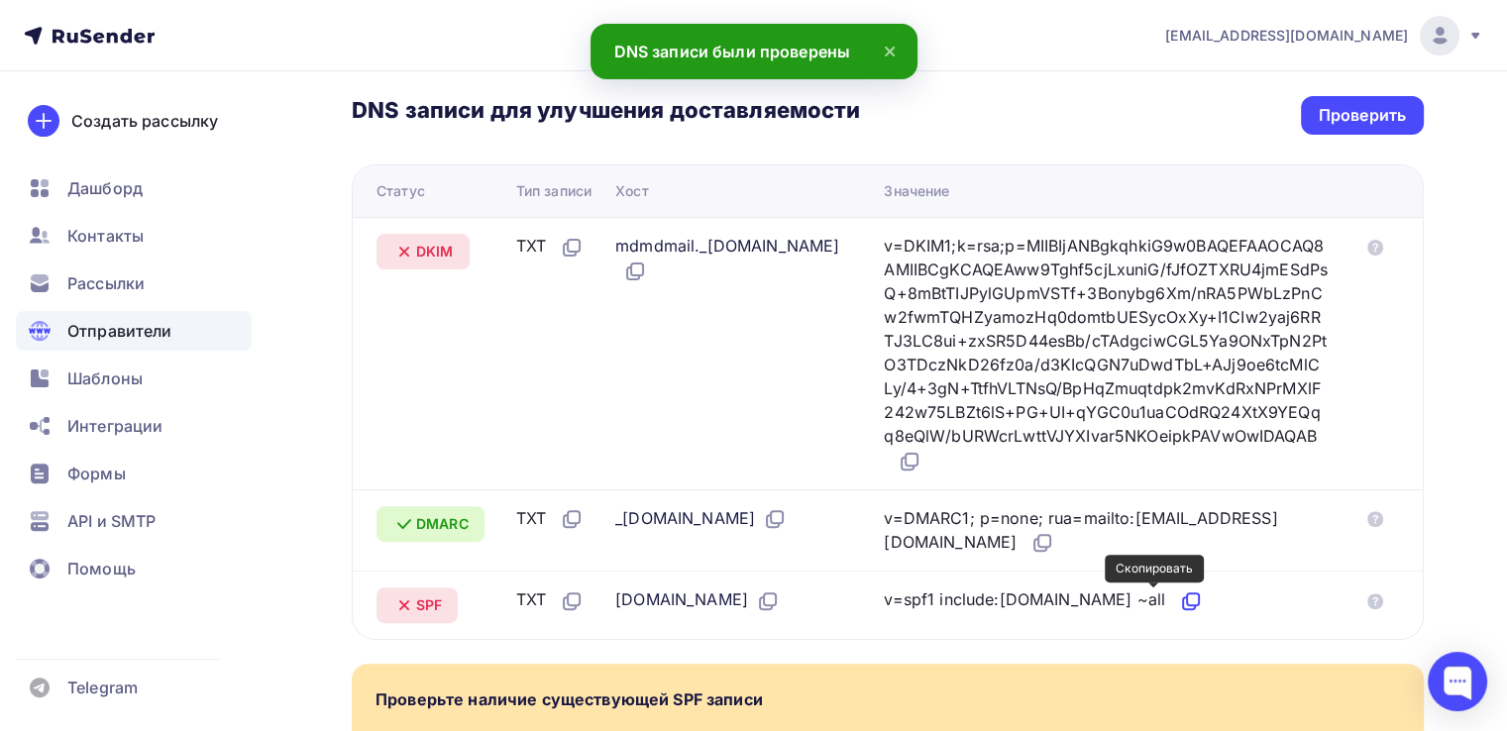
click at [1179, 600] on icon at bounding box center [1191, 602] width 24 height 24
click at [922, 469] on icon at bounding box center [910, 462] width 24 height 24
